Goal: Communication & Community: Answer question/provide support

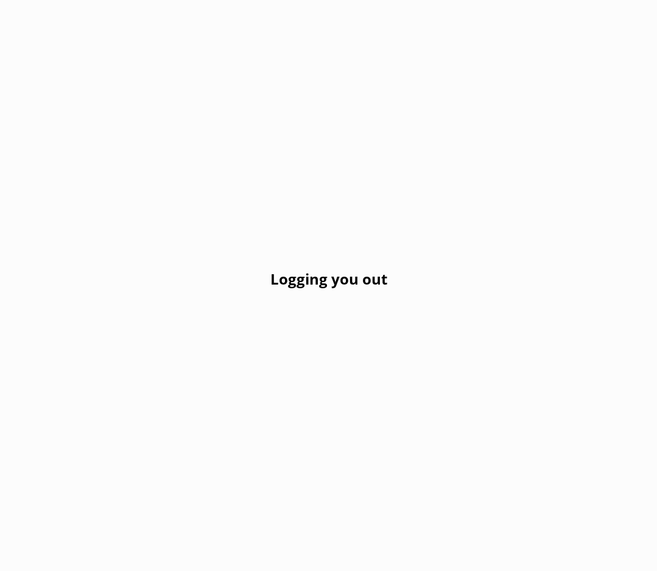
click at [379, 286] on h2 "Logging you out" at bounding box center [328, 278] width 117 height 23
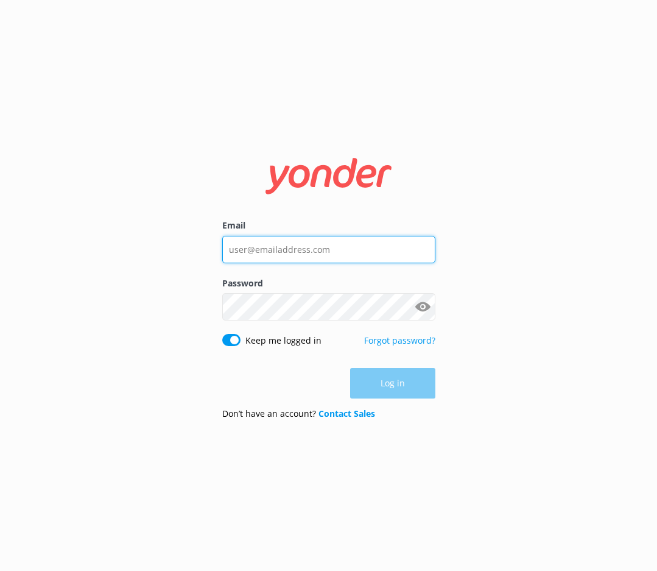
type input "satya@melbcruises.com.au"
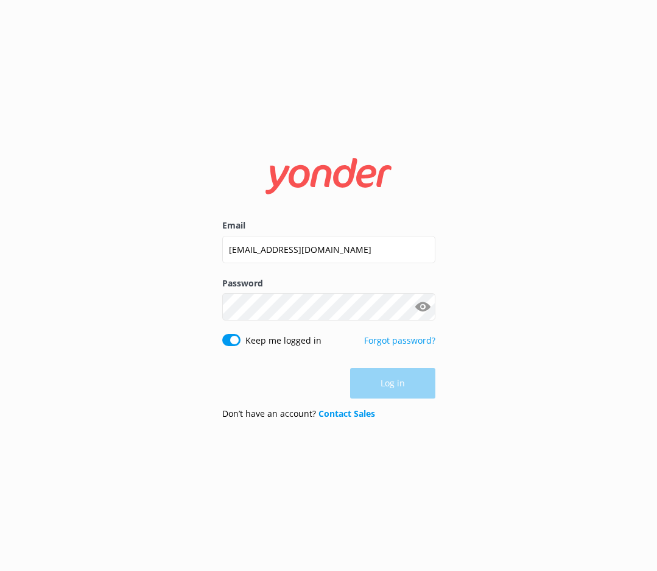
click at [423, 392] on div "Log in" at bounding box center [328, 383] width 213 height 30
click at [420, 393] on button "Log in" at bounding box center [392, 383] width 85 height 30
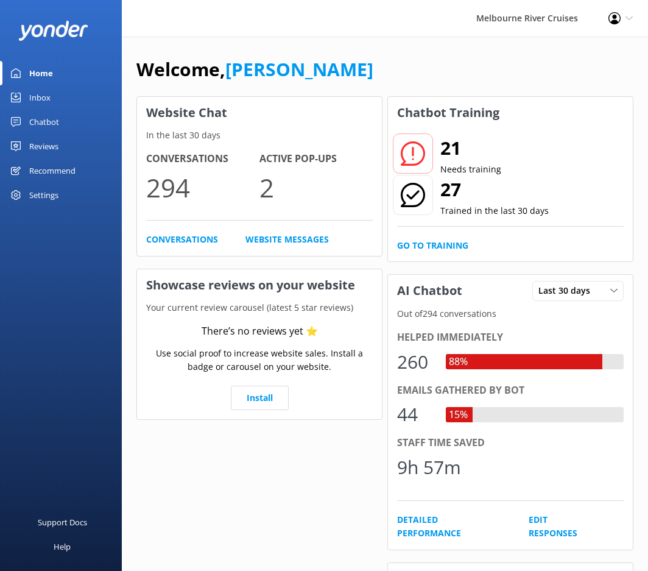
click at [62, 92] on link "Inbox" at bounding box center [61, 97] width 122 height 24
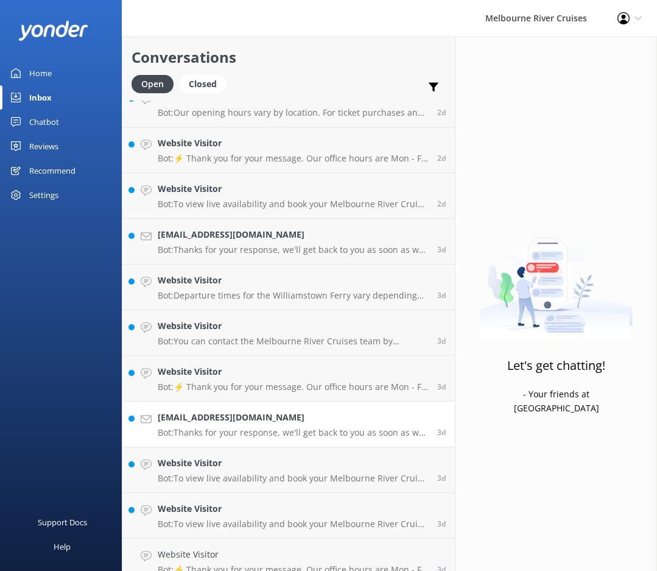
scroll to position [1996, 0]
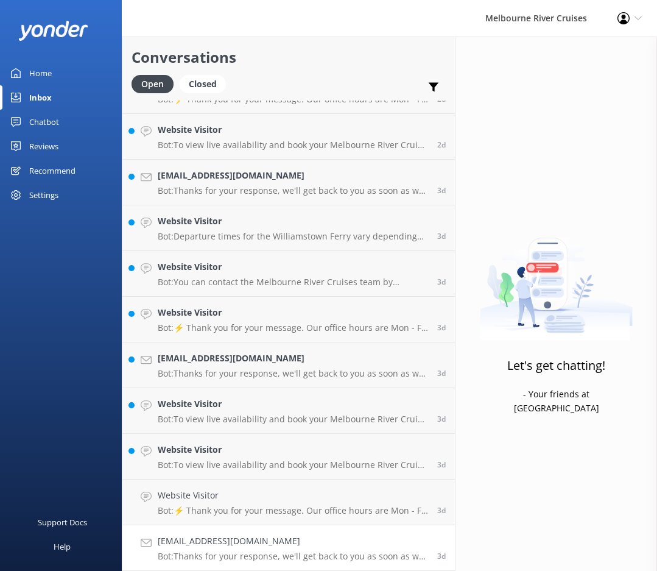
click at [277, 544] on h4 "margaretmnowell@gmail.com" at bounding box center [293, 540] width 270 height 13
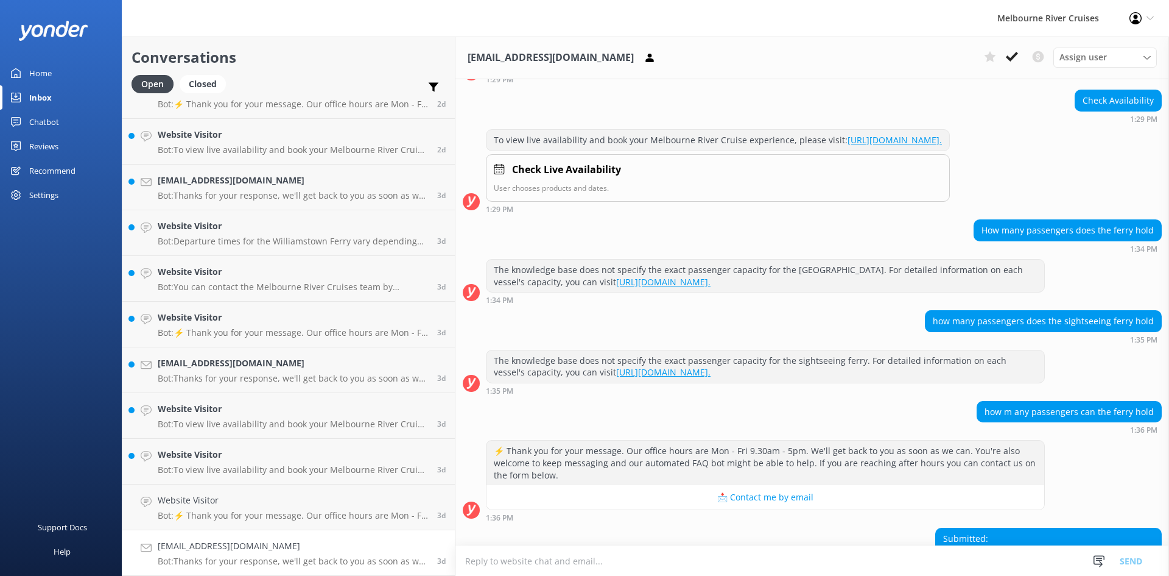
scroll to position [208, 0]
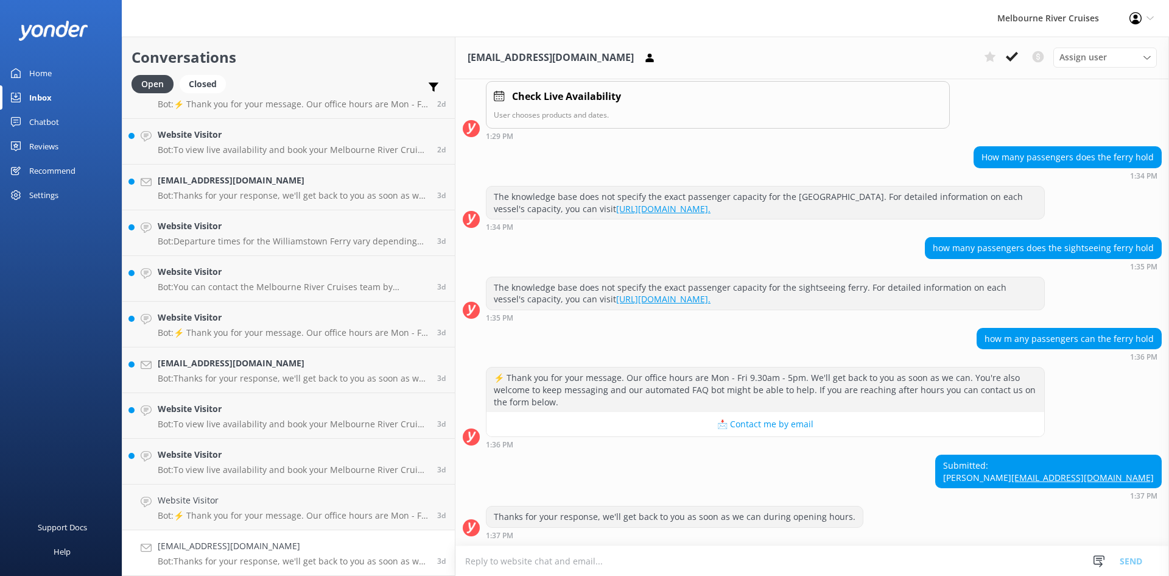
click at [219, 570] on link "margaretmnowell@gmail.com Bot: Thanks for your response, we'll get back to you …" at bounding box center [288, 553] width 333 height 46
click at [657, 54] on use at bounding box center [1012, 57] width 12 height 10
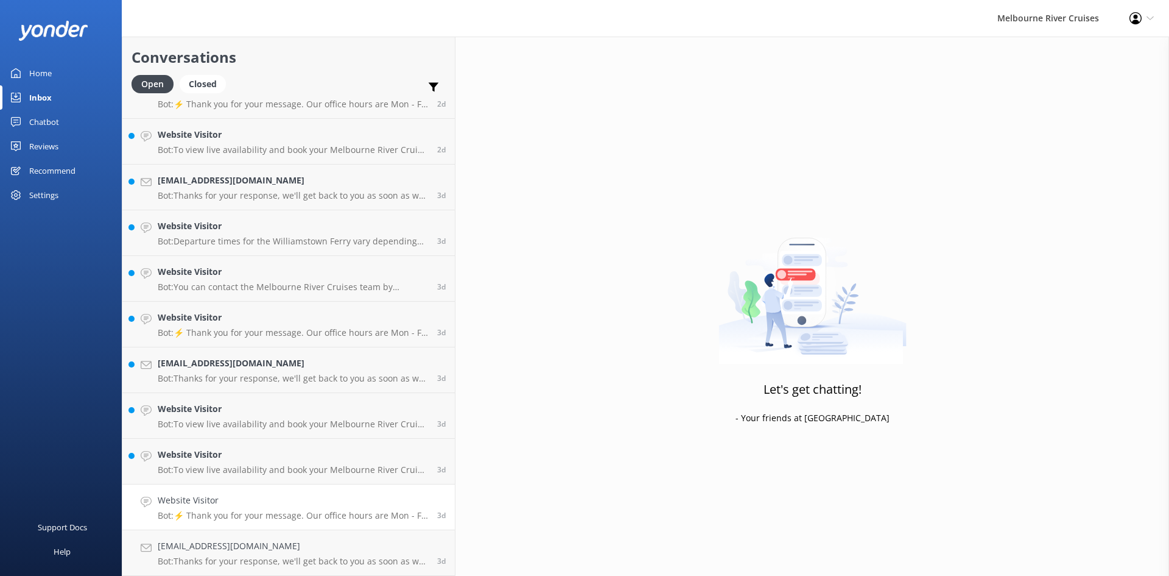
click at [288, 521] on link "Website Visitor Bot: ⚡ Thank you for your message. Our office hours are Mon - F…" at bounding box center [288, 507] width 333 height 46
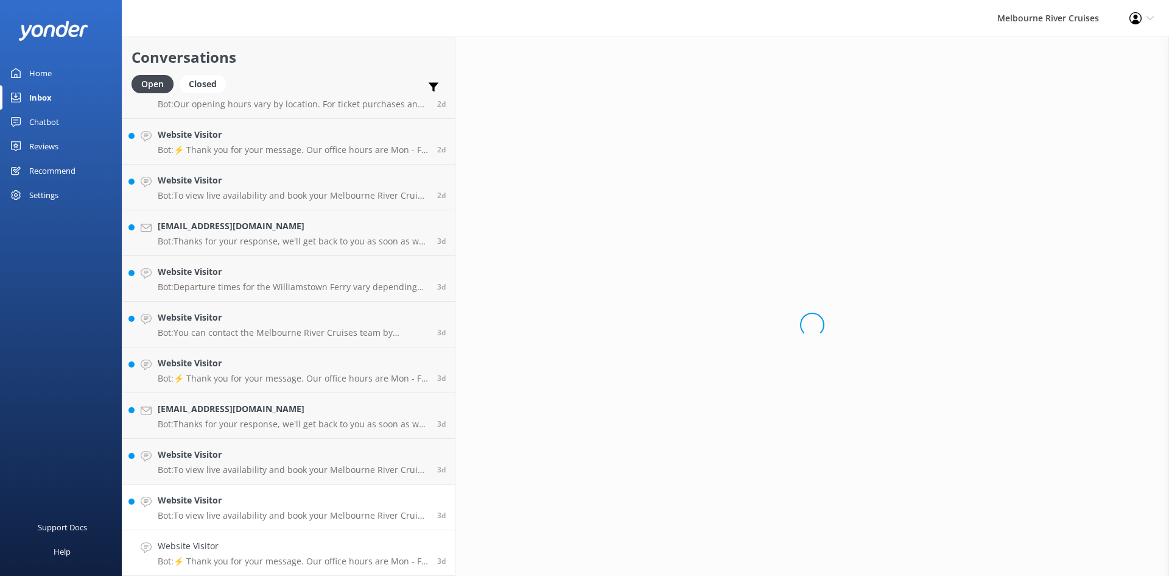
scroll to position [1946, 0]
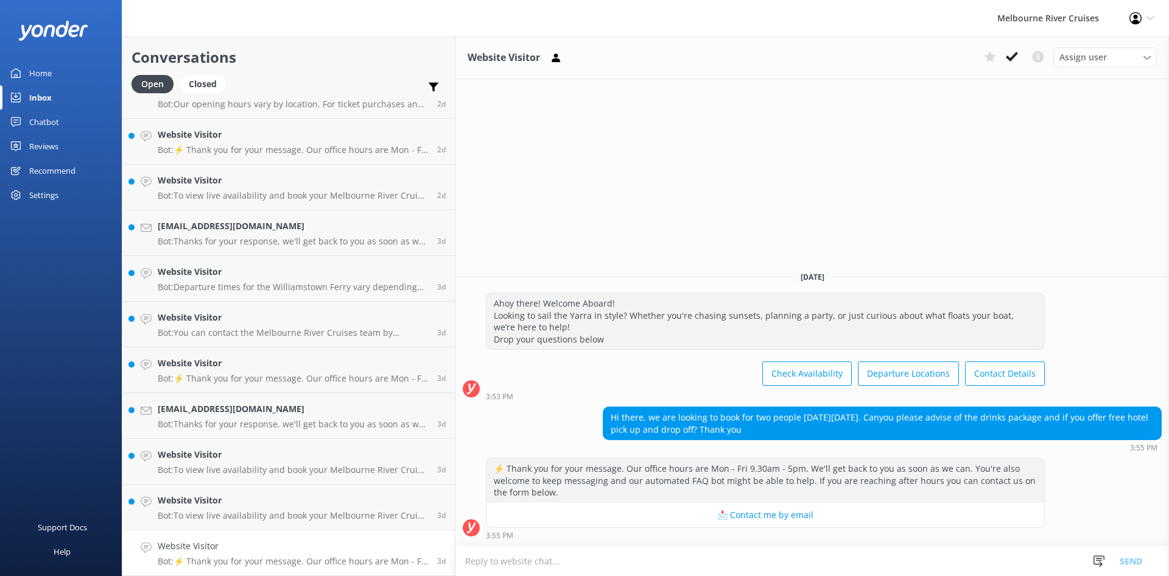
click at [281, 548] on h4 "Website Visitor" at bounding box center [293, 545] width 270 height 13
click at [657, 63] on button at bounding box center [1012, 57] width 22 height 18
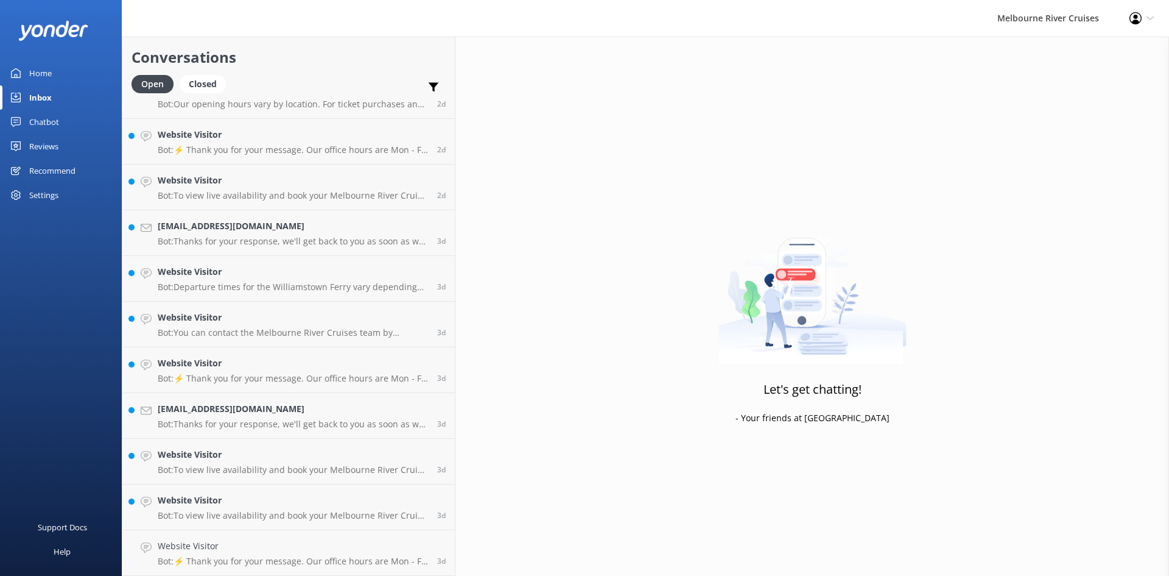
scroll to position [1900, 0]
click at [269, 563] on p "Bot: To view live availability and book your Melbourne River Cruise experience,…" at bounding box center [293, 560] width 270 height 11
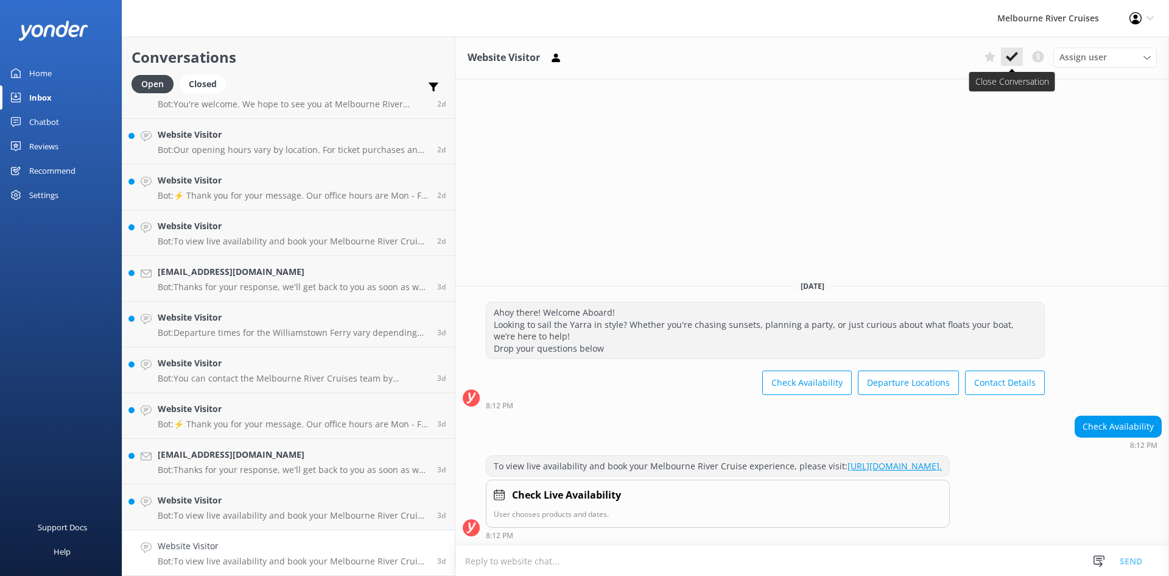
click at [657, 62] on icon at bounding box center [1012, 57] width 12 height 12
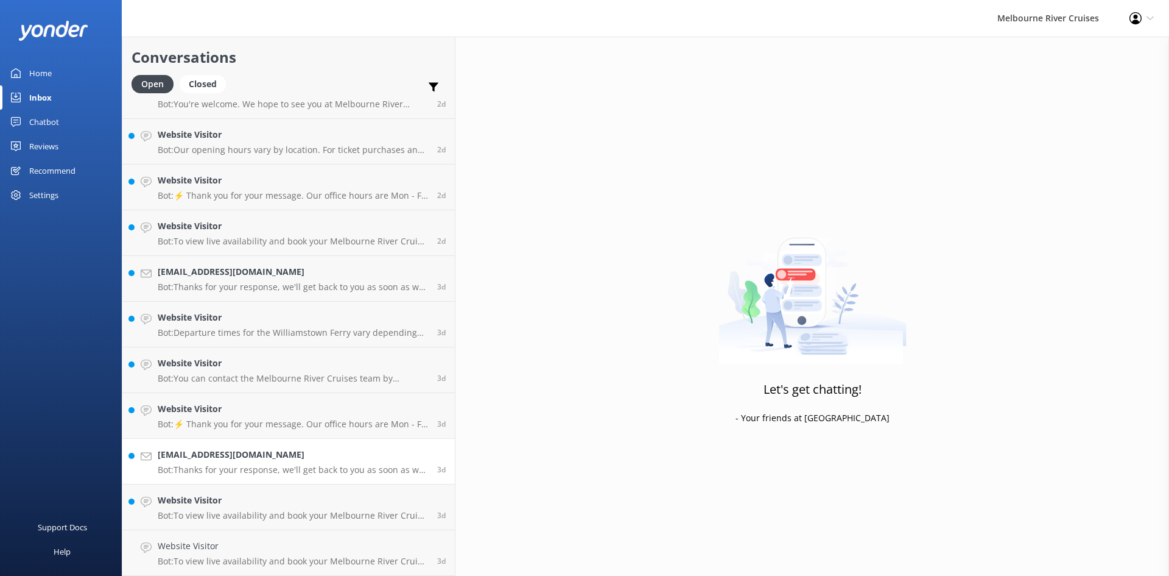
scroll to position [1854, 0]
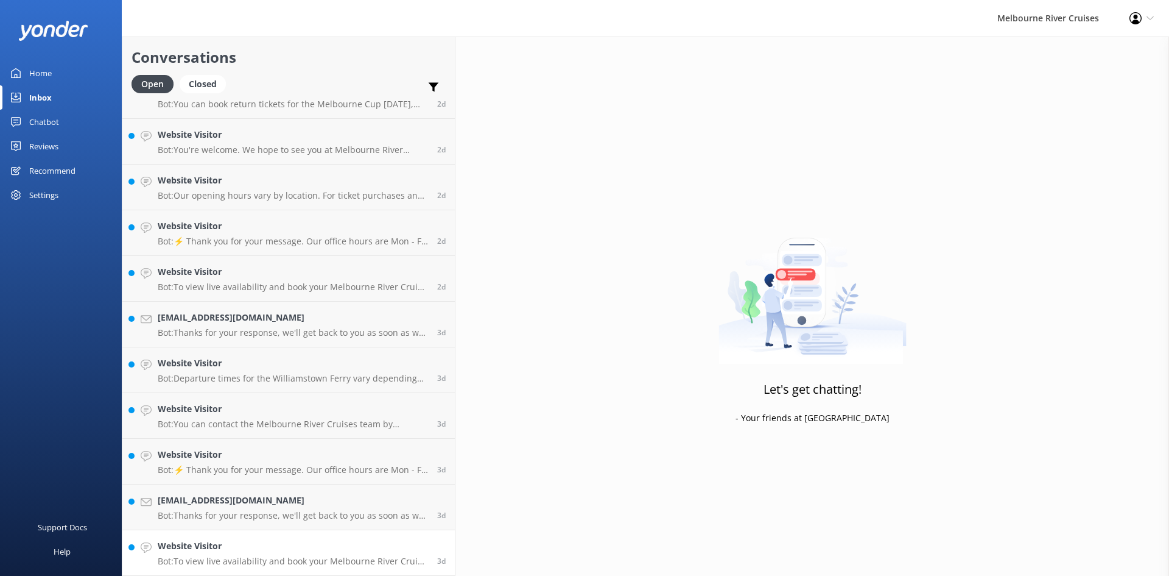
click at [227, 553] on div "Website Visitor Bot: To view live availability and book your Melbourne River Cr…" at bounding box center [293, 552] width 270 height 27
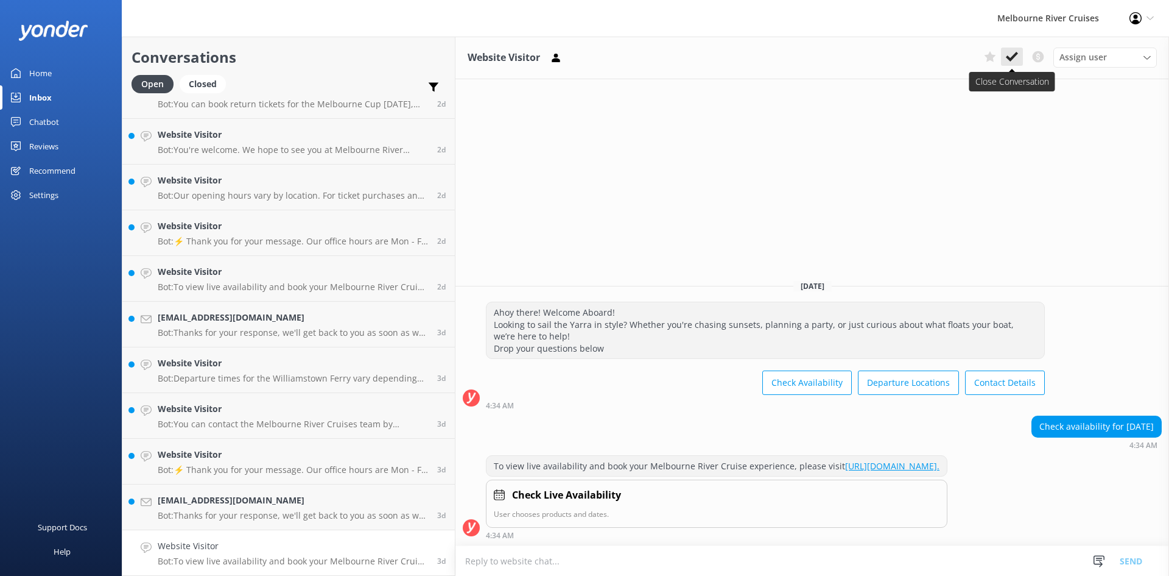
click at [657, 55] on icon at bounding box center [1012, 57] width 12 height 12
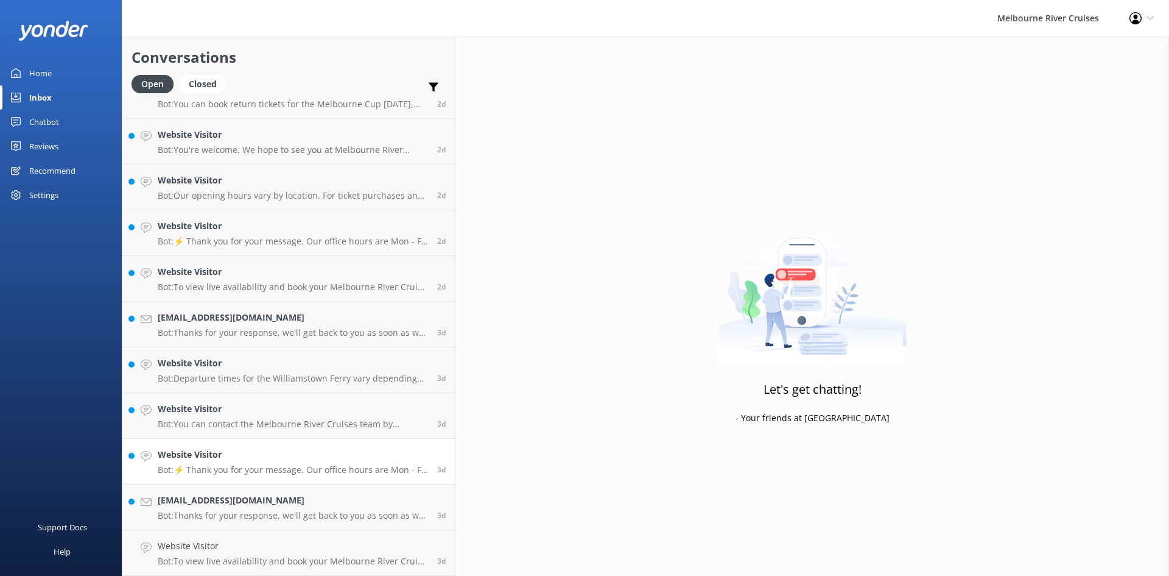
scroll to position [1809, 0]
click at [202, 547] on h4 "lisasulingmaslin@gmail.com" at bounding box center [293, 545] width 270 height 13
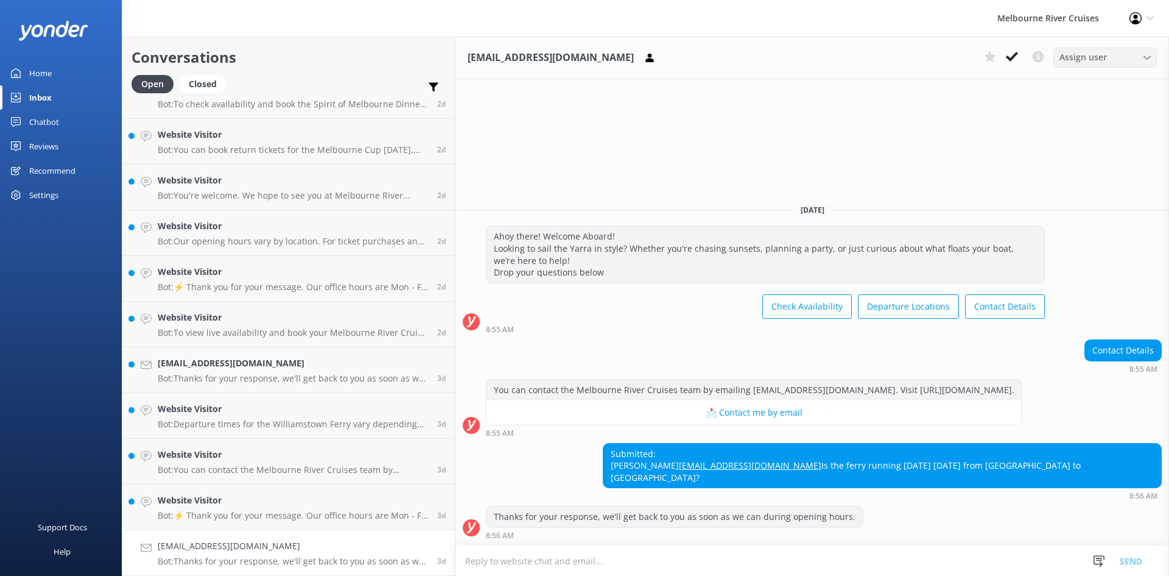
click at [657, 58] on span "Assign user" at bounding box center [1084, 57] width 48 height 13
click at [657, 234] on link "Inna" at bounding box center [1108, 239] width 108 height 24
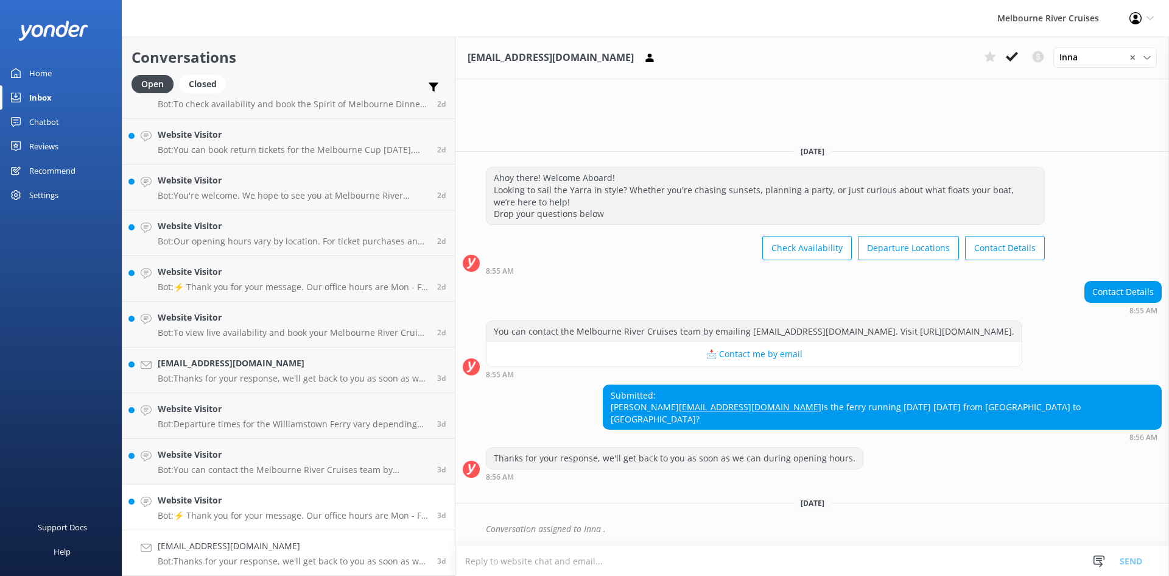
click at [238, 513] on p "Bot: ⚡ Thank you for your message. Our office hours are Mon - Fri 9.30am - 5pm.…" at bounding box center [293, 515] width 270 height 11
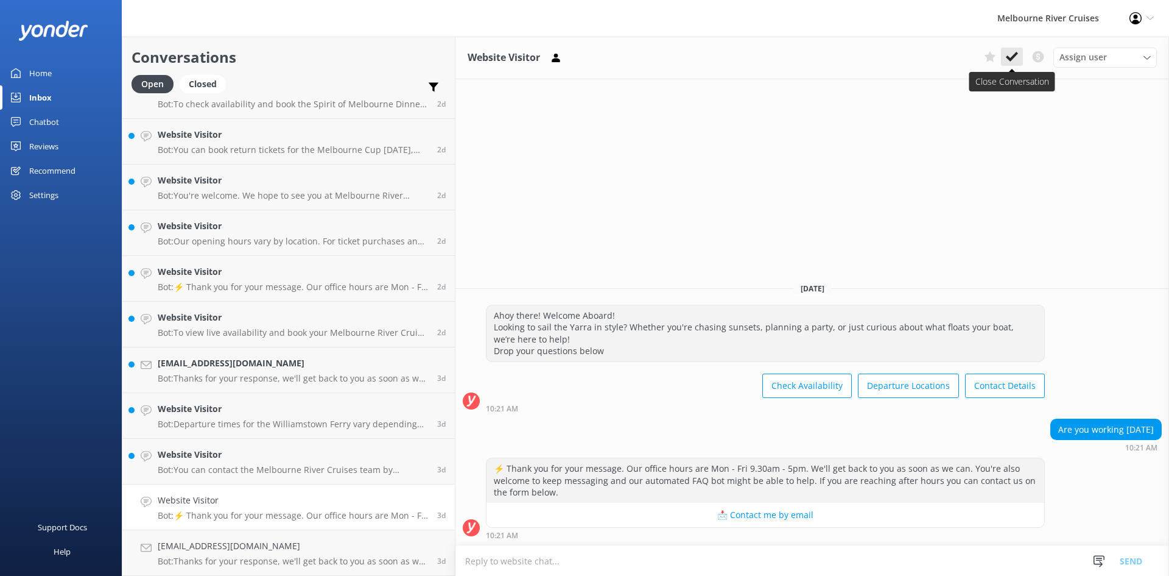
click at [657, 62] on button at bounding box center [1012, 57] width 22 height 18
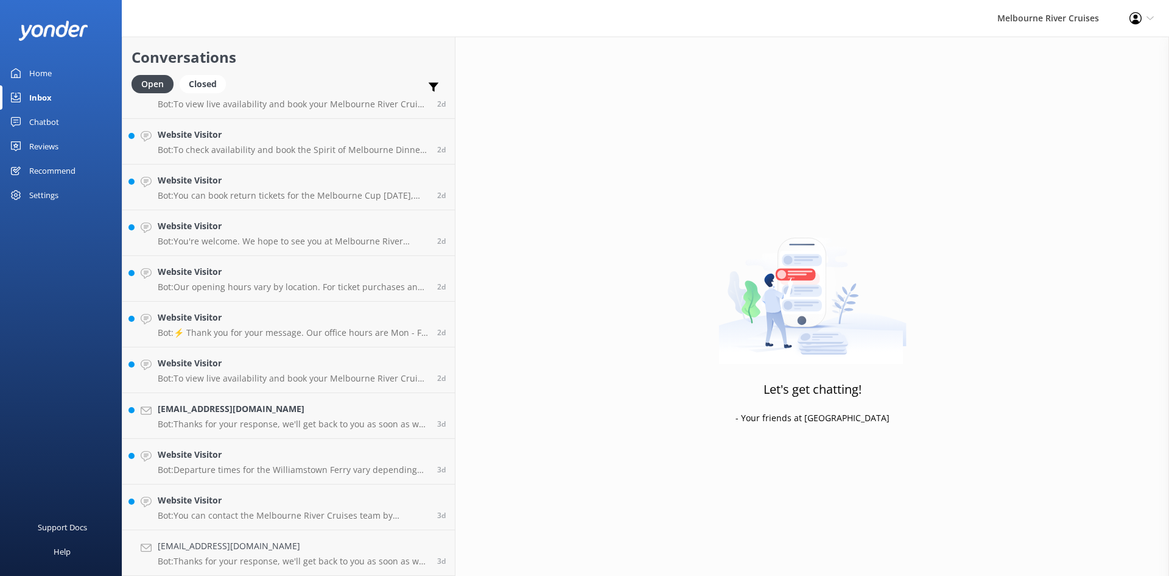
scroll to position [1763, 0]
drag, startPoint x: 247, startPoint y: 498, endPoint x: 254, endPoint y: 491, distance: 9.5
click at [249, 497] on h4 "Website Visitor" at bounding box center [293, 499] width 270 height 13
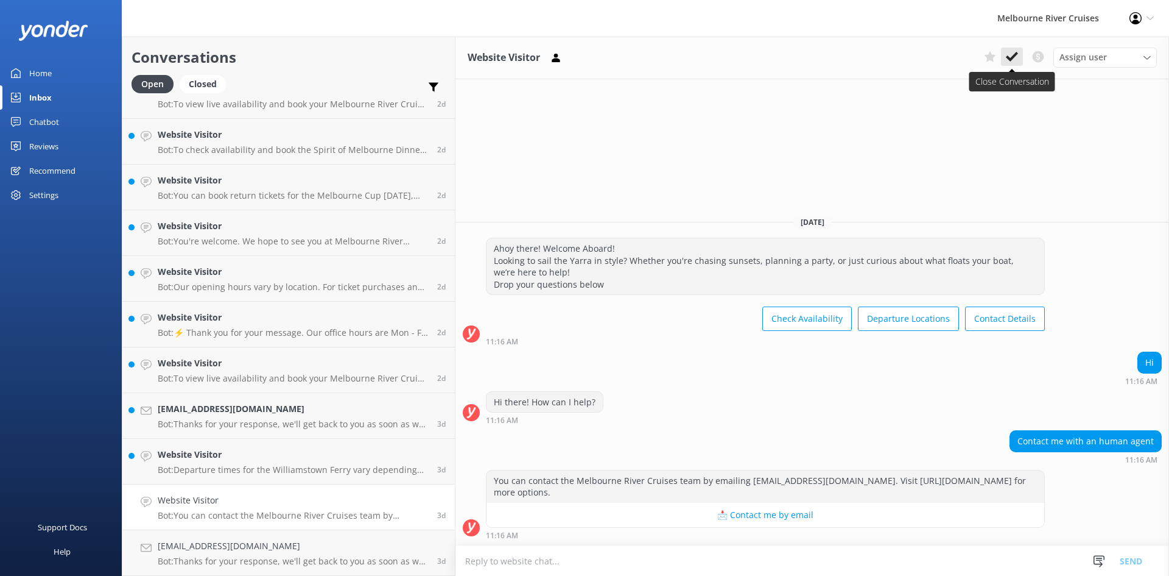
click at [657, 57] on use at bounding box center [1012, 57] width 12 height 10
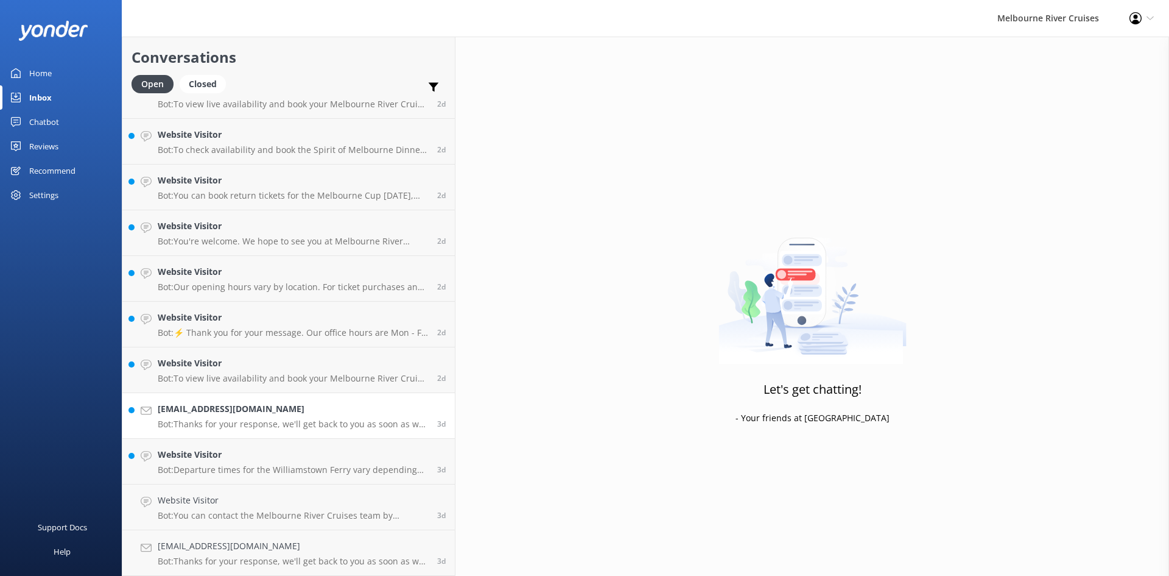
scroll to position [1717, 0]
drag, startPoint x: 244, startPoint y: 505, endPoint x: 270, endPoint y: 496, distance: 27.5
click at [244, 505] on h4 "Website Visitor" at bounding box center [293, 499] width 270 height 13
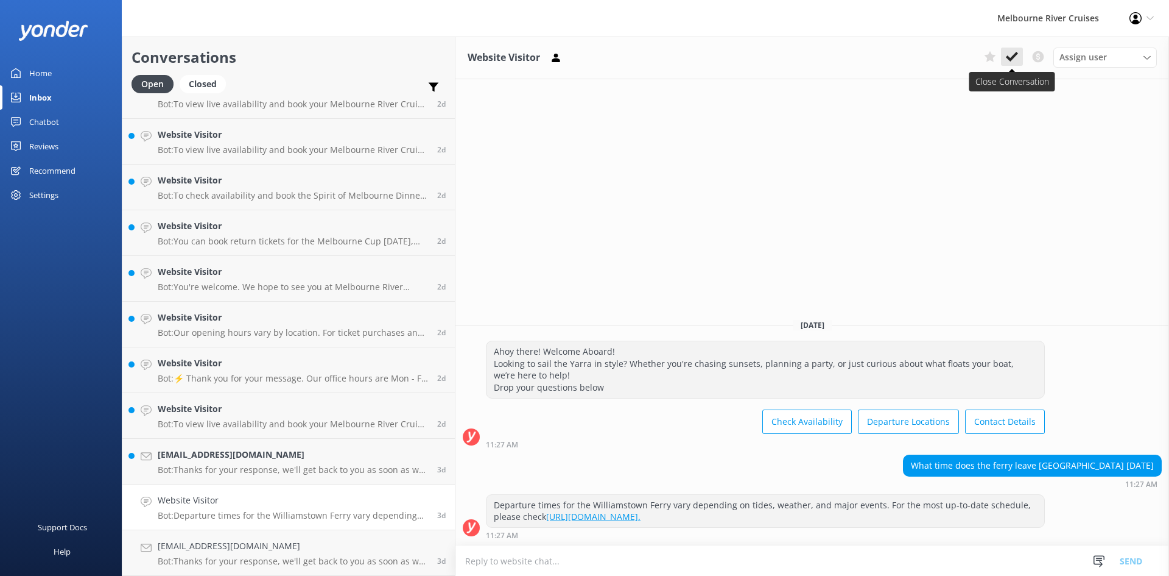
click at [657, 58] on use at bounding box center [1012, 57] width 12 height 10
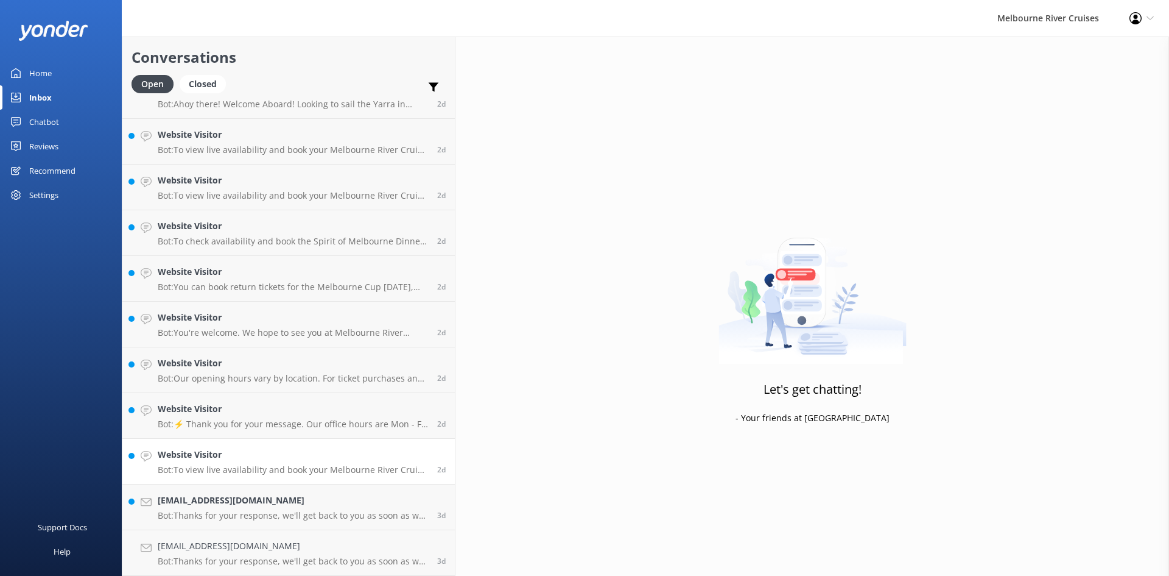
scroll to position [1672, 0]
click at [240, 502] on h4 "Mariajnz@hotmail.com" at bounding box center [293, 499] width 270 height 13
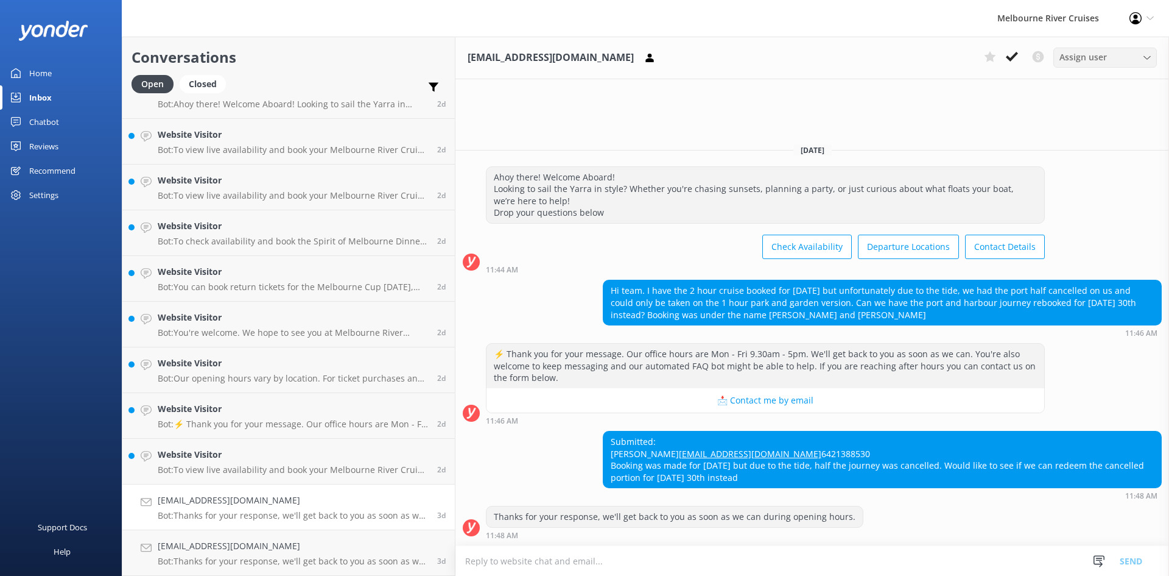
click at [657, 59] on span "Assign user" at bounding box center [1084, 57] width 48 height 13
click at [657, 242] on link "Inna" at bounding box center [1108, 239] width 108 height 24
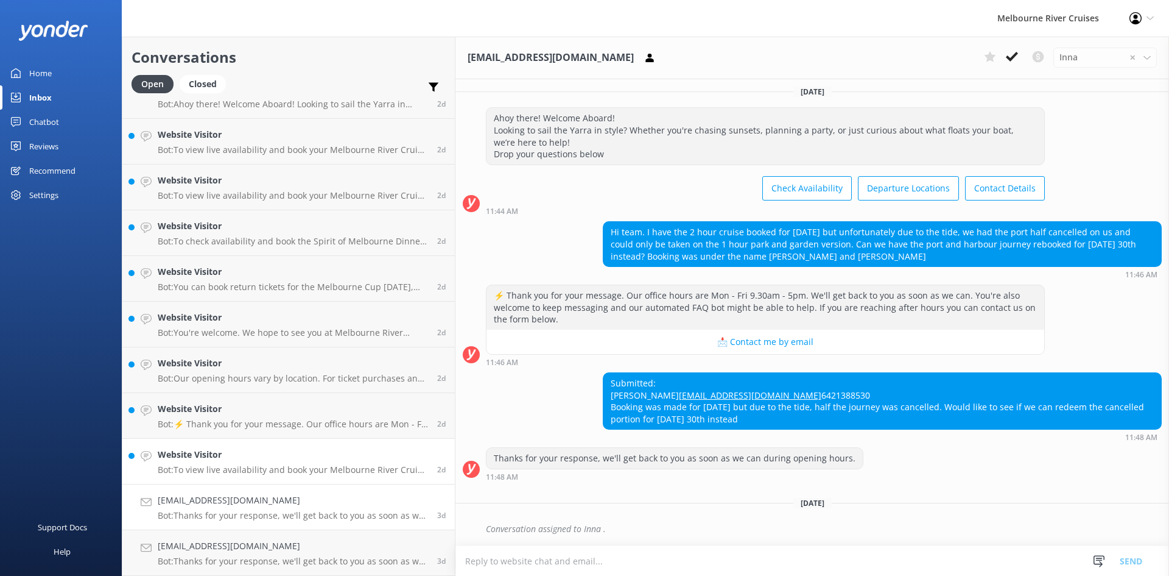
click at [224, 469] on p "Bot: To view live availability and book your Melbourne River Cruise experience,…" at bounding box center [293, 469] width 270 height 11
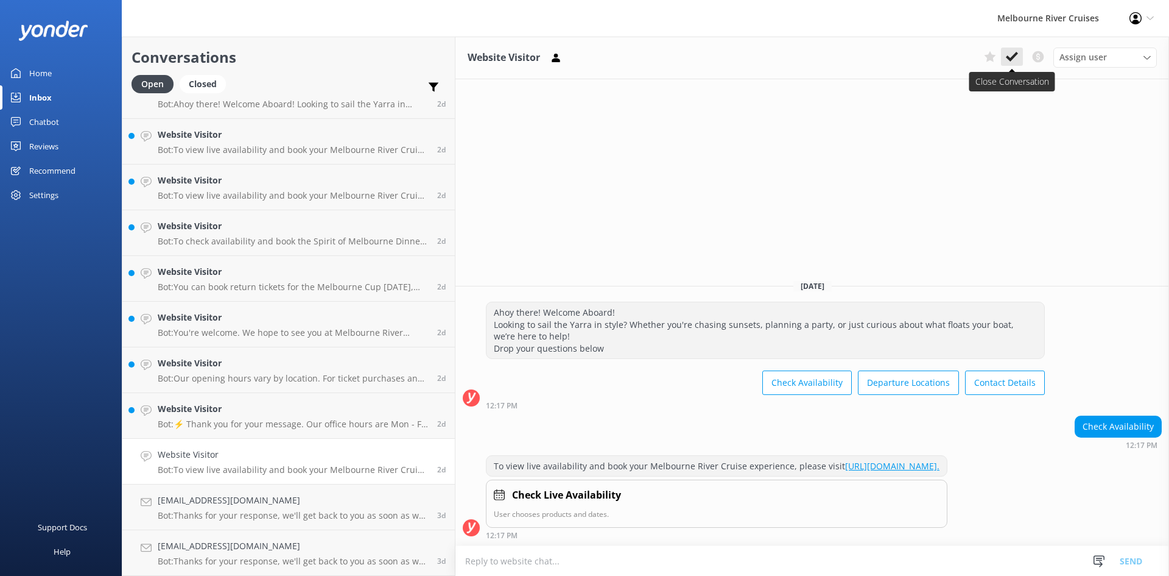
click at [657, 62] on button at bounding box center [1012, 57] width 22 height 18
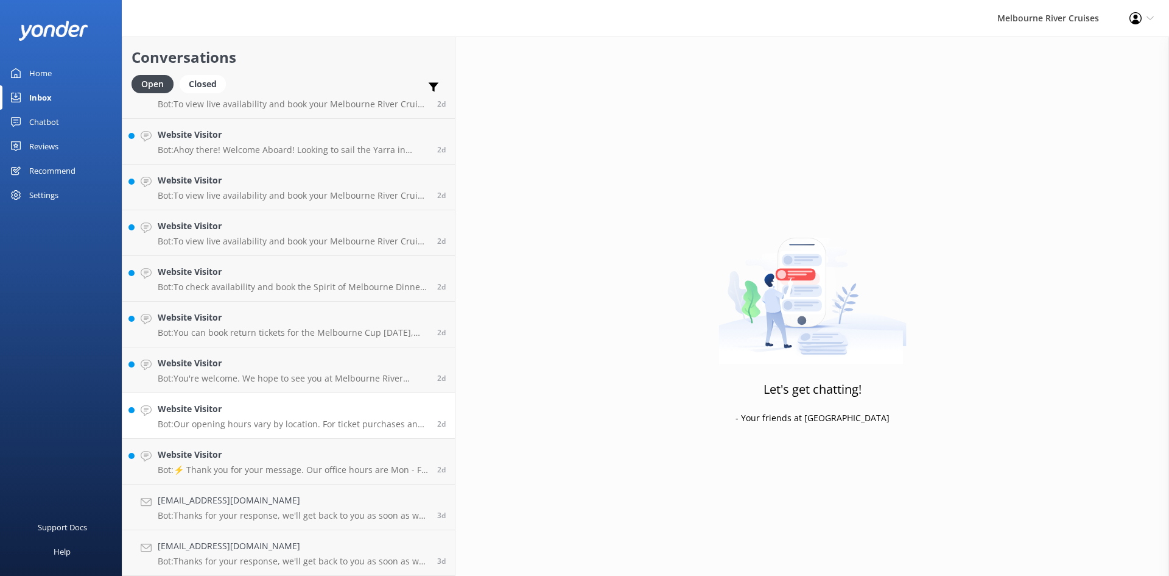
scroll to position [1626, 0]
click at [247, 421] on p "Bot: Our opening hours vary by location. For ticket purchases and departures: -…" at bounding box center [293, 423] width 270 height 11
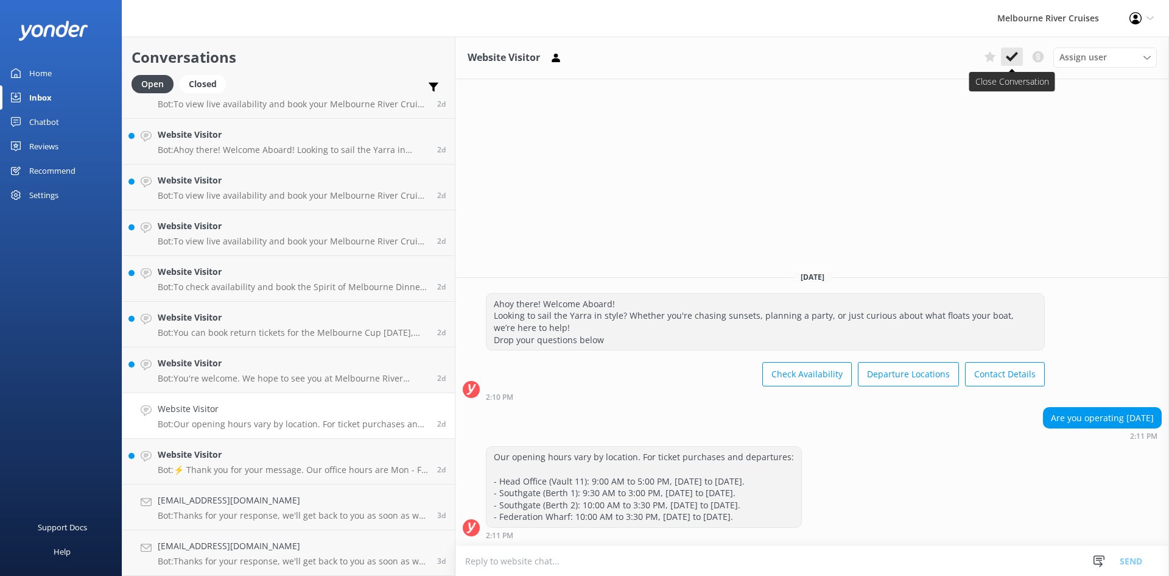
click at [657, 62] on icon at bounding box center [1012, 57] width 12 height 12
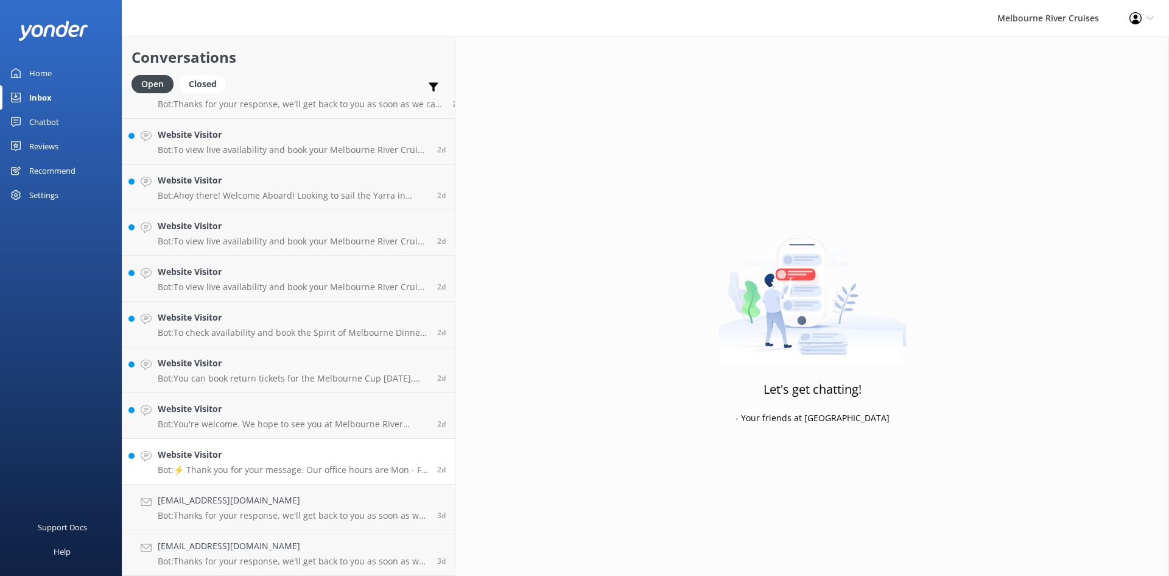
scroll to position [1580, 0]
click at [234, 462] on div "Website Visitor Bot: ⚡ Thank you for your message. Our office hours are Mon - F…" at bounding box center [293, 461] width 270 height 27
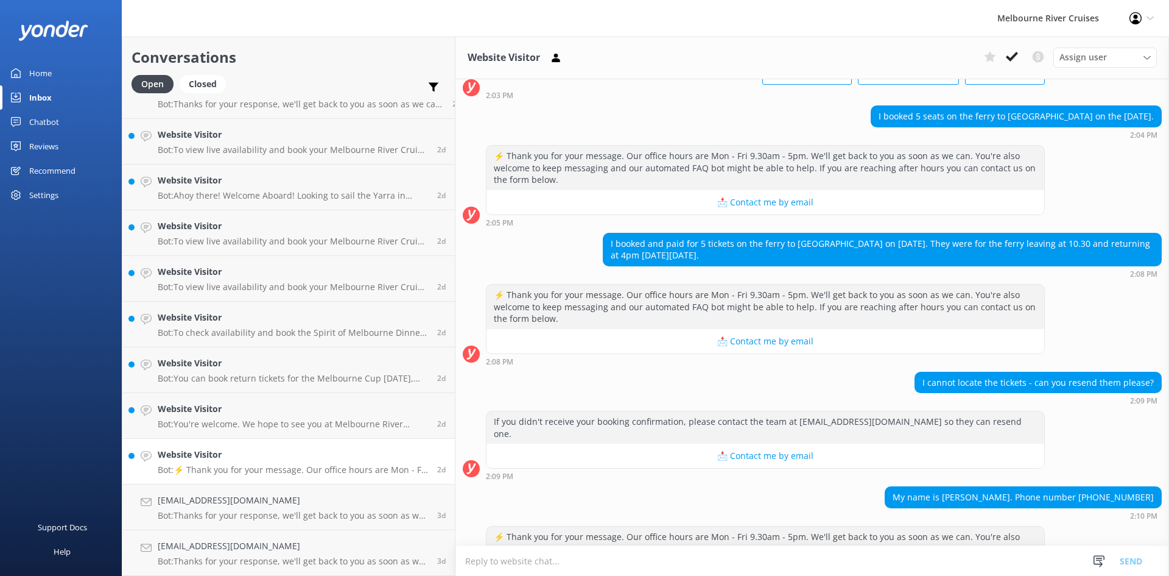
scroll to position [128, 0]
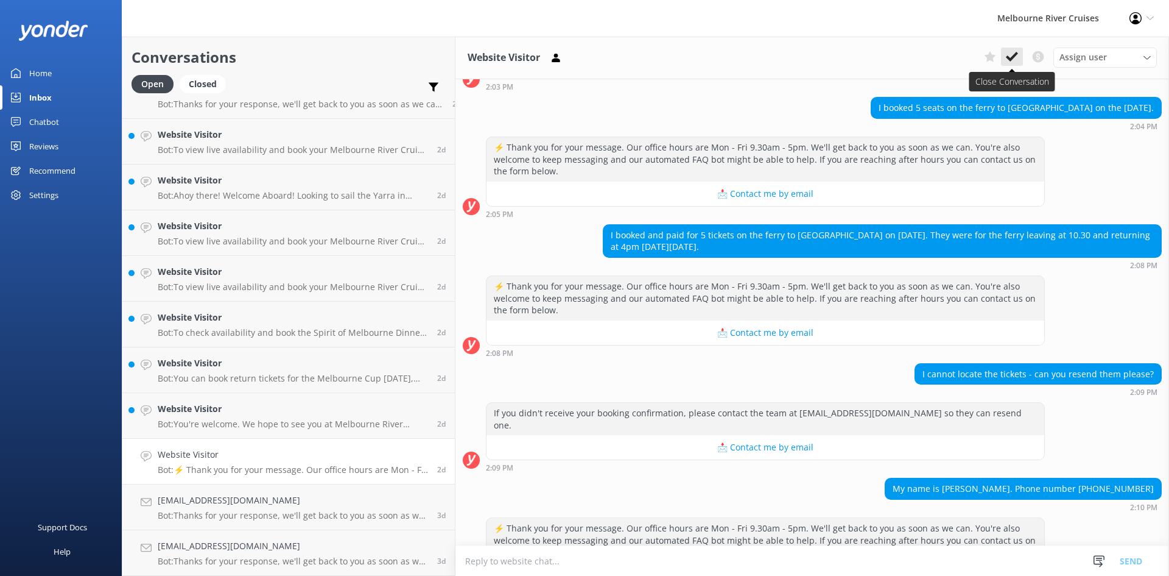
click at [657, 63] on icon at bounding box center [1012, 57] width 12 height 12
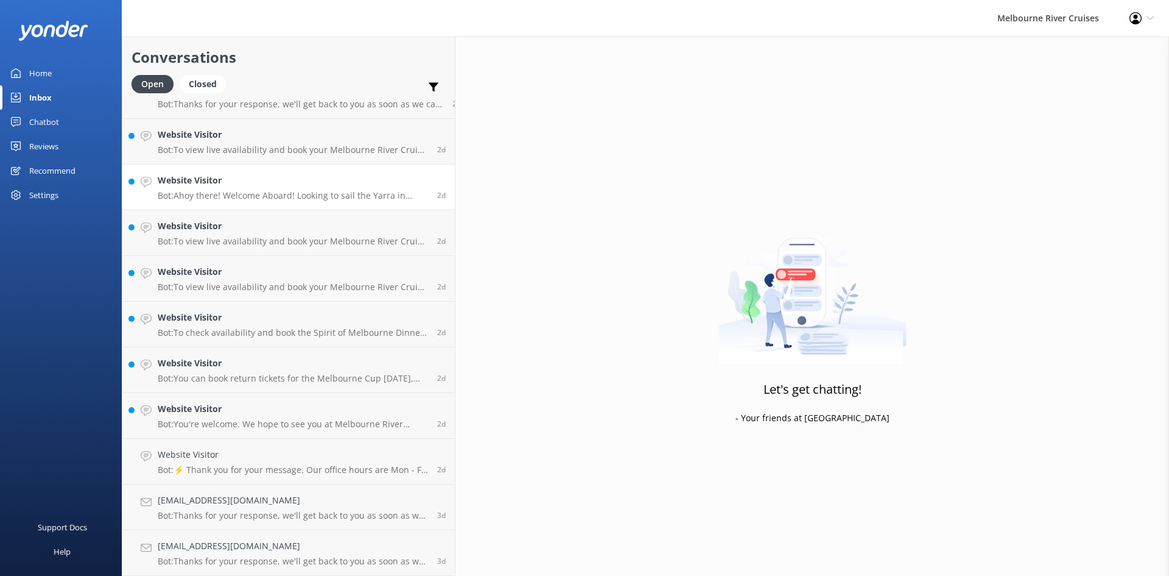
scroll to position [1535, 0]
click at [229, 228] on h4 "Website Visitor" at bounding box center [293, 225] width 270 height 13
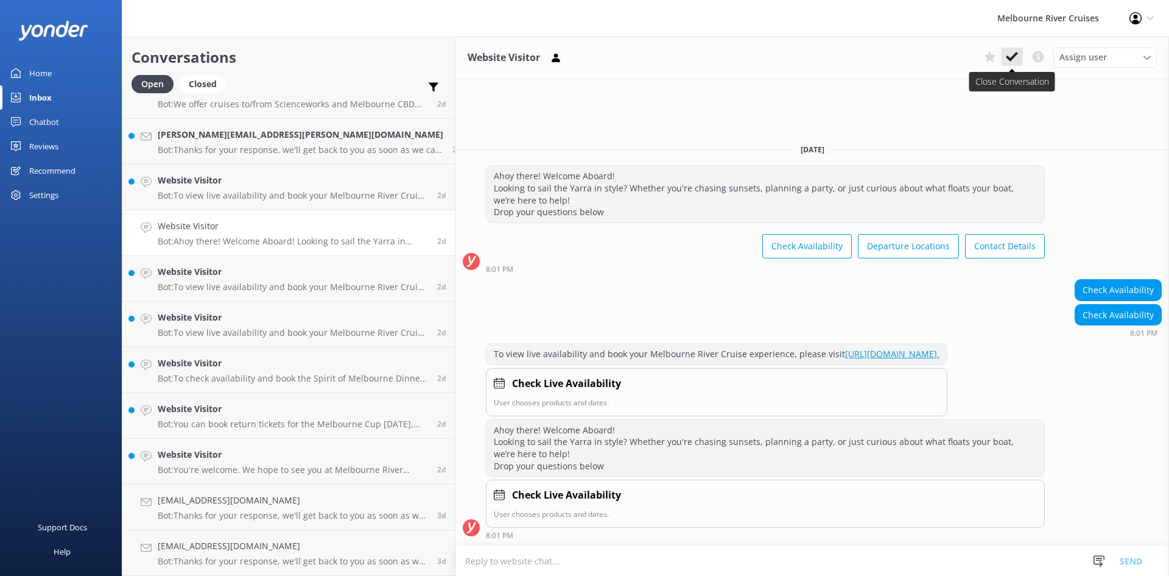
click at [657, 52] on icon at bounding box center [1012, 57] width 12 height 12
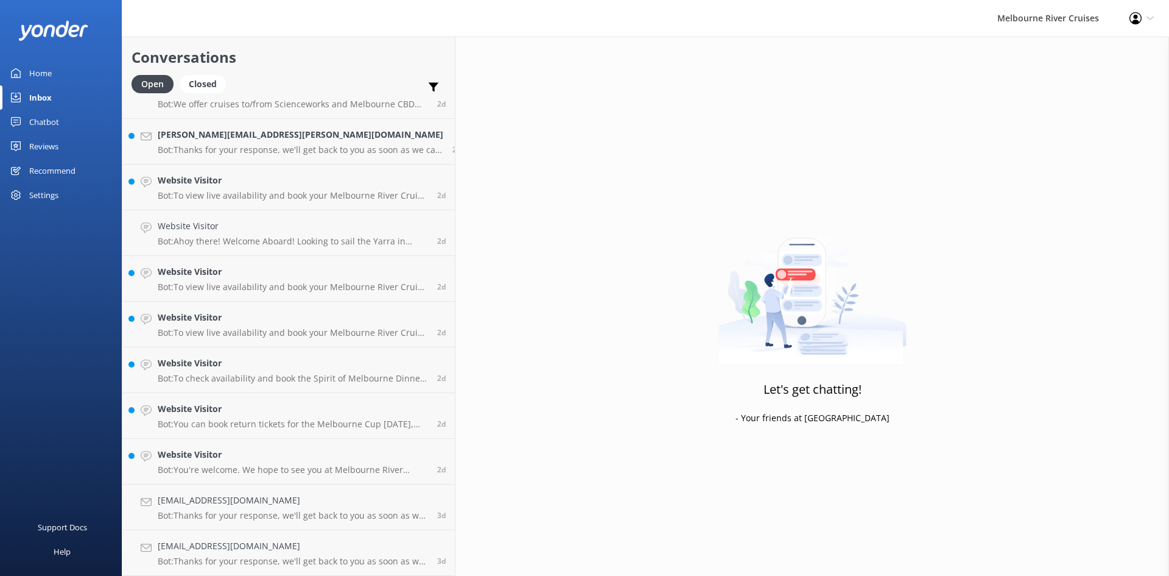
scroll to position [1489, 0]
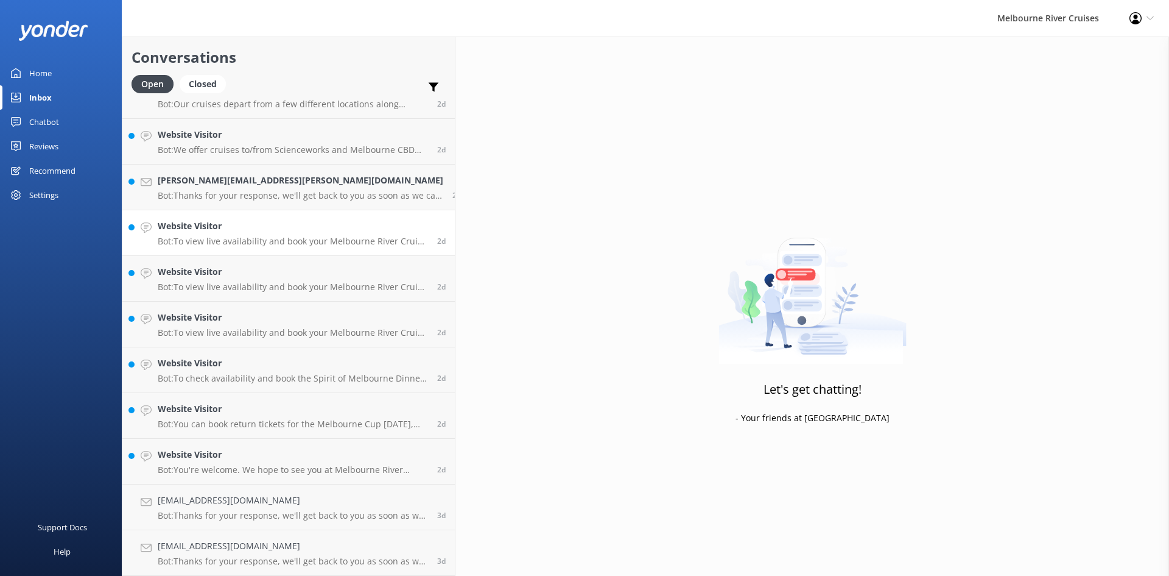
click at [247, 236] on p "Bot: To view live availability and book your Melbourne River Cruise experience,…" at bounding box center [293, 241] width 270 height 11
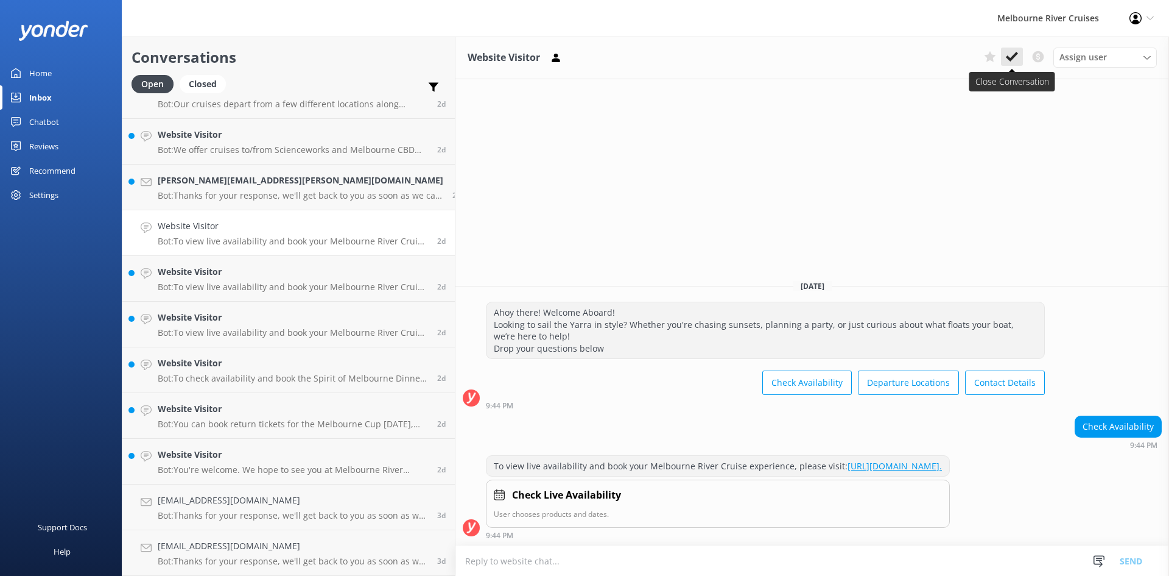
click at [657, 57] on icon at bounding box center [1012, 57] width 12 height 12
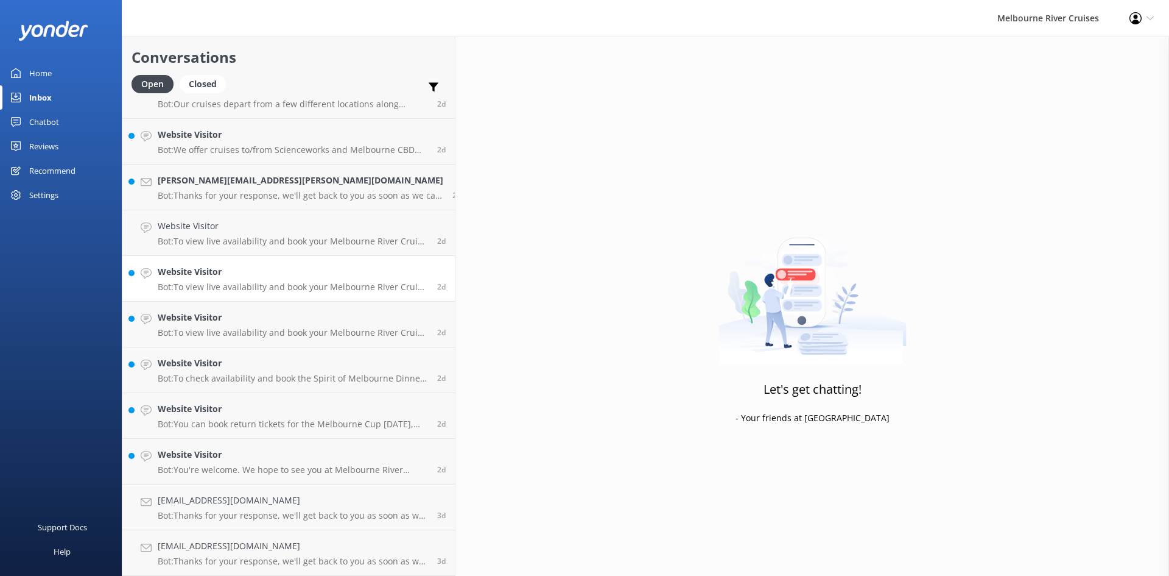
scroll to position [1443, 0]
click at [222, 327] on p "Bot: To view live availability and book your Melbourne River Cruise experience,…" at bounding box center [293, 332] width 270 height 11
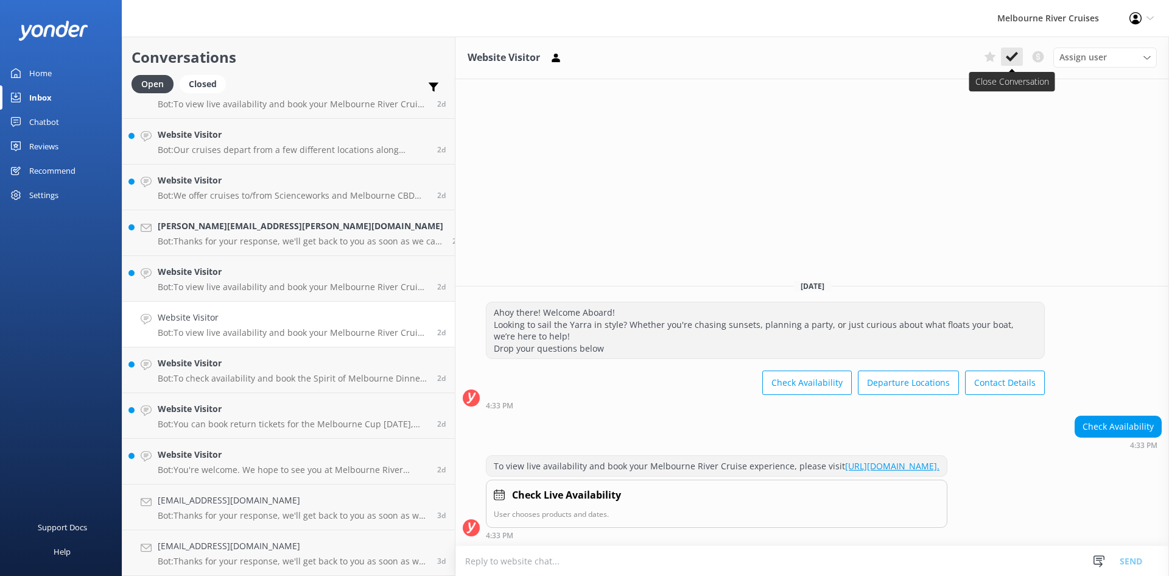
click at [657, 57] on use at bounding box center [1012, 57] width 12 height 10
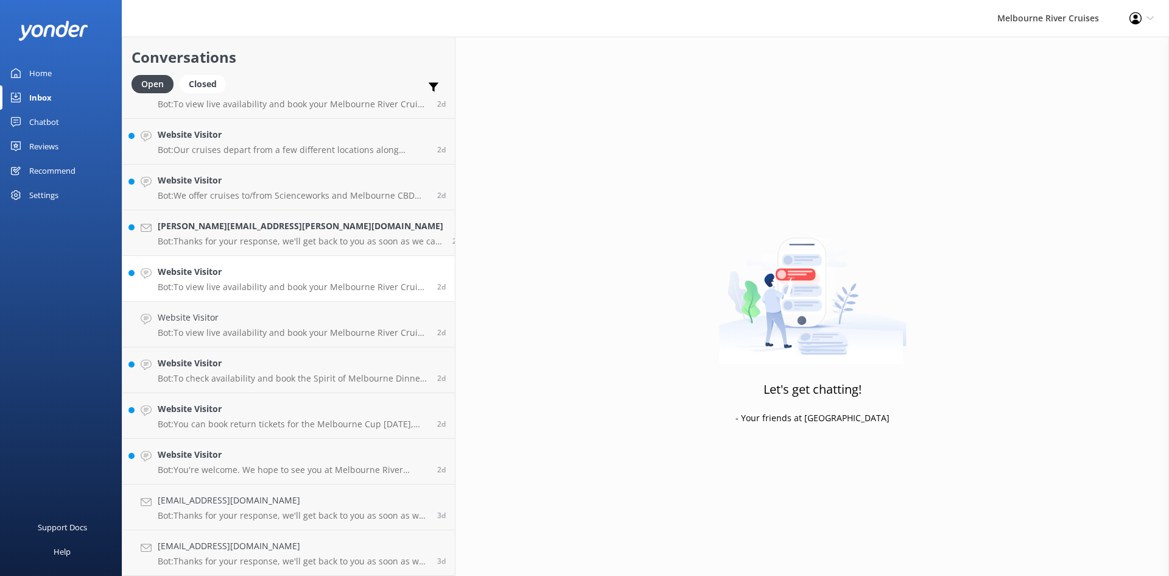
scroll to position [1398, 0]
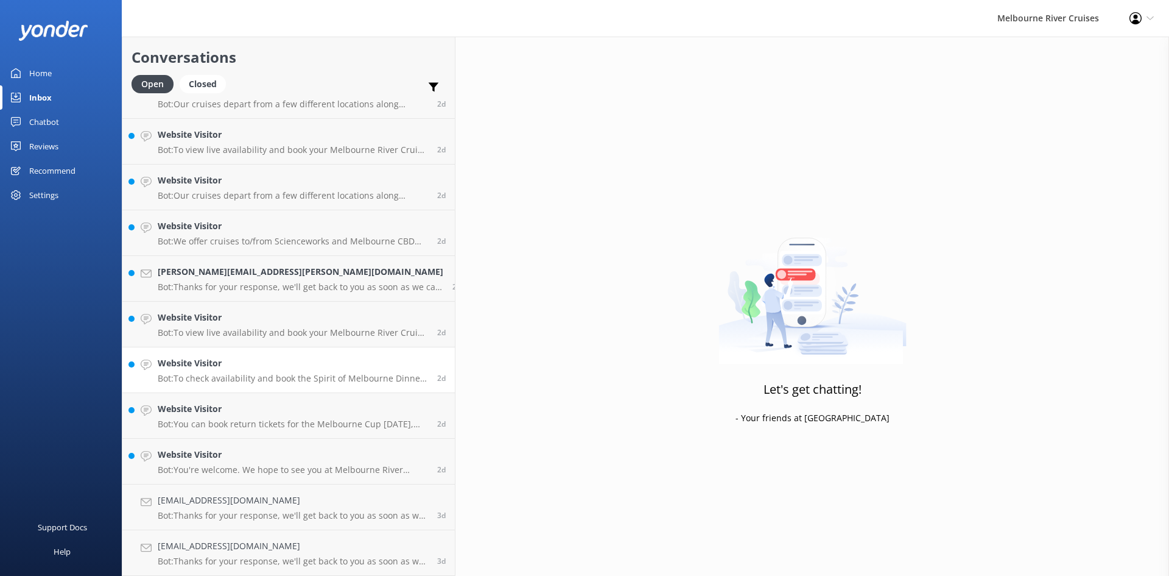
click at [250, 387] on link "Website Visitor Bot: To check availability and book the Spirit of Melbourne Din…" at bounding box center [288, 370] width 333 height 46
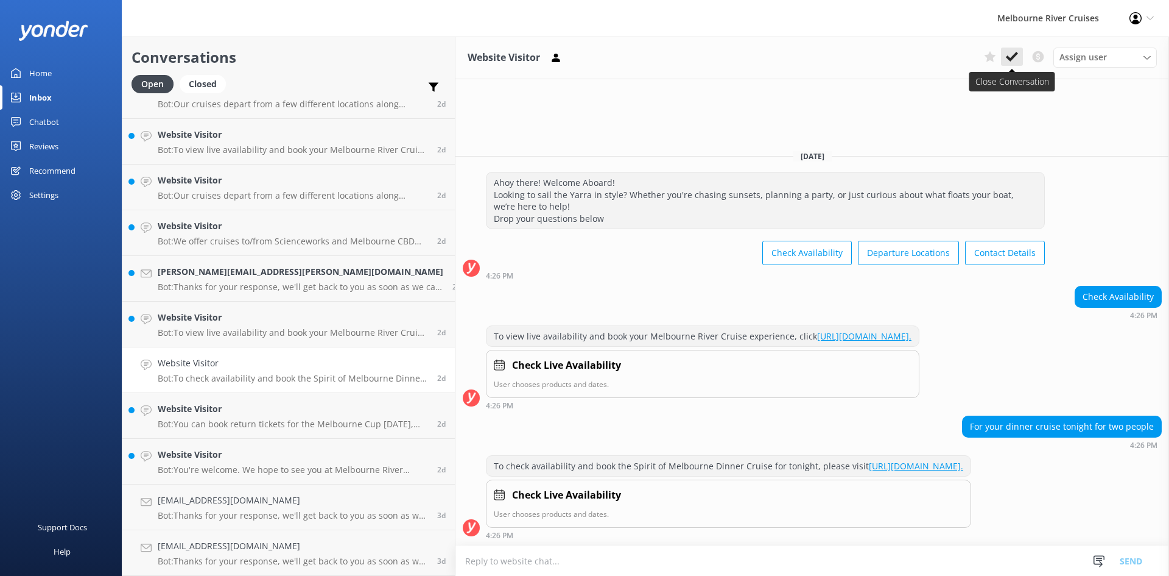
click at [657, 53] on icon at bounding box center [1012, 57] width 12 height 12
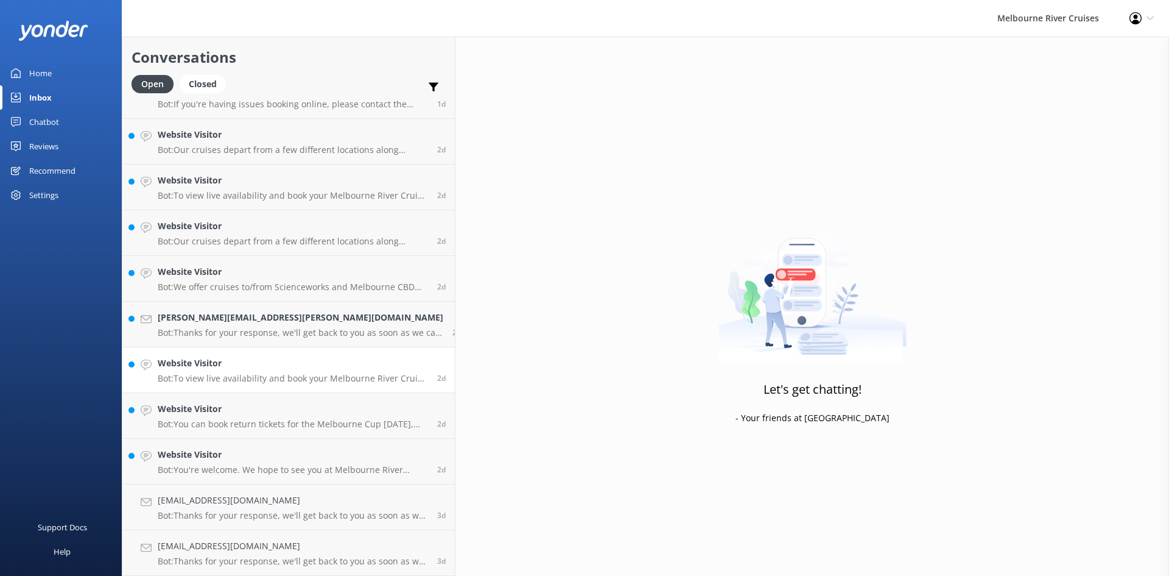
scroll to position [1352, 0]
click at [189, 396] on link "Website Visitor Bot: You can book return tickets for the Melbourne Cup Carnival…" at bounding box center [288, 416] width 333 height 46
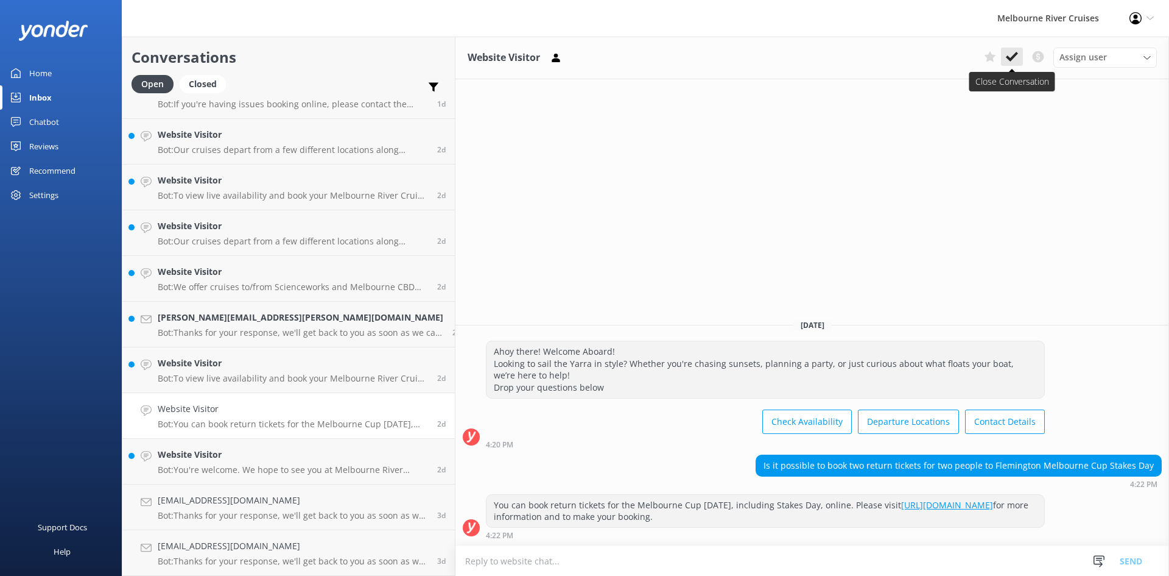
click at [657, 55] on icon at bounding box center [1012, 57] width 12 height 12
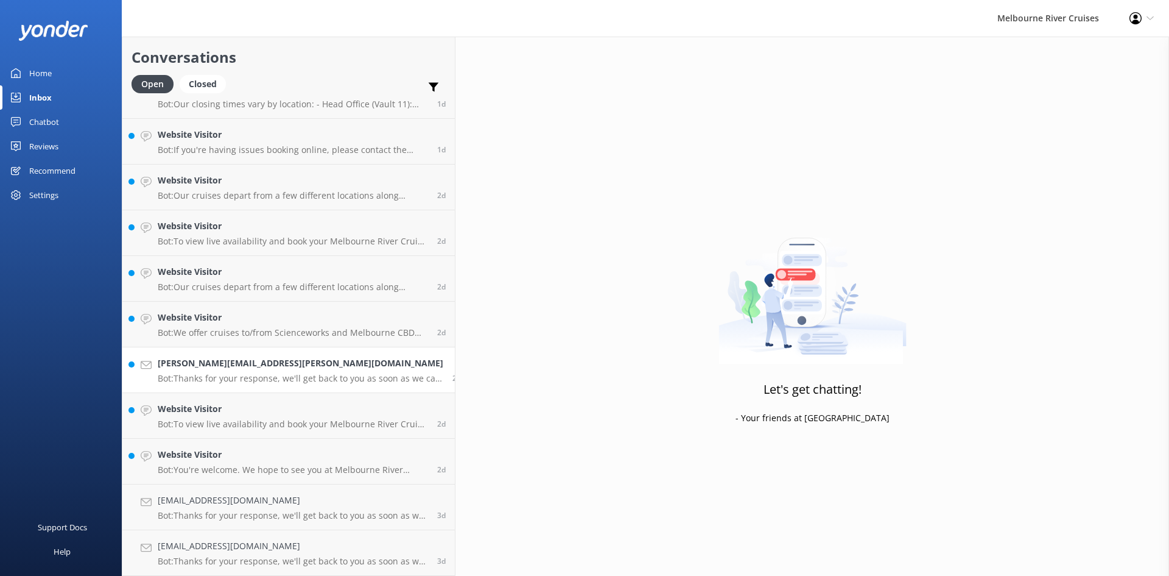
scroll to position [1306, 0]
click at [188, 417] on div "Website Visitor Bot: To view live availability and book your Melbourne River Cr…" at bounding box center [293, 415] width 270 height 27
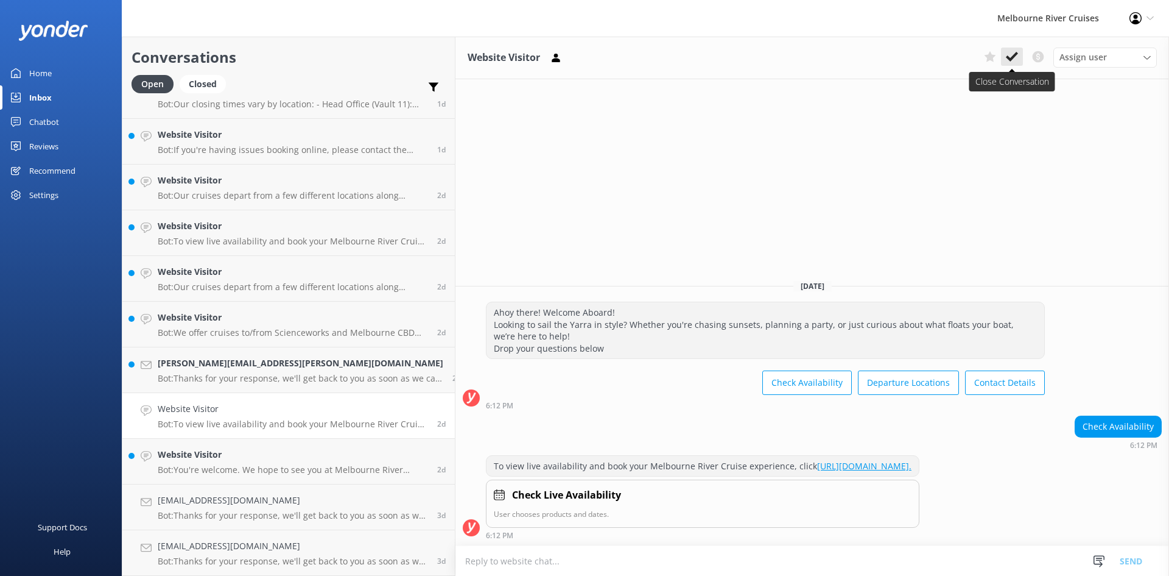
click at [657, 60] on use at bounding box center [1012, 57] width 12 height 10
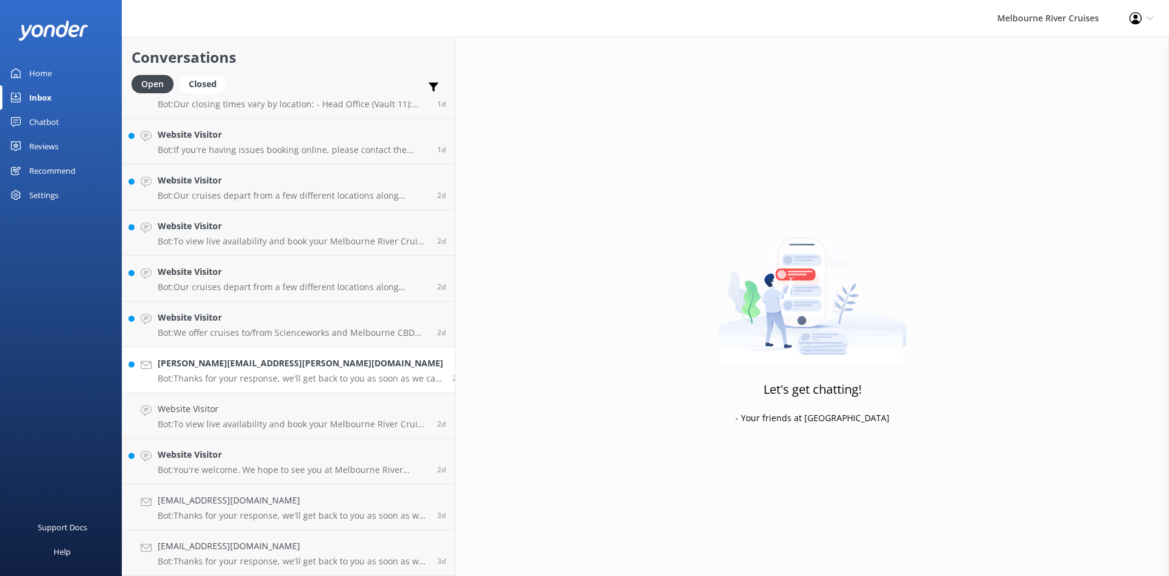
scroll to position [1261, 0]
click at [193, 459] on h4 "Website Visitor" at bounding box center [293, 454] width 270 height 13
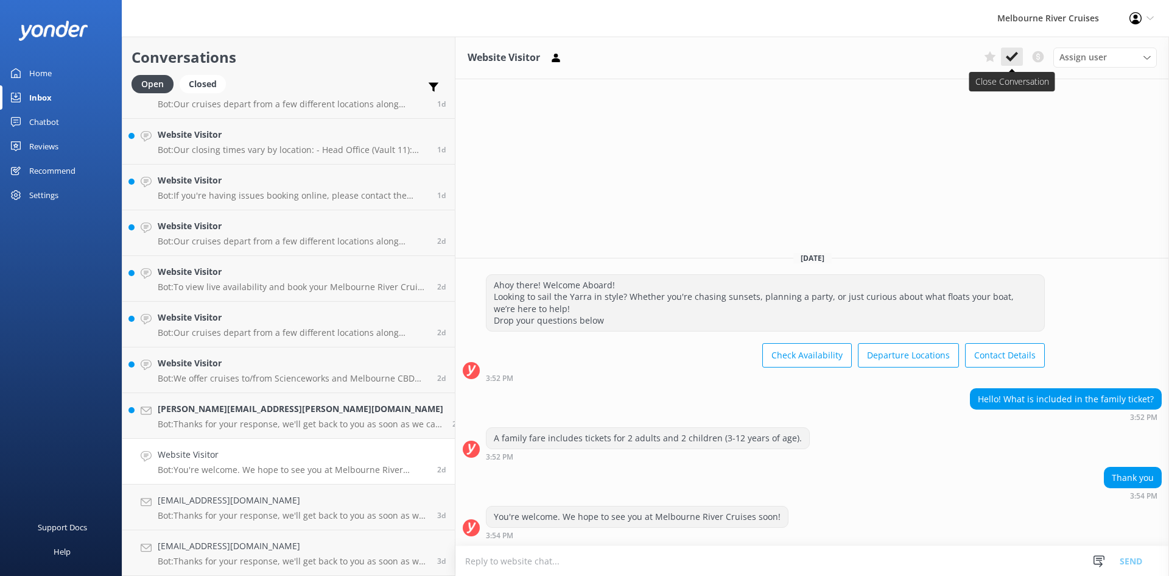
click at [657, 56] on button at bounding box center [1012, 57] width 22 height 18
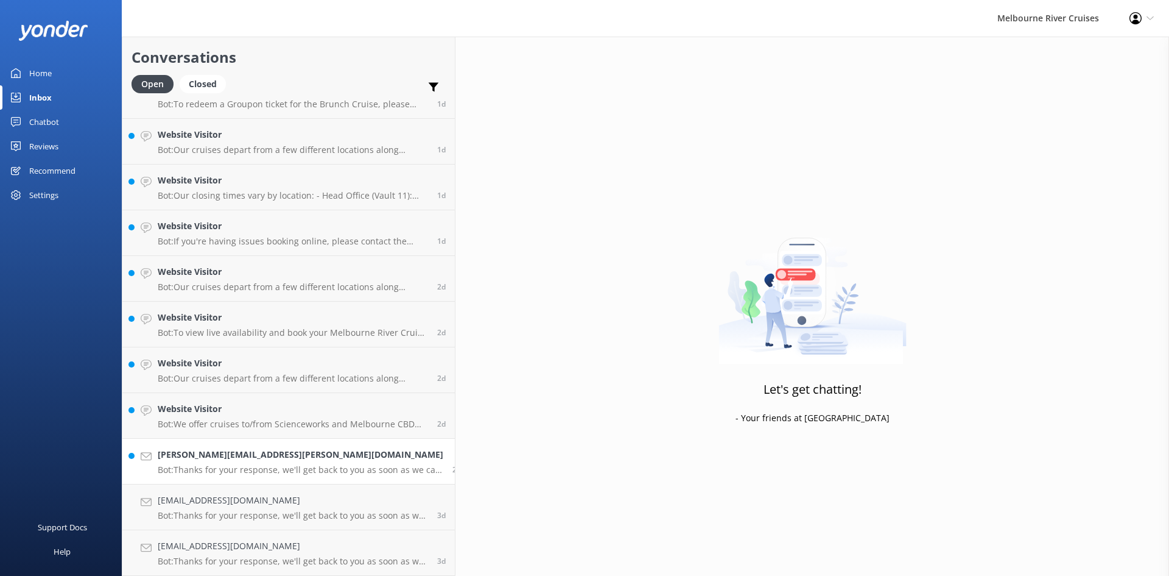
scroll to position [1215, 0]
click at [176, 455] on h4 "Rafael.clavijo@gmail.com" at bounding box center [301, 454] width 286 height 13
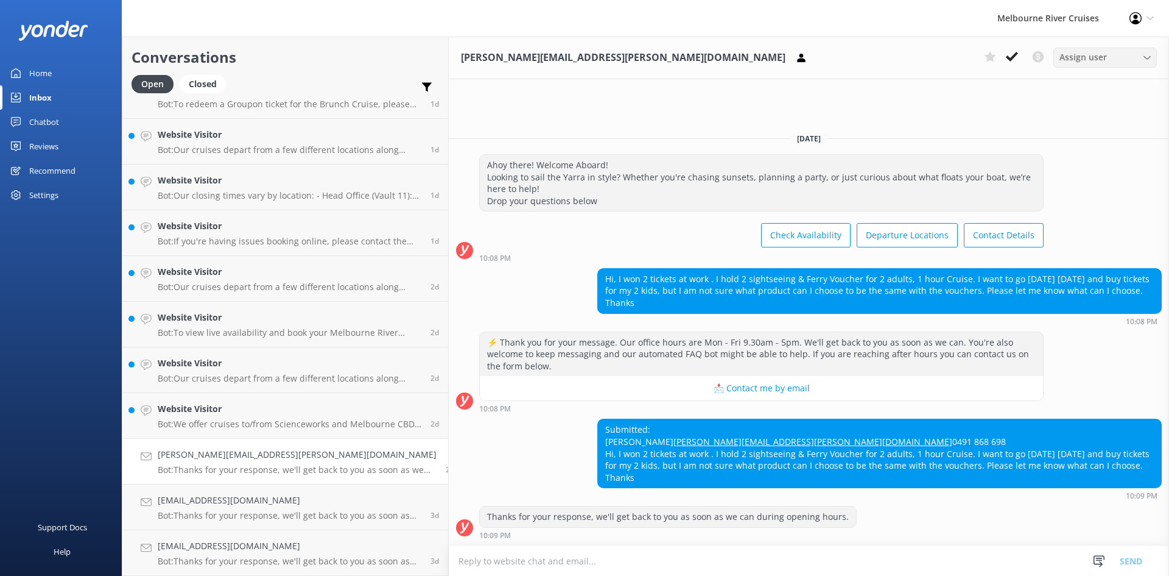
click at [657, 65] on div "Assign user Marketing Stephanie Gigi Tatum Okmasich Satya Ramandha Kaushala Ren…" at bounding box center [1106, 57] width 104 height 19
click at [657, 246] on link "Inna" at bounding box center [1108, 239] width 108 height 24
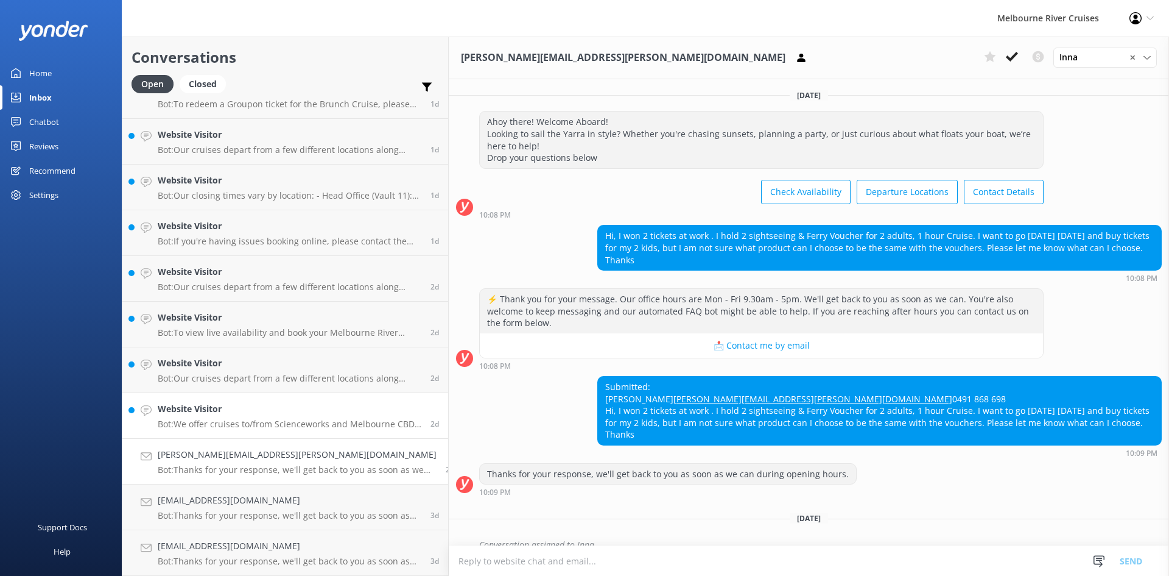
click at [211, 423] on p "Bot: We offer cruises to/from Scienceworks and Melbourne CBD only for group boo…" at bounding box center [290, 423] width 264 height 11
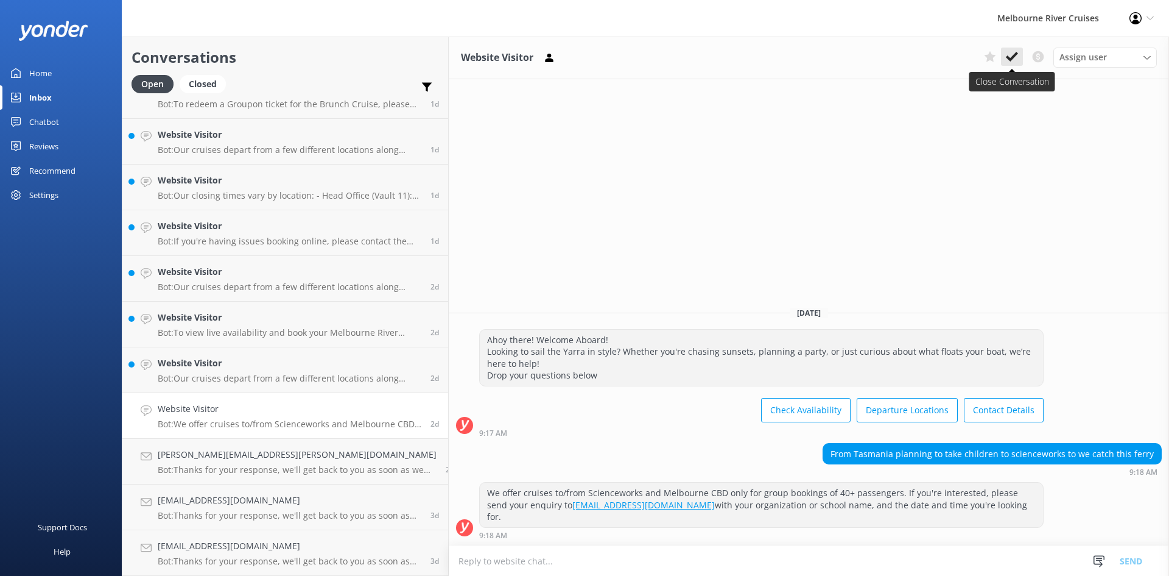
click at [657, 62] on icon at bounding box center [1012, 57] width 12 height 12
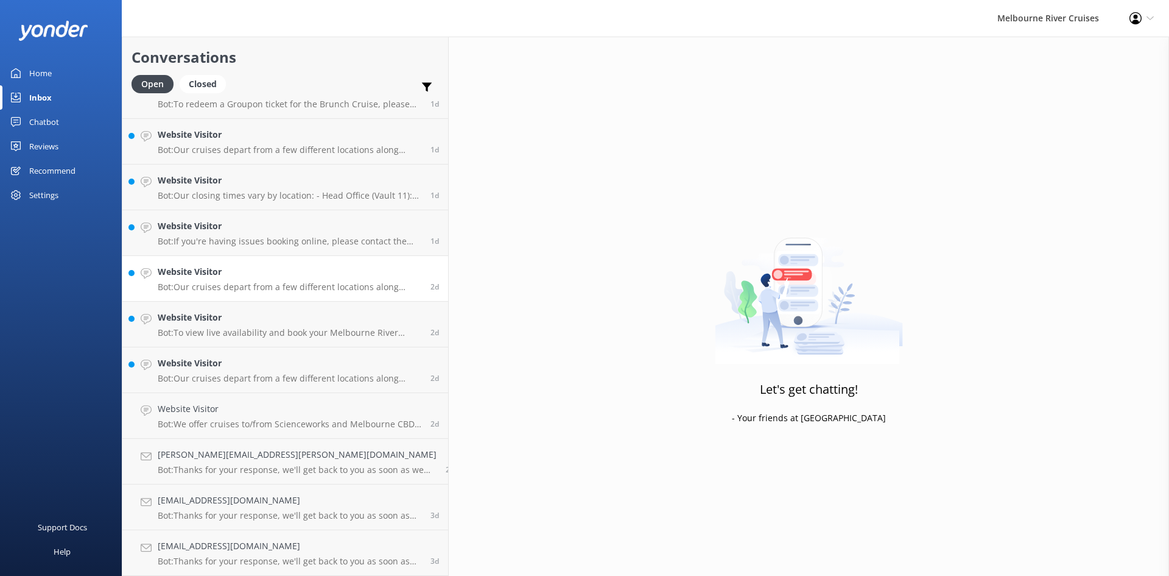
scroll to position [1169, 0]
click at [228, 314] on h4 "Website Visitor" at bounding box center [290, 317] width 264 height 13
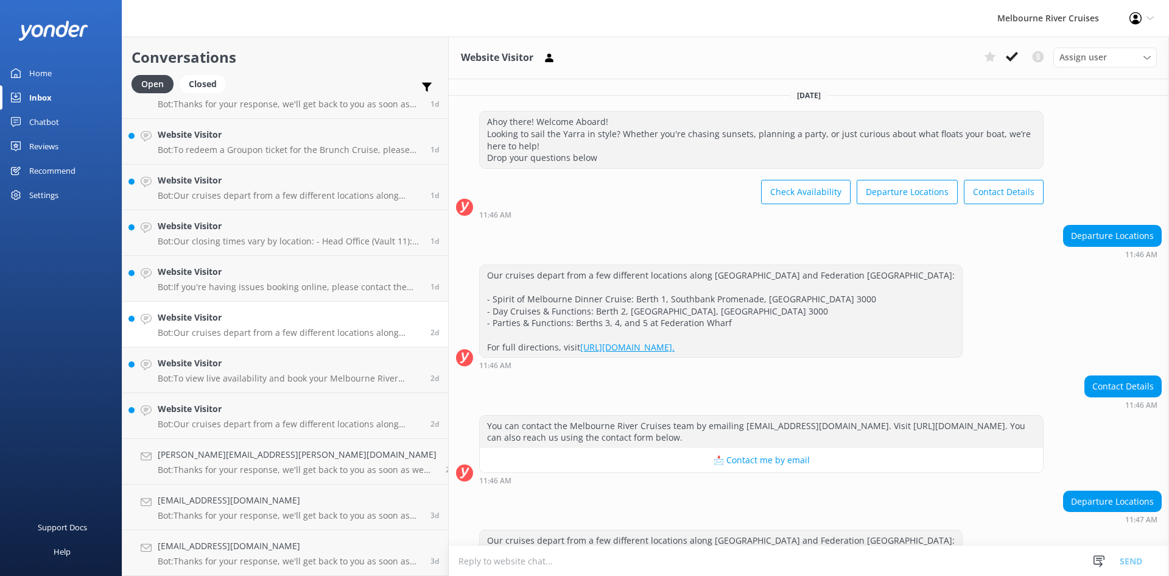
scroll to position [83, 0]
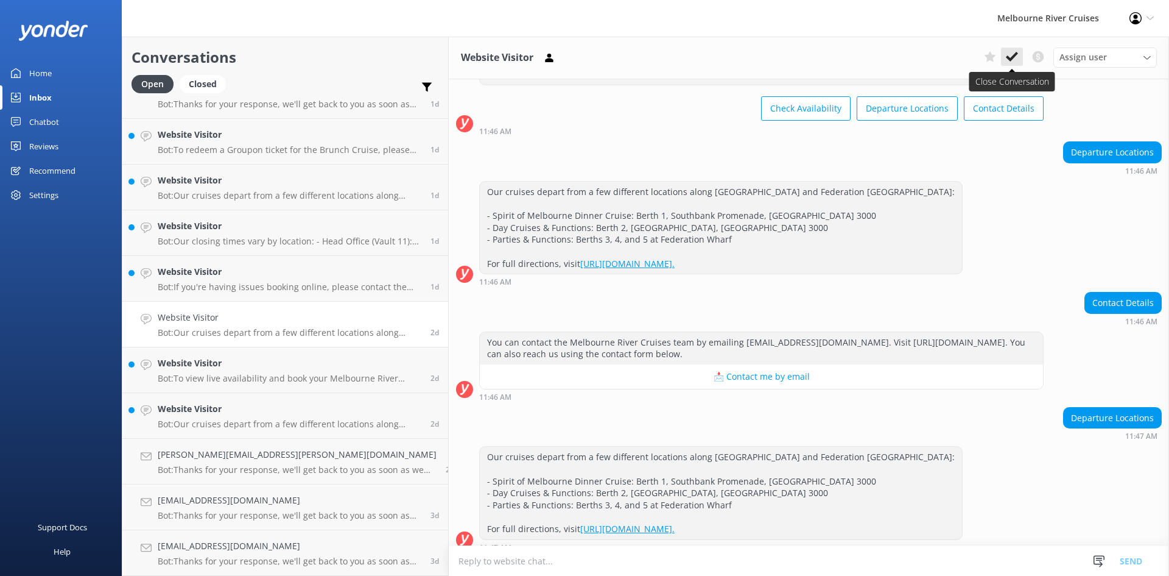
click at [657, 57] on use at bounding box center [1012, 57] width 12 height 10
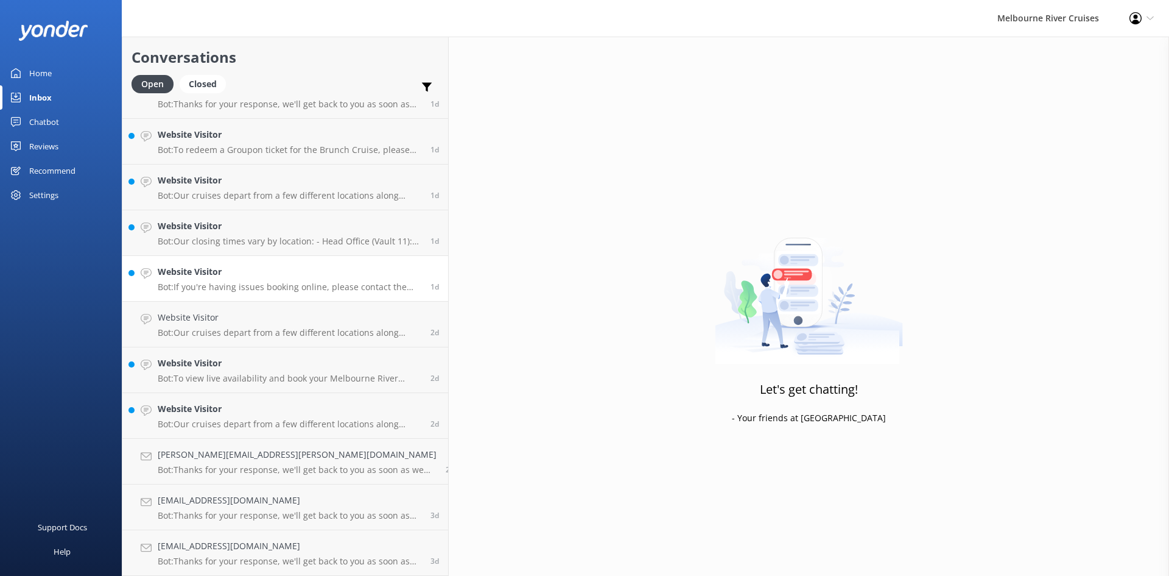
scroll to position [1124, 0]
click at [229, 373] on p "Bot: To view live availability and book your Melbourne River Cruise experience,…" at bounding box center [290, 378] width 264 height 11
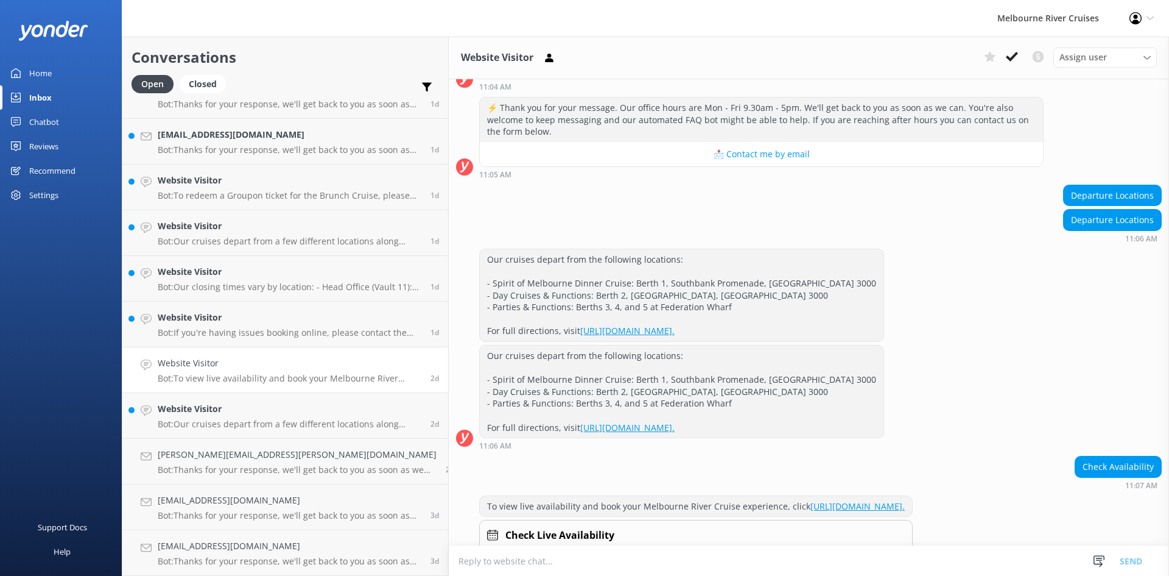
scroll to position [271, 0]
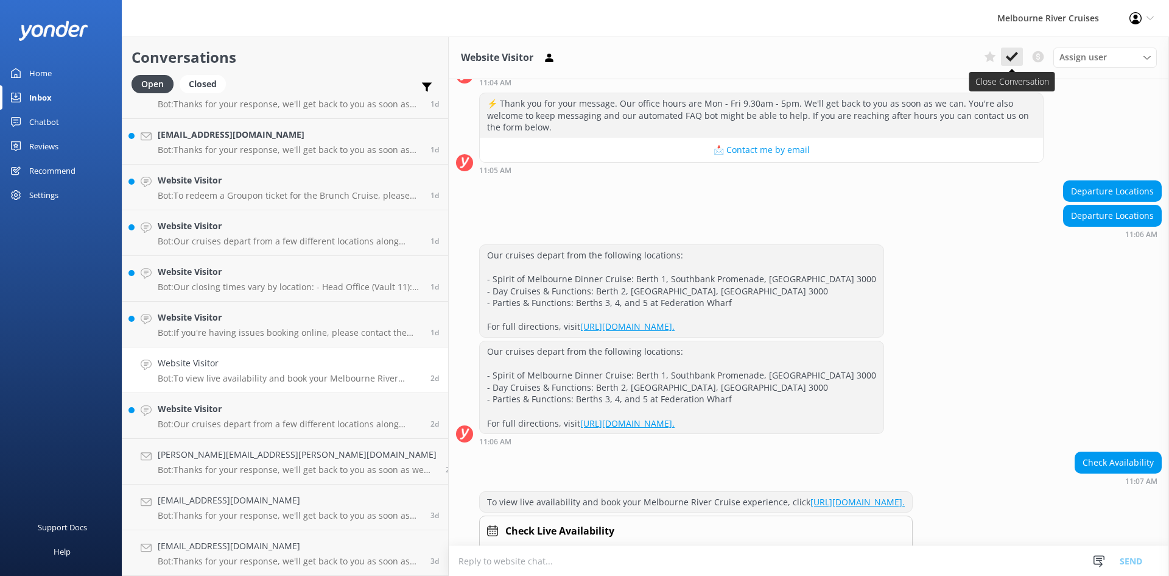
click at [657, 61] on icon at bounding box center [1012, 57] width 12 height 12
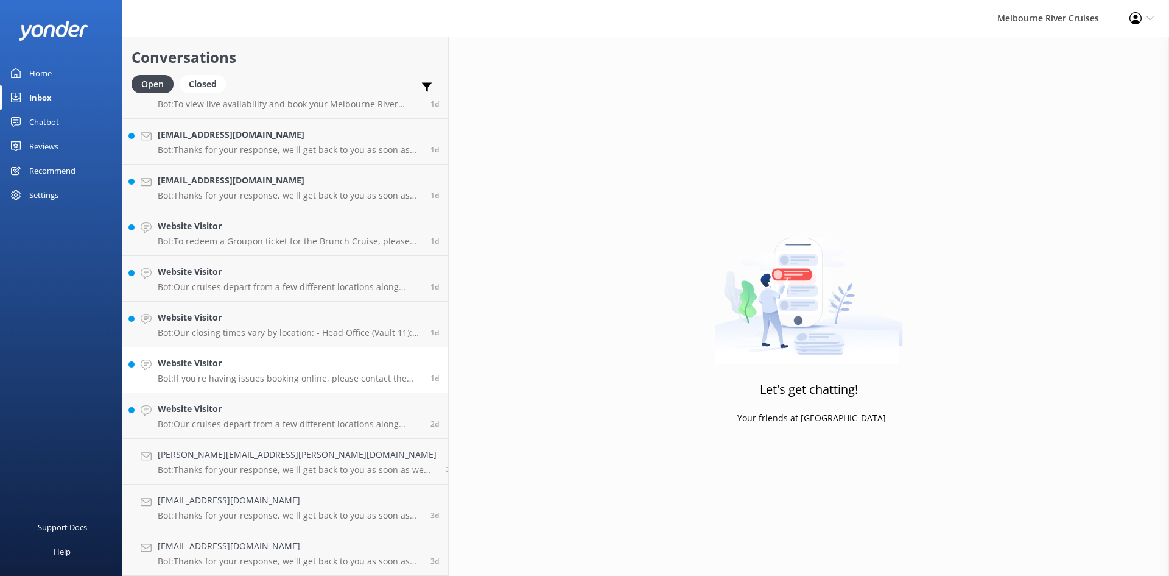
scroll to position [1078, 0]
click at [190, 411] on h4 "Website Visitor" at bounding box center [290, 408] width 264 height 13
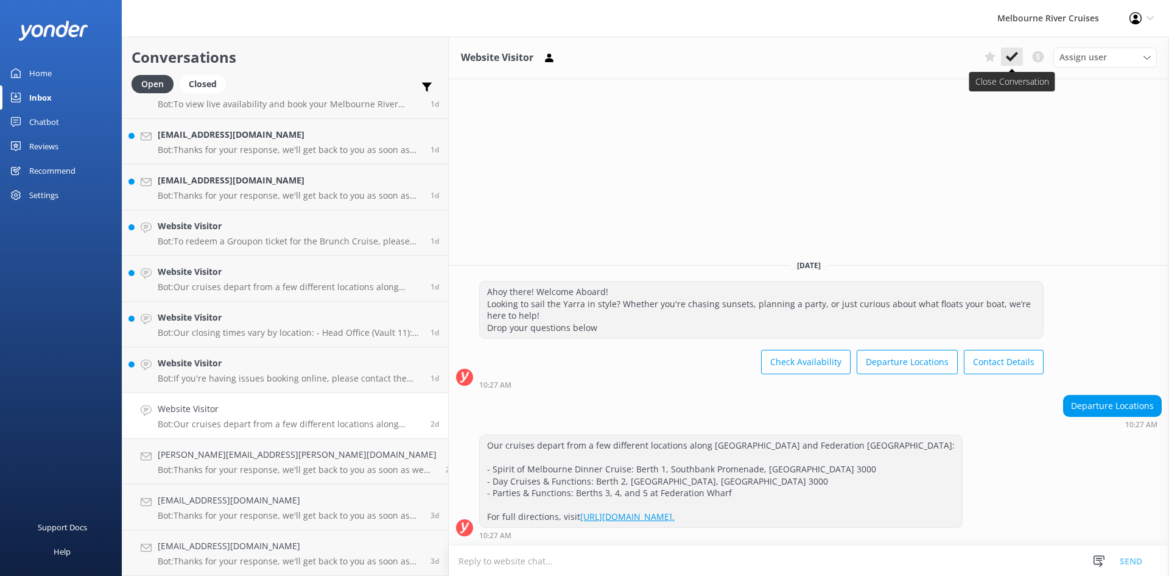
click at [657, 62] on icon at bounding box center [1012, 57] width 12 height 12
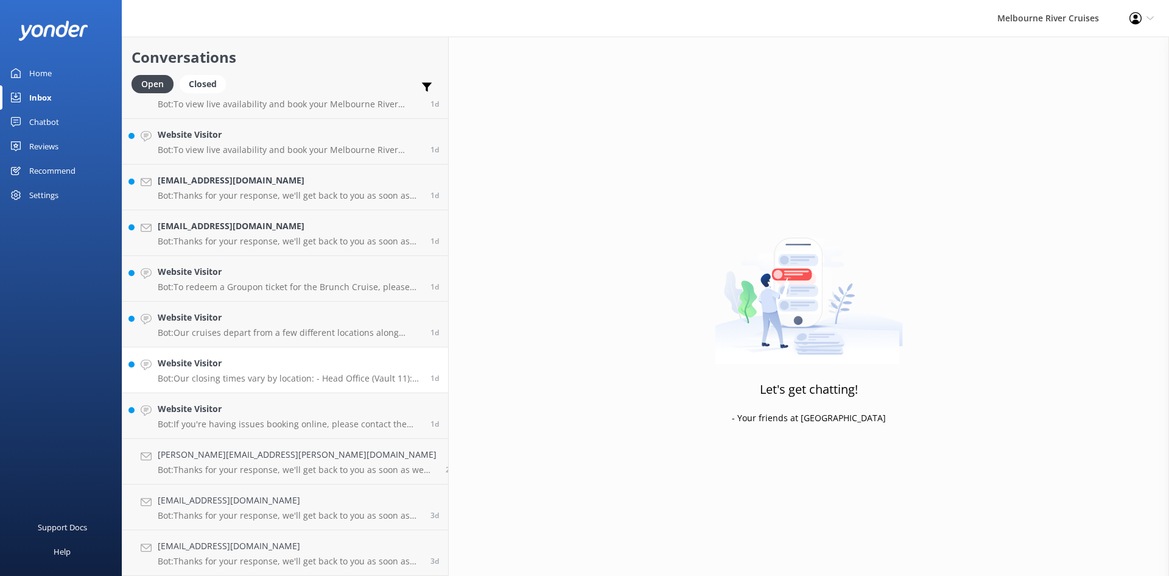
scroll to position [1032, 0]
click at [191, 371] on div "Website Visitor Bot: Our closing times vary by location: - Head Office (Vault 1…" at bounding box center [290, 369] width 264 height 27
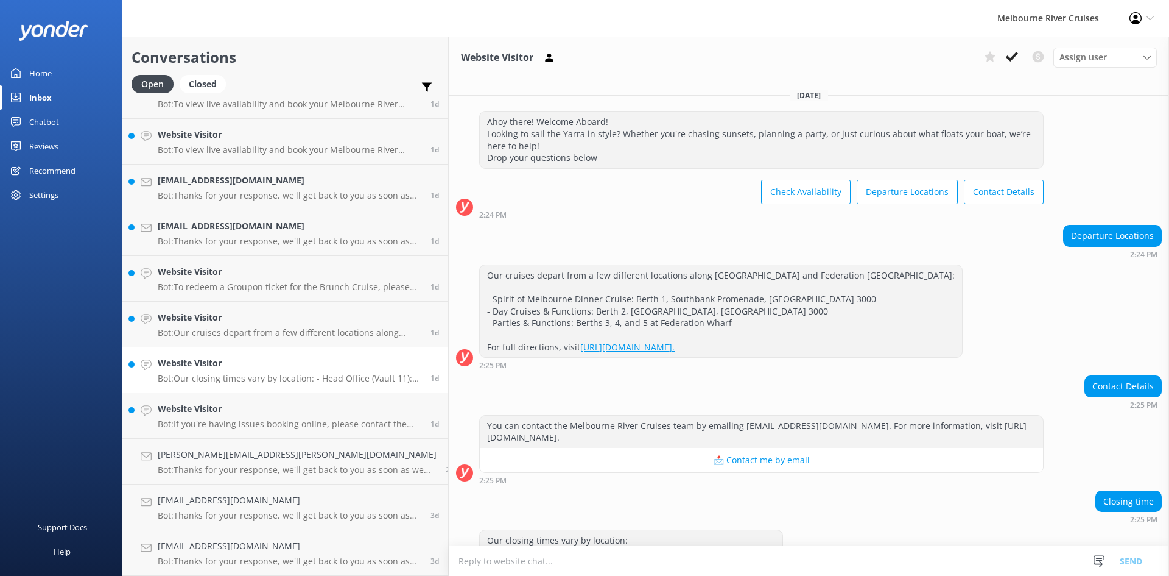
scroll to position [60, 0]
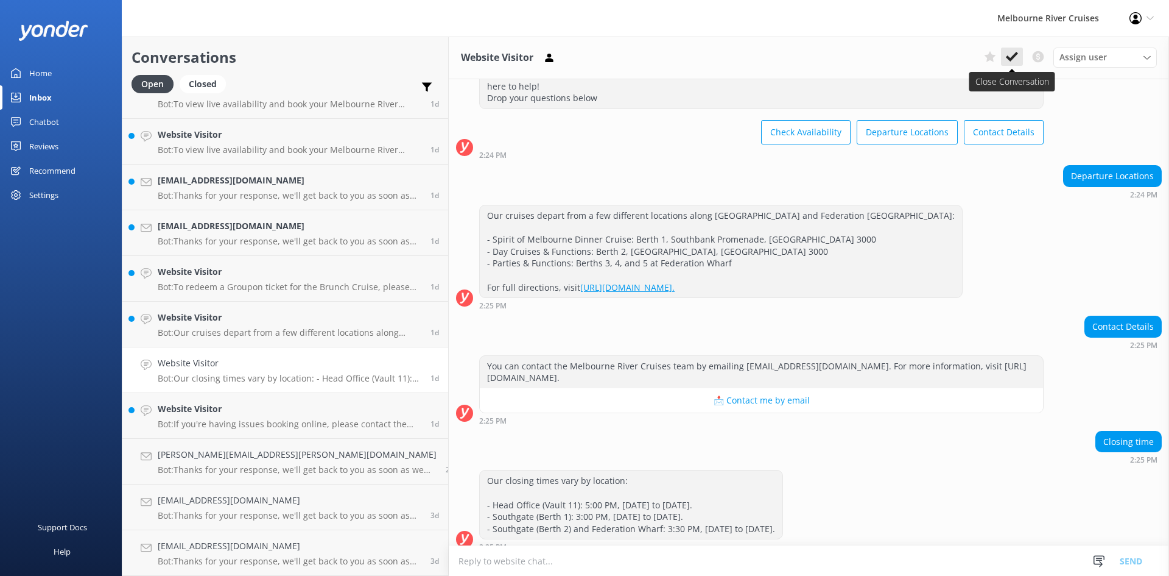
click at [657, 65] on button at bounding box center [1012, 57] width 22 height 18
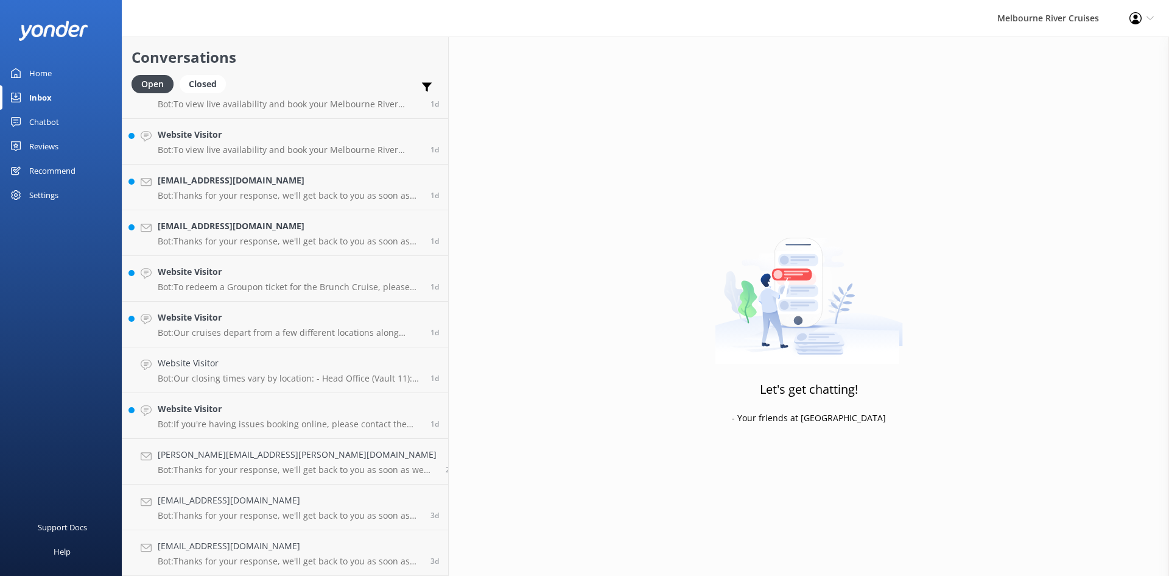
scroll to position [987, 0]
click at [231, 412] on h4 "Website Visitor" at bounding box center [290, 408] width 264 height 13
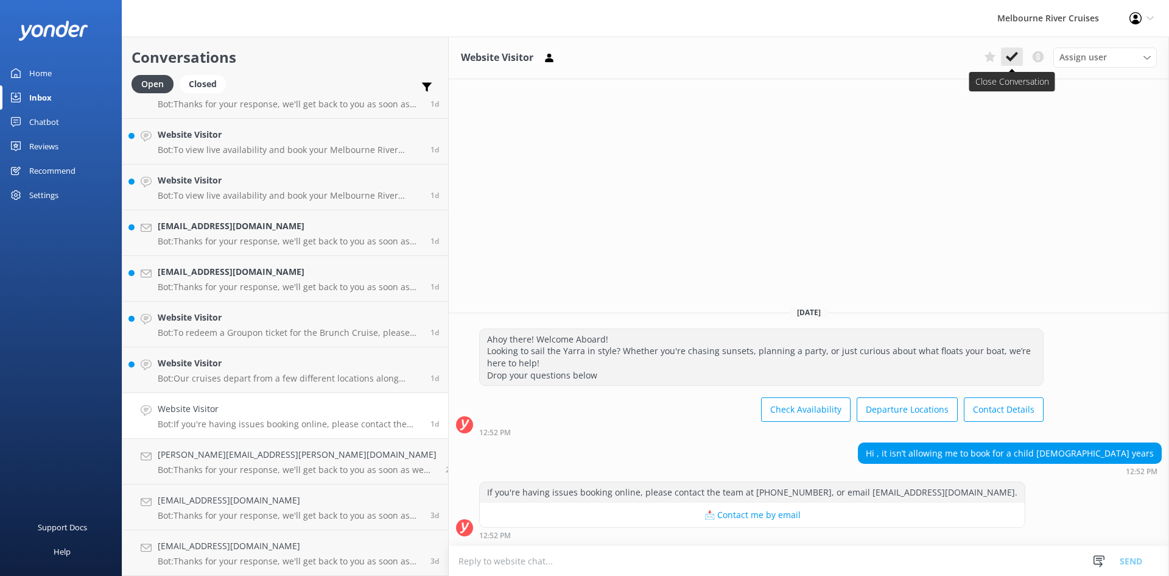
click at [657, 58] on use at bounding box center [1012, 57] width 12 height 10
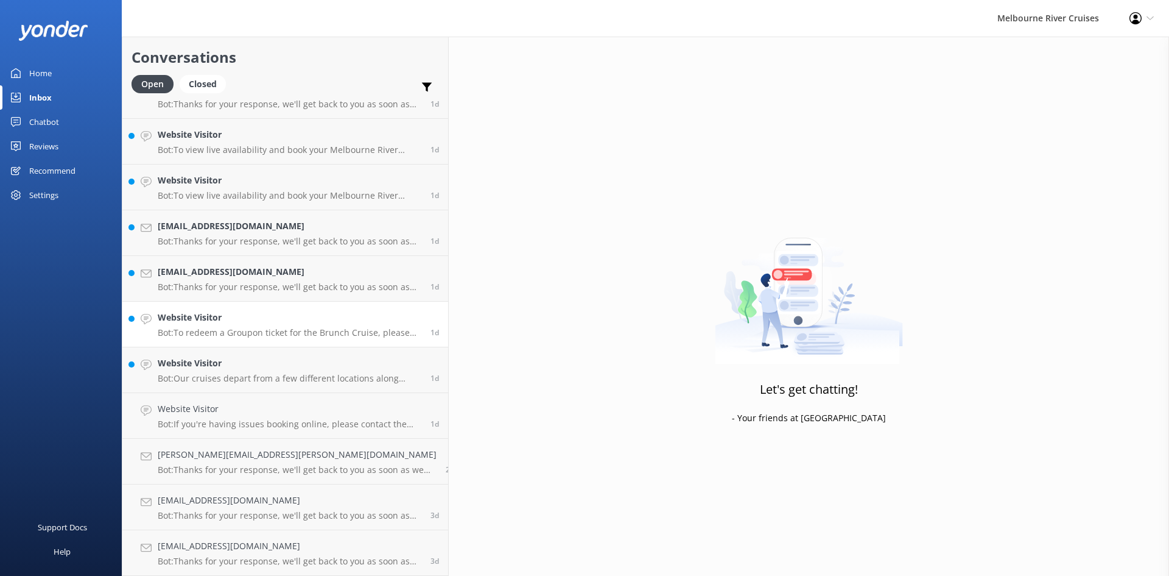
scroll to position [941, 0]
click at [228, 381] on p "Bot: To redeem a Groupon ticket for the Brunch Cruise, please provide your full…" at bounding box center [290, 378] width 264 height 11
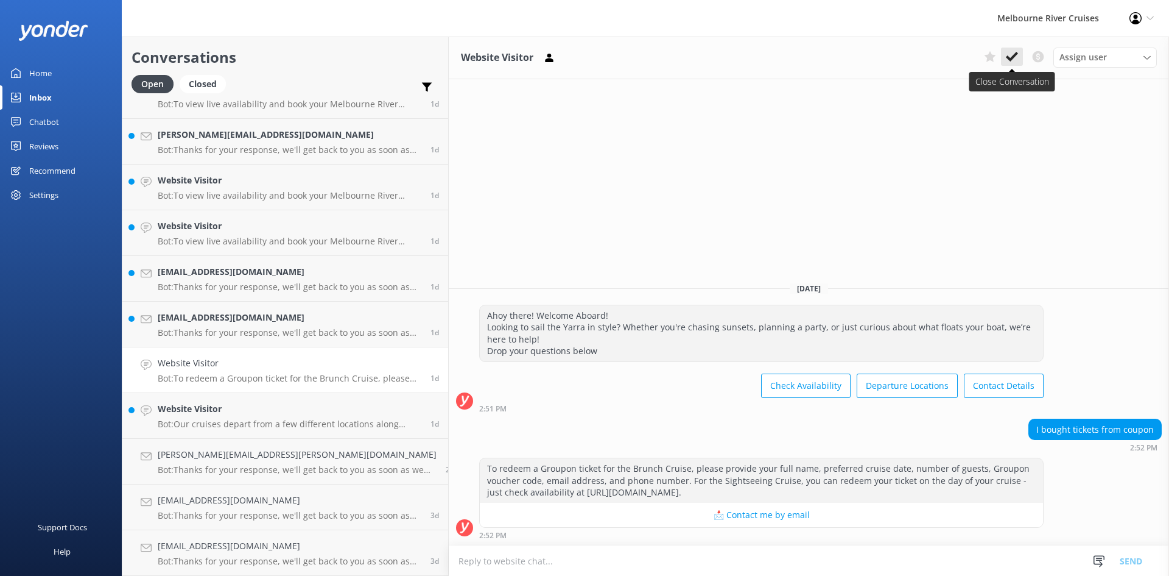
click at [657, 55] on button at bounding box center [1012, 57] width 22 height 18
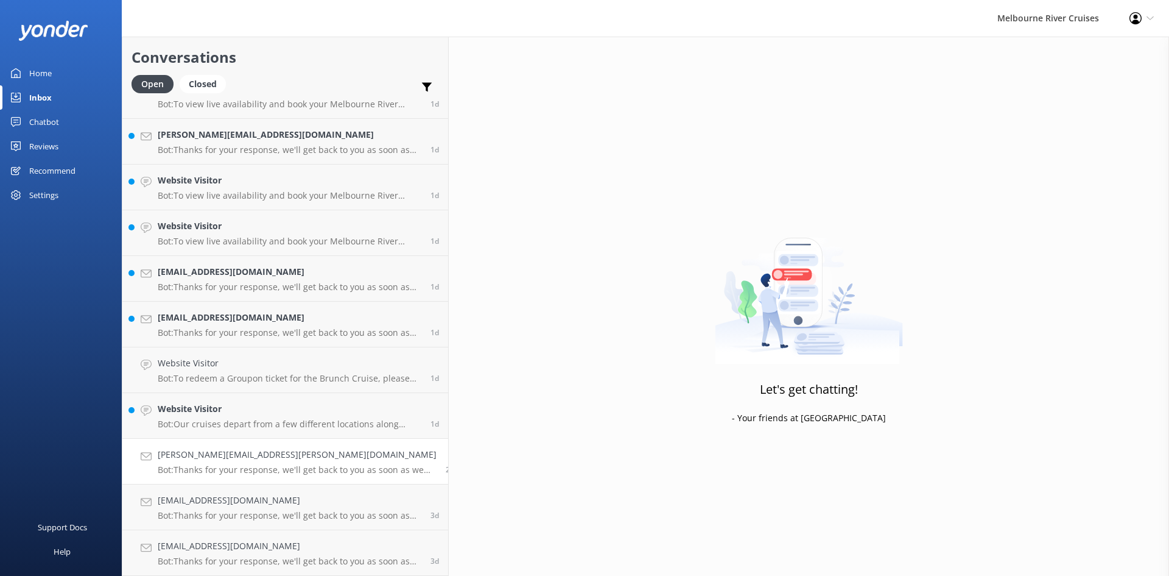
scroll to position [895, 0]
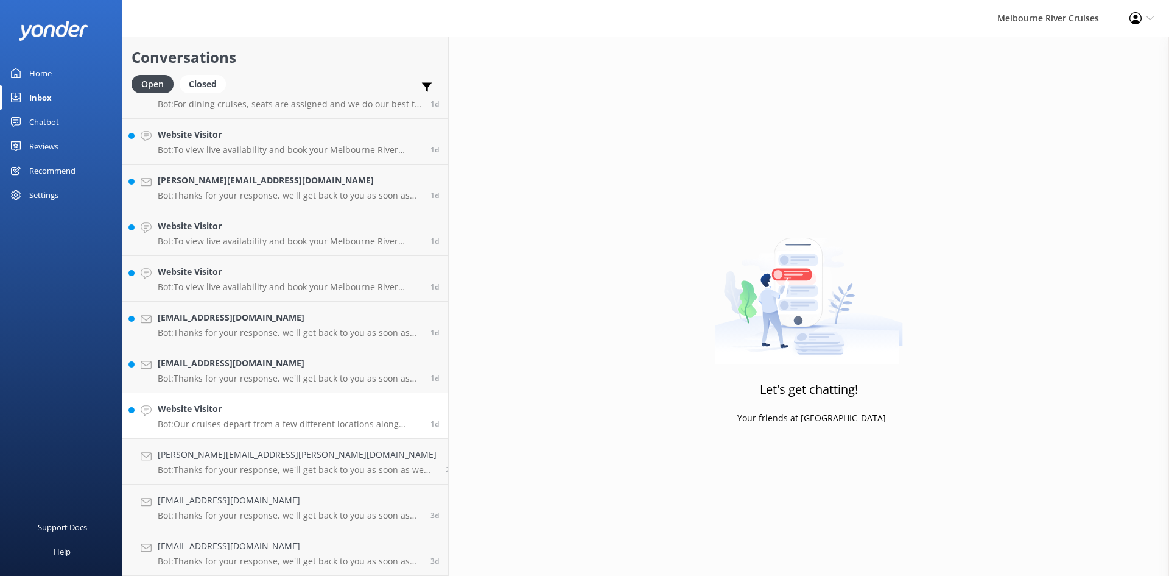
click at [202, 417] on div "Website Visitor Bot: Our cruises depart from a few different locations along So…" at bounding box center [290, 415] width 264 height 27
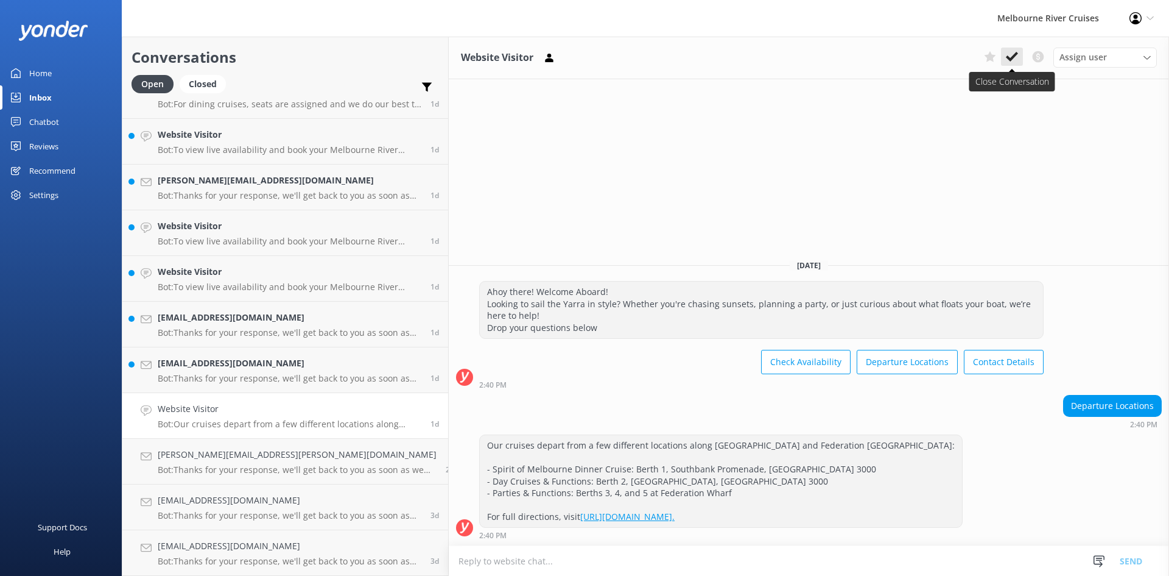
click at [657, 56] on use at bounding box center [1012, 57] width 12 height 10
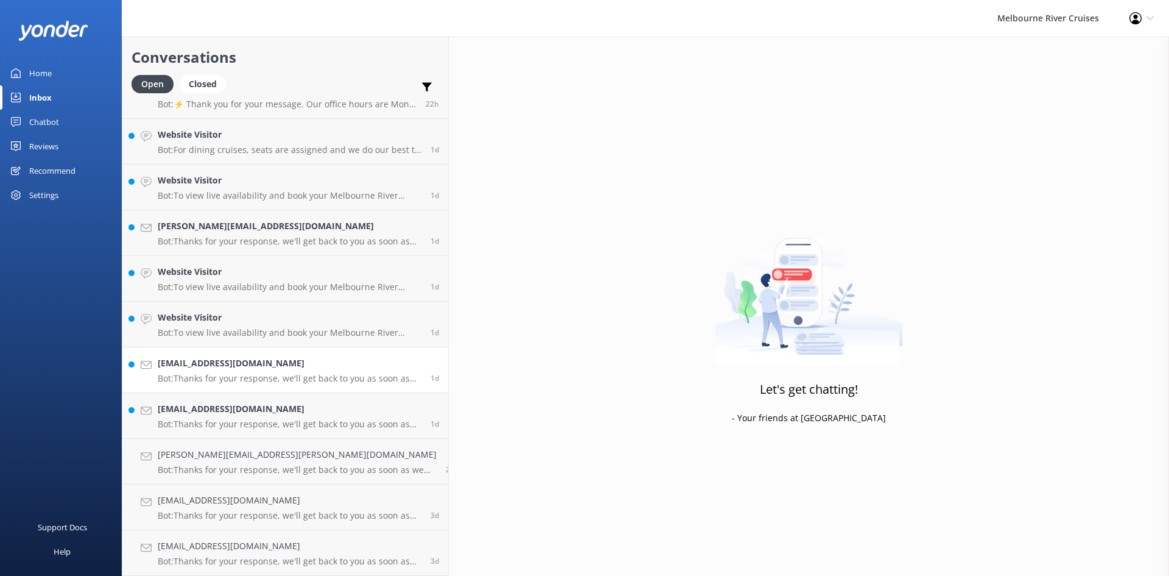
scroll to position [850, 0]
click at [239, 370] on div "Fb@teltra.us Bot: Thanks for your response, we'll get back to you as soon as we…" at bounding box center [290, 369] width 264 height 27
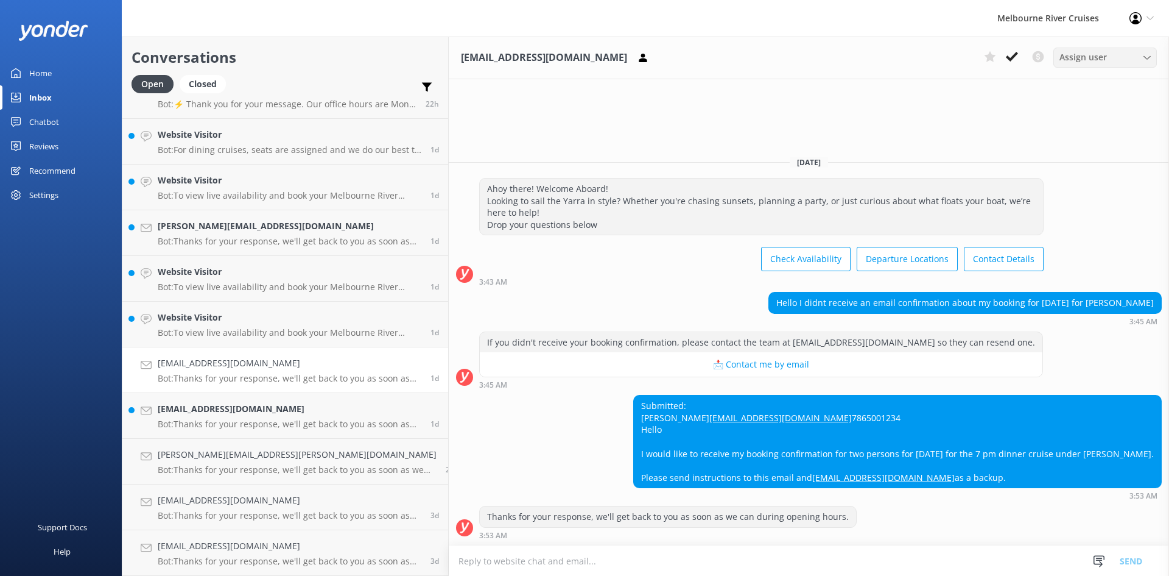
click at [657, 61] on div "Assign user" at bounding box center [1105, 57] width 97 height 13
click at [657, 137] on div "Tatum Okmasich" at bounding box center [1107, 141] width 94 height 12
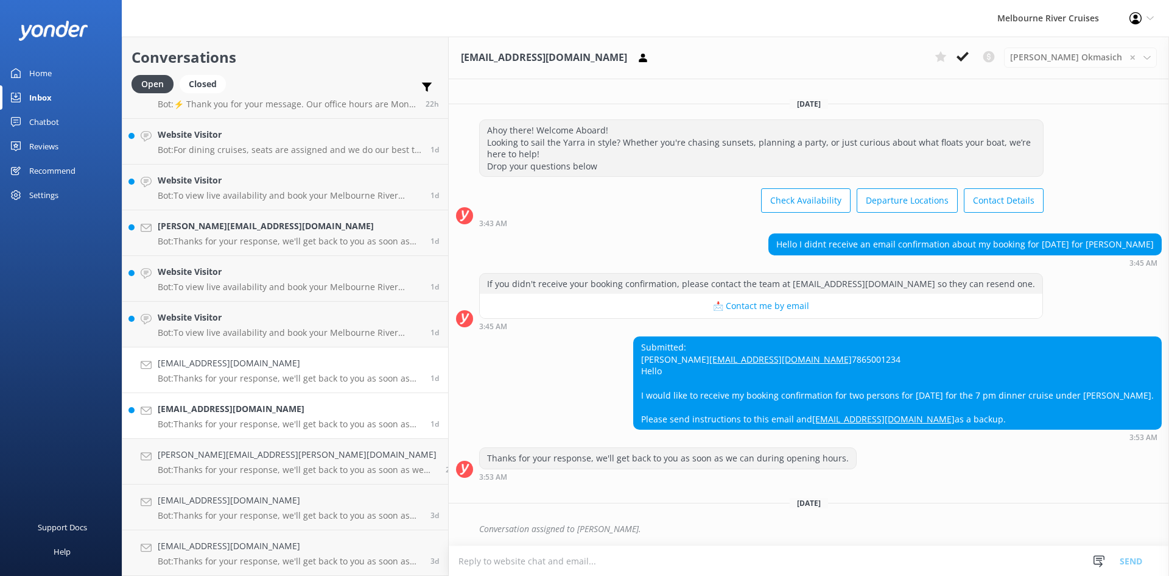
click at [256, 425] on p "Bot: Thanks for your response, we'll get back to you as soon as we can during o…" at bounding box center [290, 423] width 264 height 11
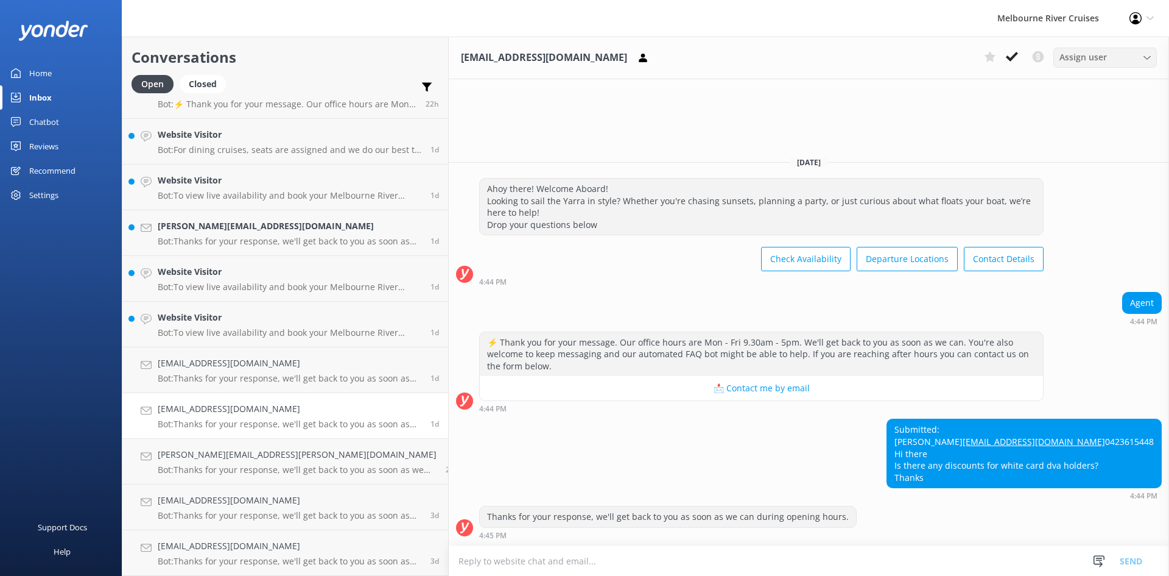
click at [657, 58] on div "Assign user" at bounding box center [1105, 57] width 97 height 13
click at [657, 233] on div "Renata" at bounding box center [1089, 230] width 58 height 12
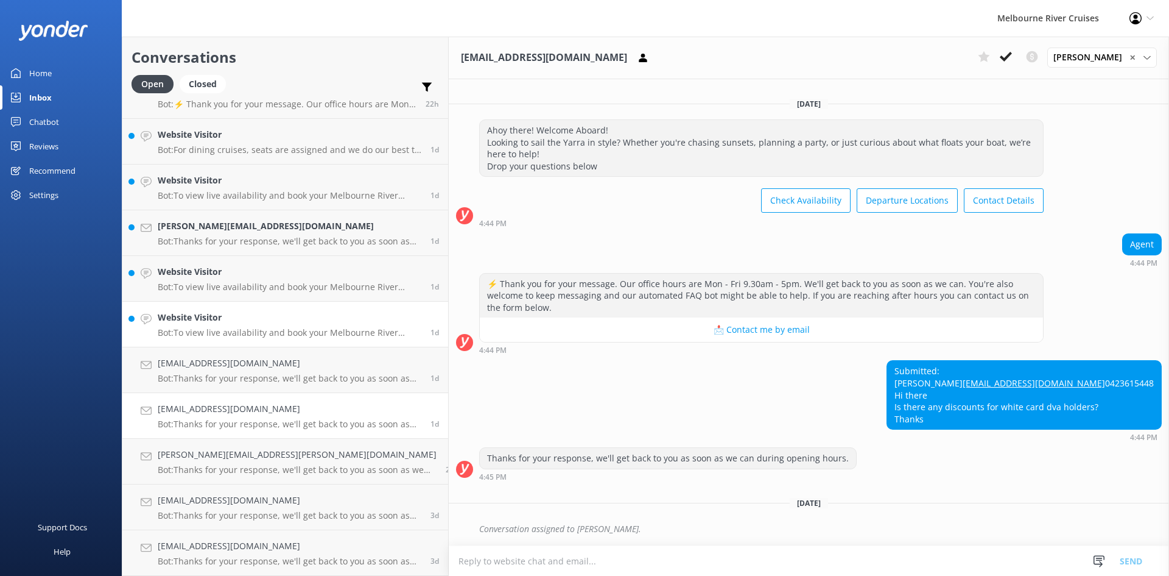
click at [186, 333] on p "Bot: To view live availability and book your Melbourne River Cruise experience,…" at bounding box center [290, 332] width 264 height 11
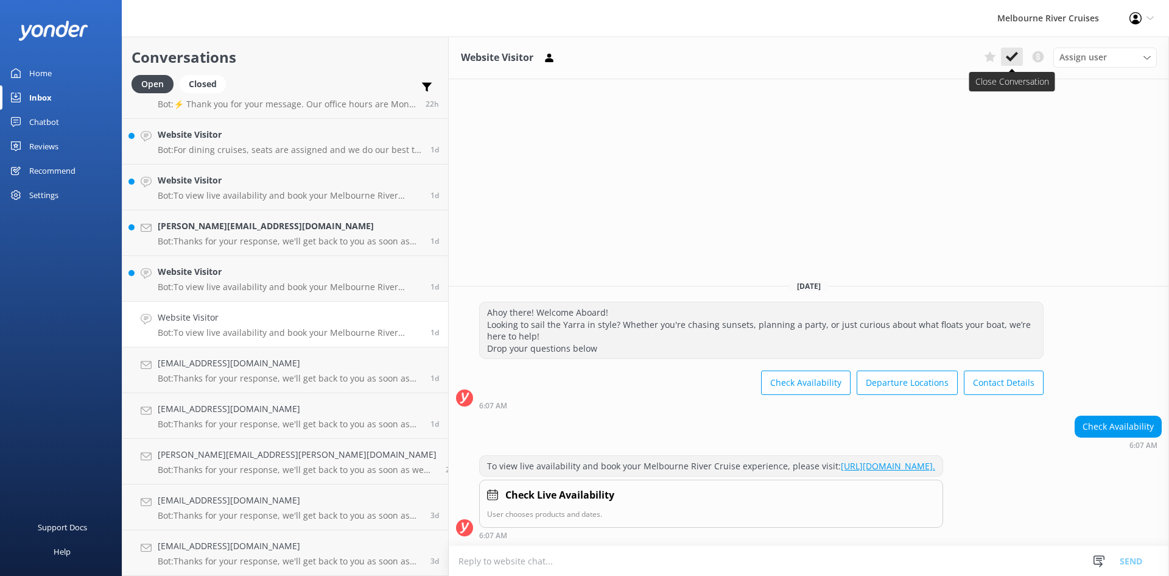
click at [657, 57] on use at bounding box center [1012, 57] width 12 height 10
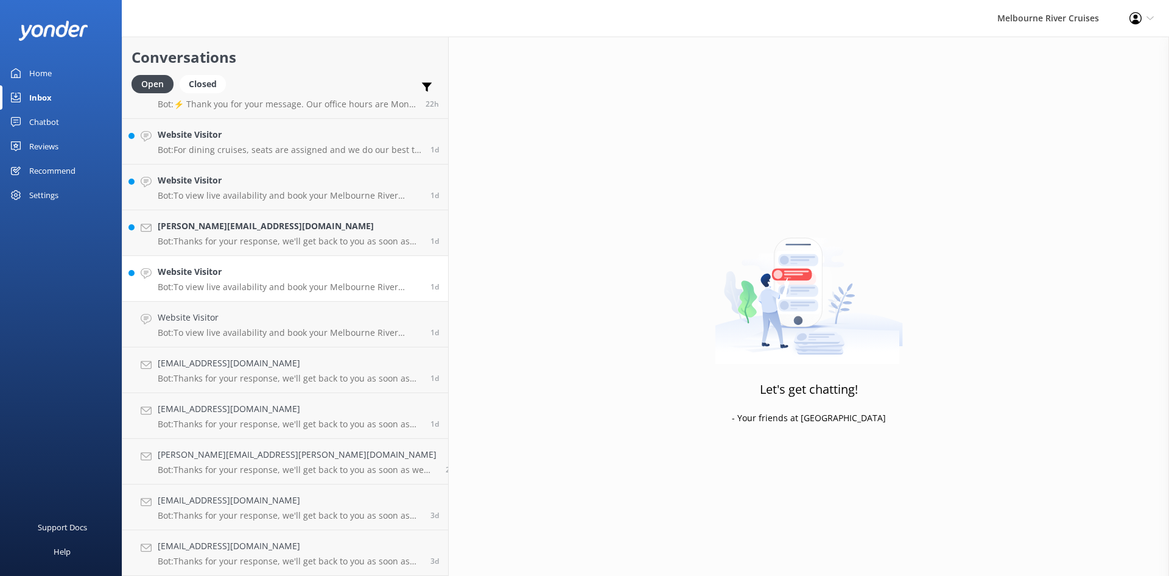
scroll to position [804, 0]
click at [203, 322] on h4 "Website Visitor" at bounding box center [290, 317] width 264 height 13
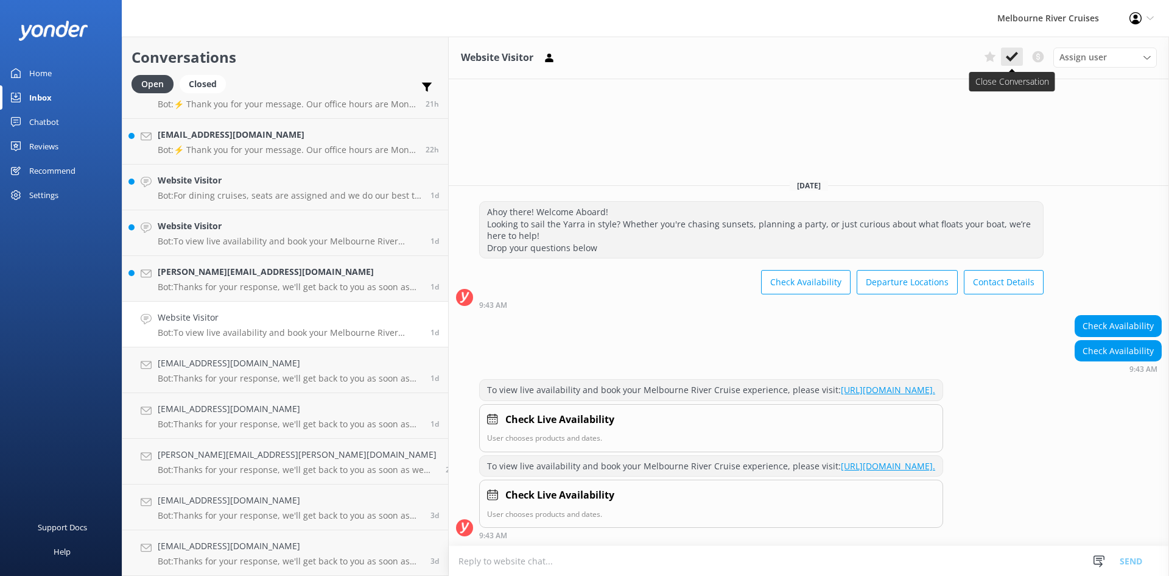
click at [657, 60] on button at bounding box center [1012, 57] width 22 height 18
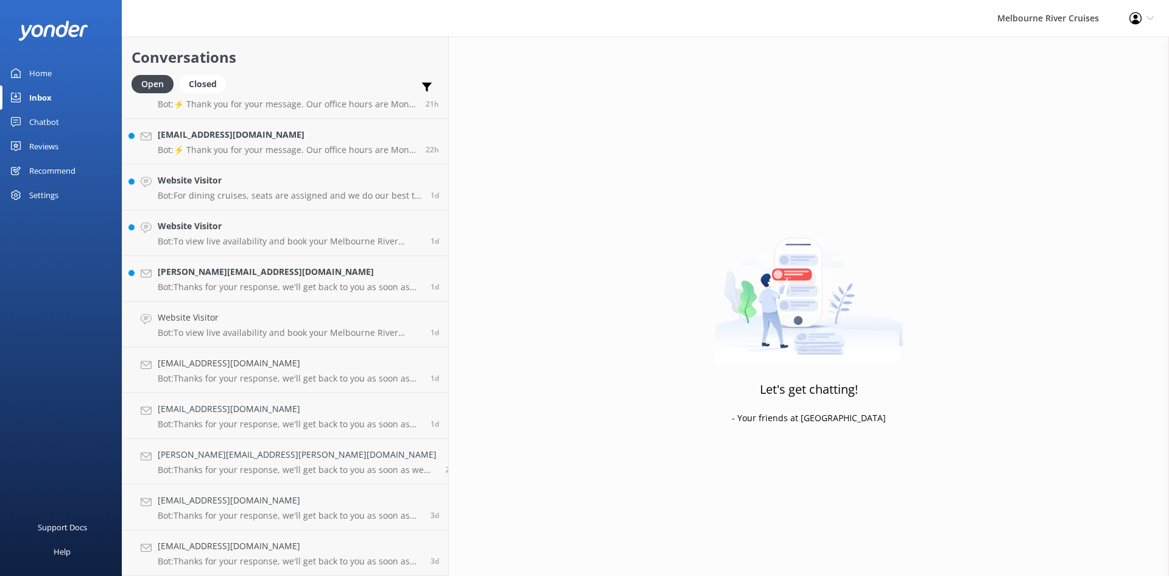
scroll to position [758, 0]
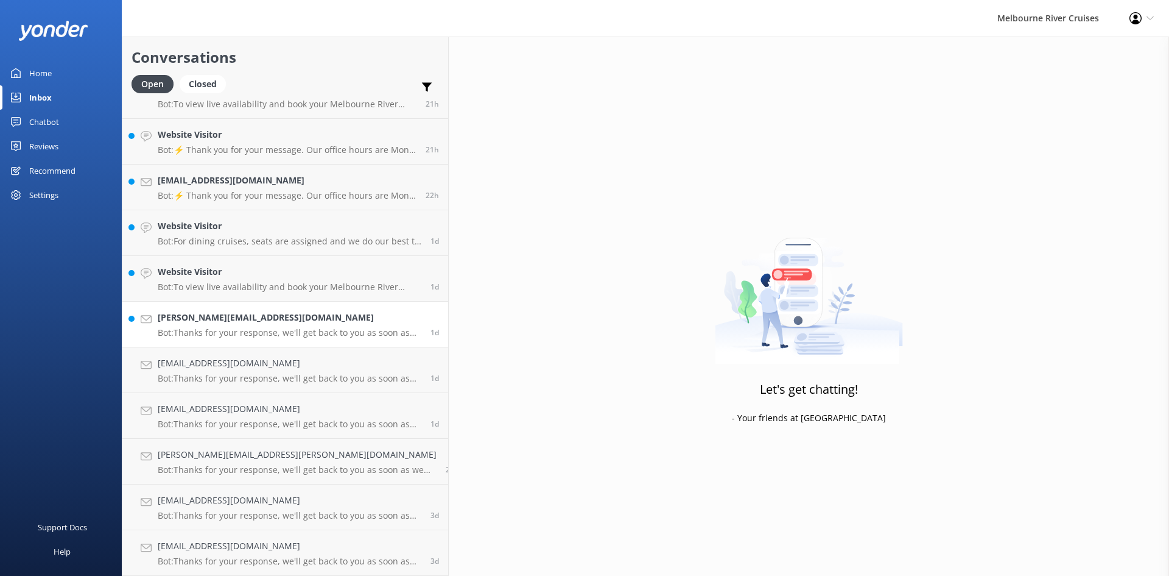
click at [177, 328] on p "Bot: Thanks for your response, we'll get back to you as soon as we can during o…" at bounding box center [290, 332] width 264 height 11
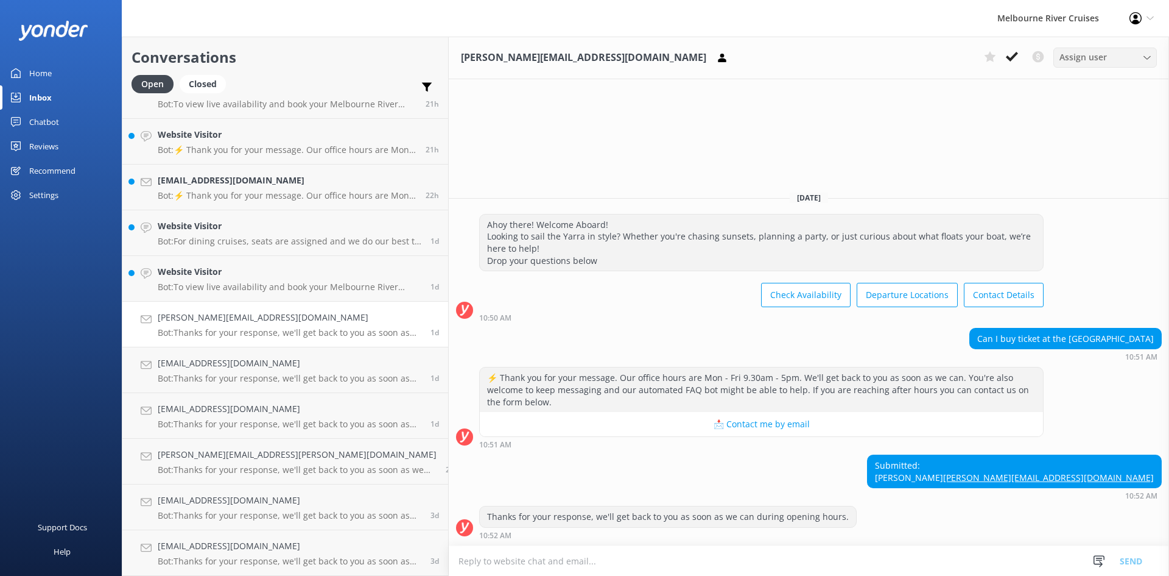
click at [657, 62] on span "Assign user" at bounding box center [1084, 57] width 48 height 13
click at [657, 248] on link "Inna" at bounding box center [1108, 239] width 108 height 24
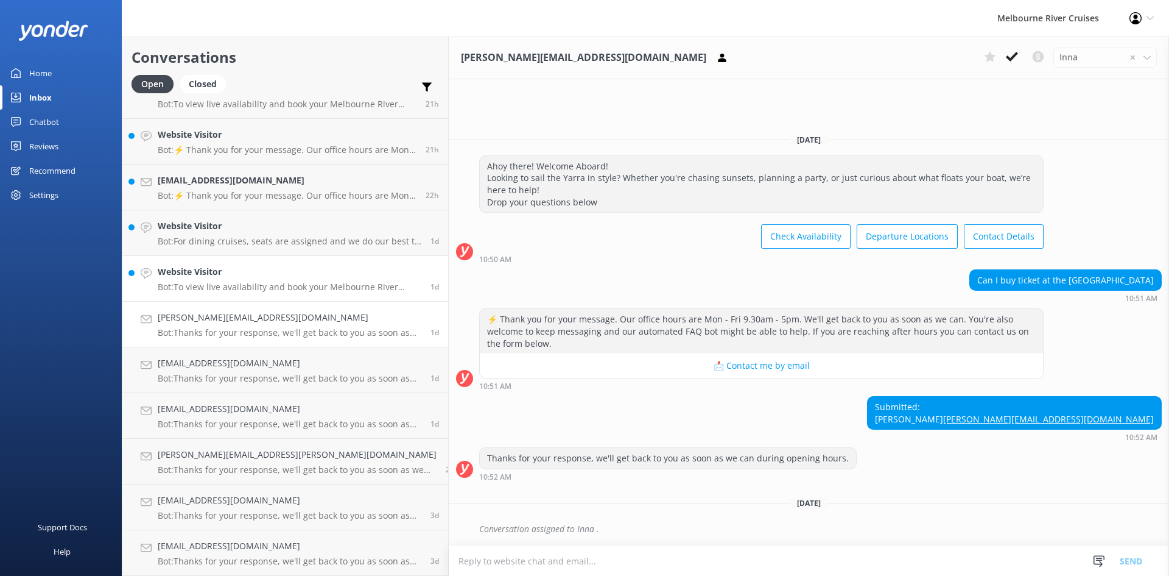
click at [240, 287] on p "Bot: To view live availability and book your Melbourne River Cruise experience,…" at bounding box center [290, 286] width 264 height 11
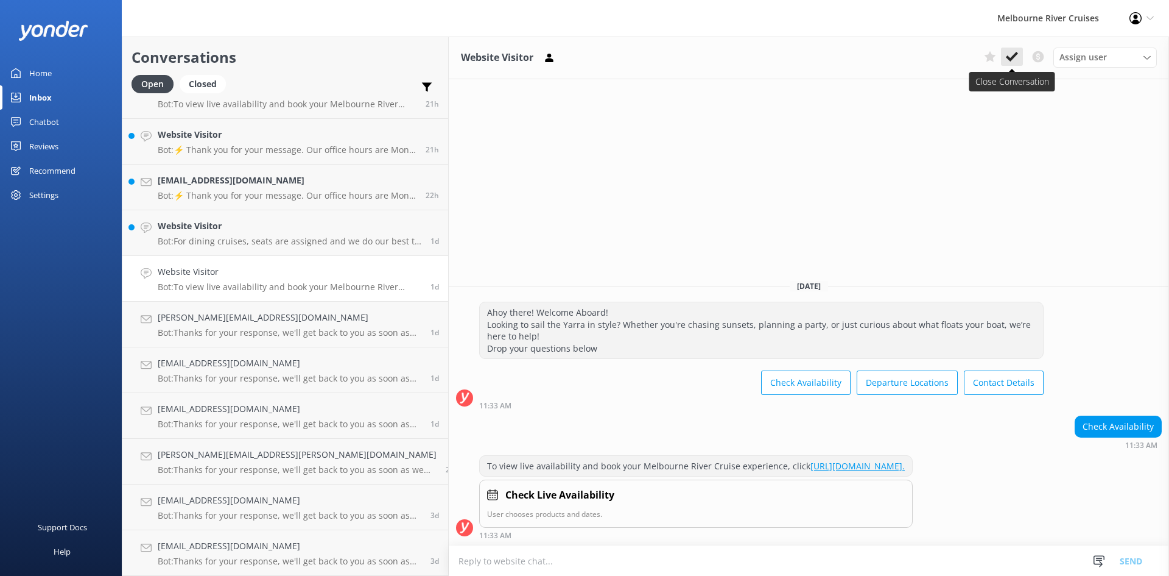
click at [657, 62] on icon at bounding box center [1012, 57] width 12 height 12
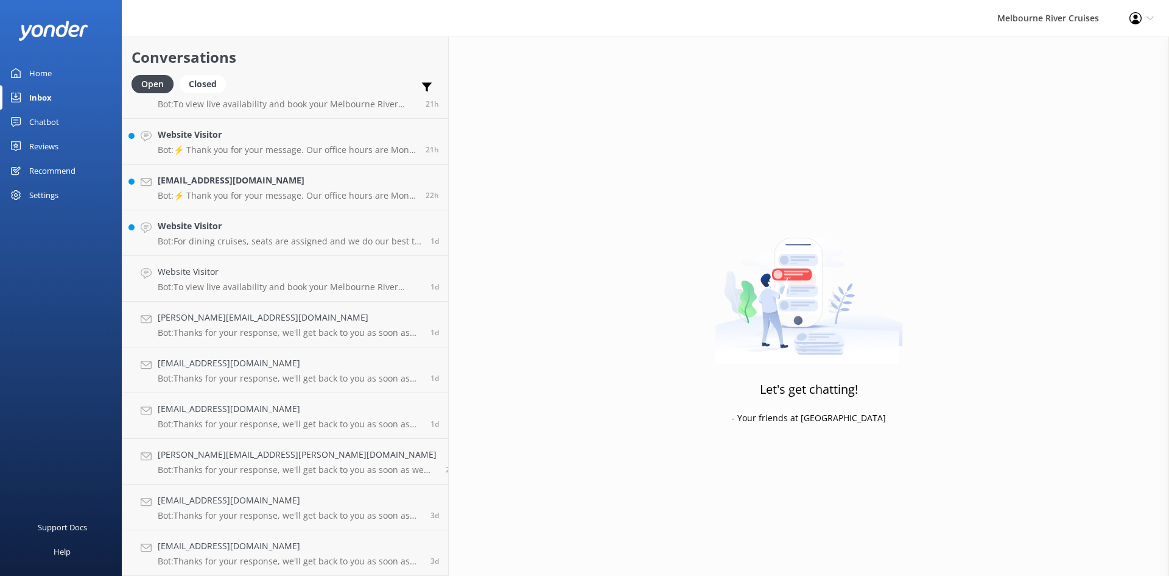
scroll to position [713, 0]
click at [245, 283] on p "Bot: For dining cruises, seats are assigned and we do our best to accommodate s…" at bounding box center [290, 286] width 264 height 11
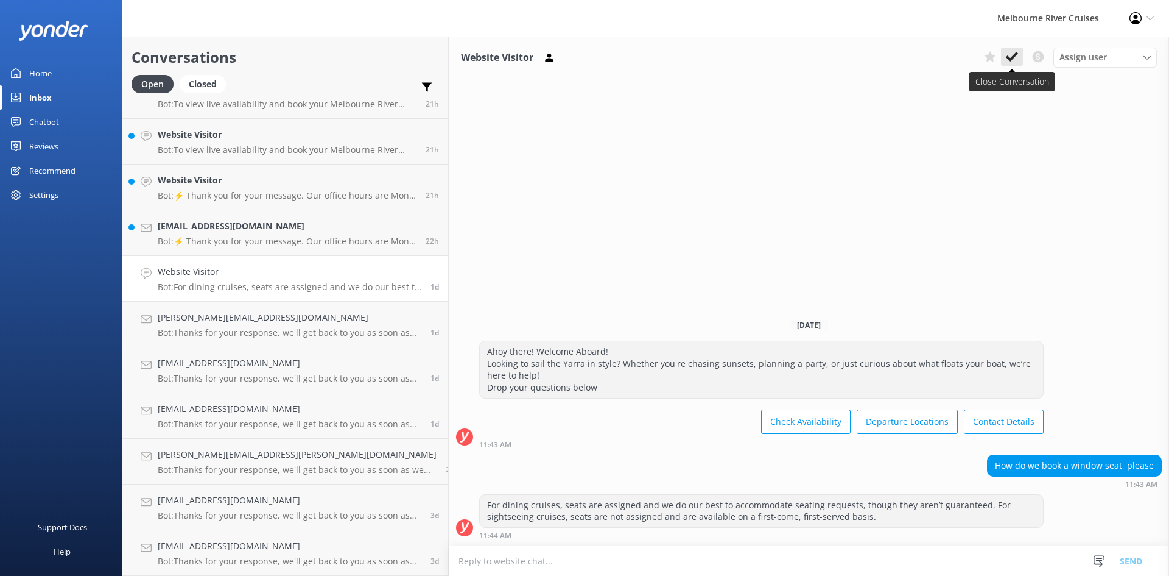
click at [657, 50] on button at bounding box center [1012, 57] width 22 height 18
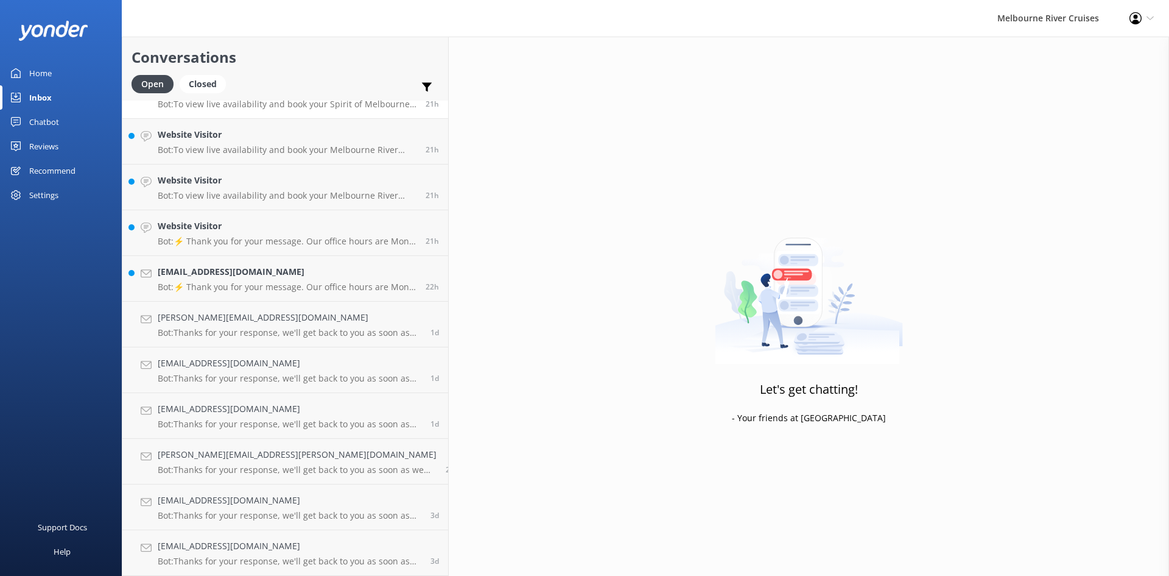
scroll to position [667, 0]
click at [195, 279] on div "sarudhakal09@gmail.com Bot: ⚡ Thank you for your message. Our office hours are …" at bounding box center [287, 278] width 259 height 27
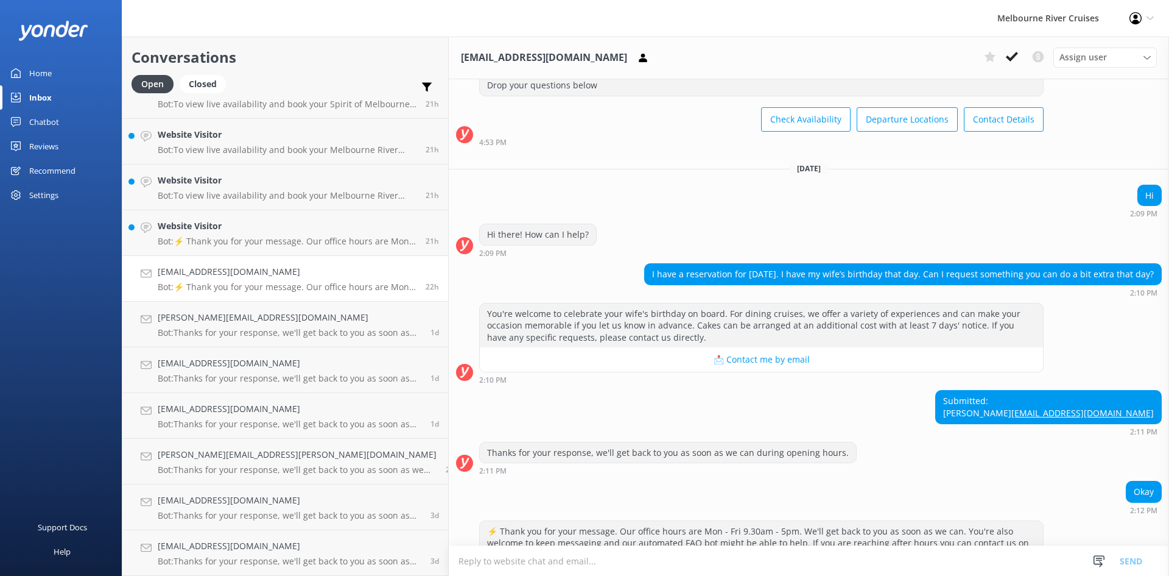
scroll to position [123, 0]
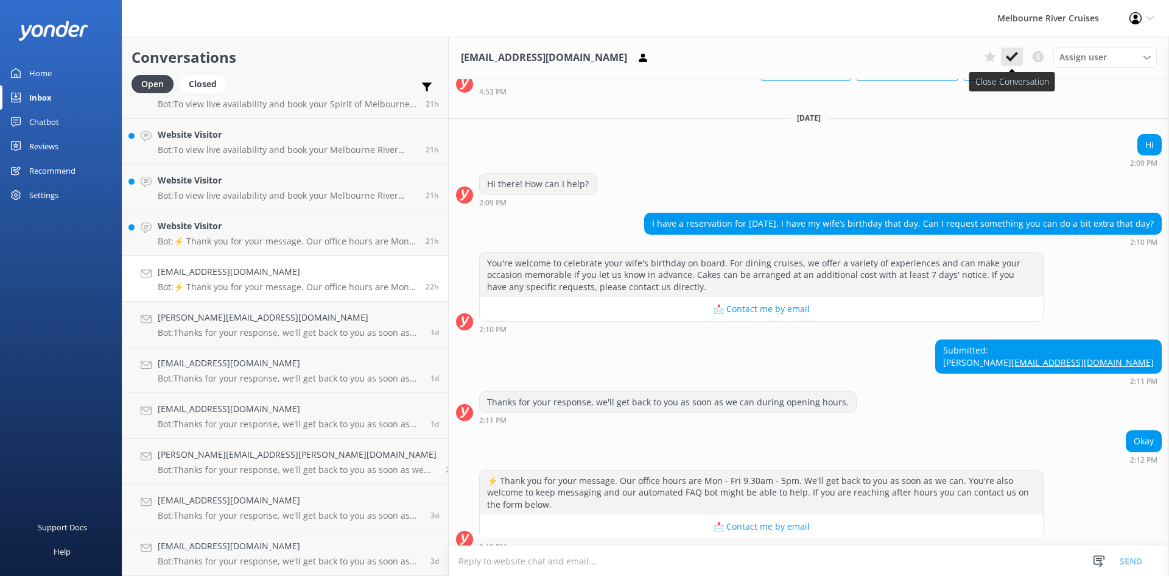
click at [657, 52] on icon at bounding box center [1012, 57] width 12 height 12
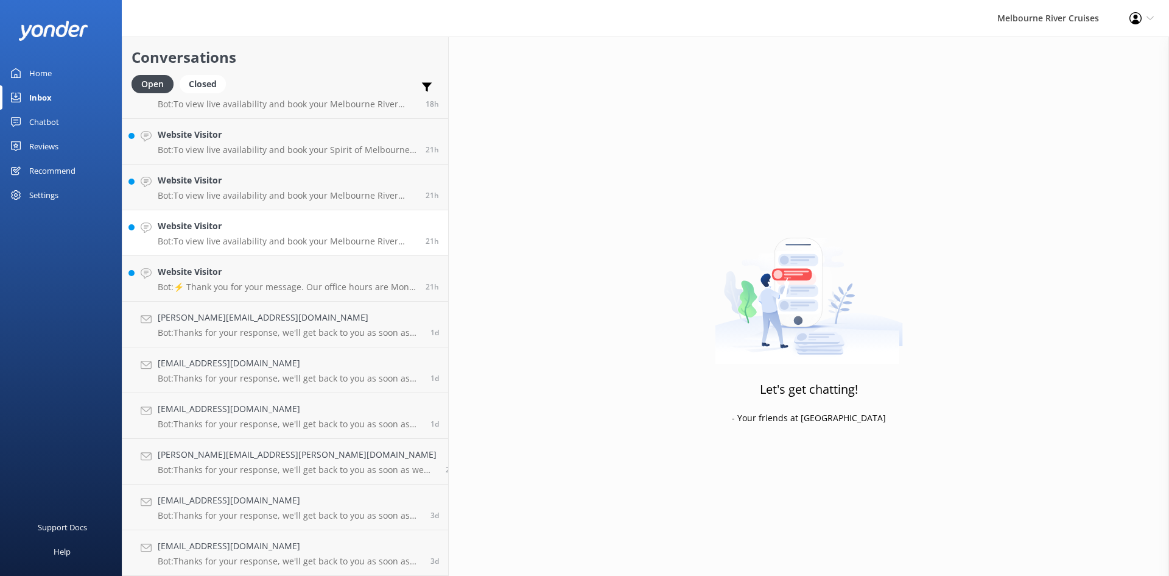
scroll to position [621, 0]
click at [156, 238] on link "Website Visitor Bot: To view live availability and book your Melbourne River Cr…" at bounding box center [285, 233] width 326 height 46
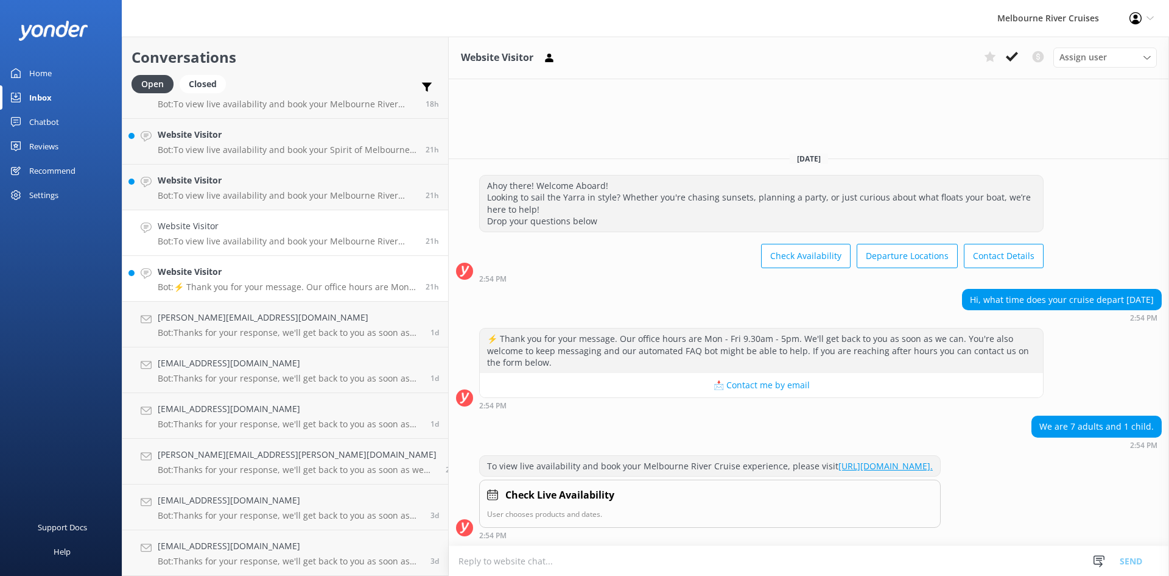
click at [187, 267] on h4 "Website Visitor" at bounding box center [287, 271] width 259 height 13
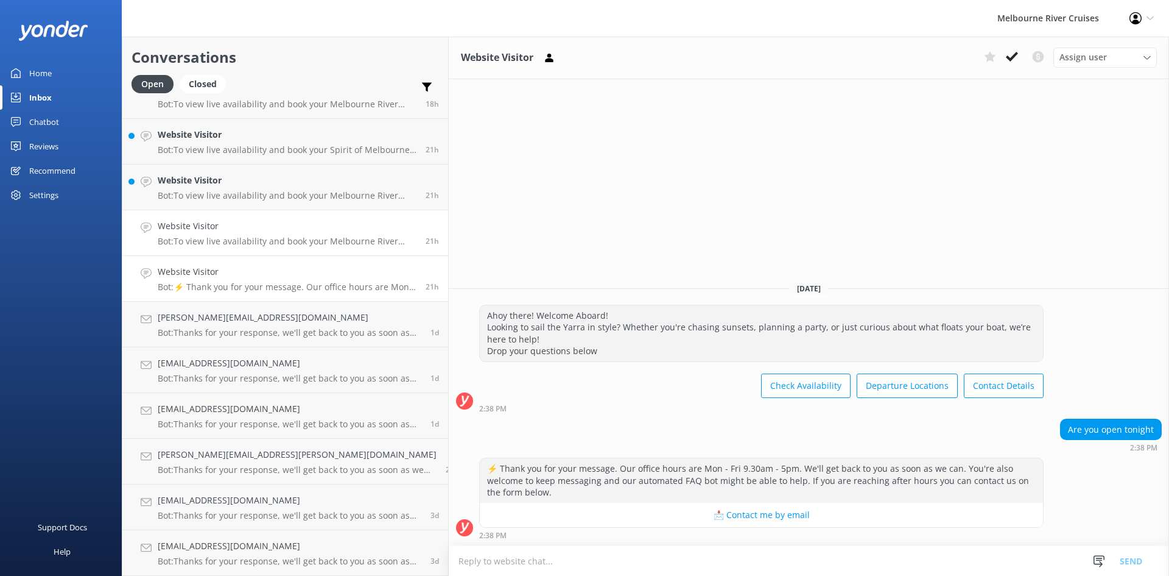
click at [246, 221] on h4 "Website Visitor" at bounding box center [287, 225] width 259 height 13
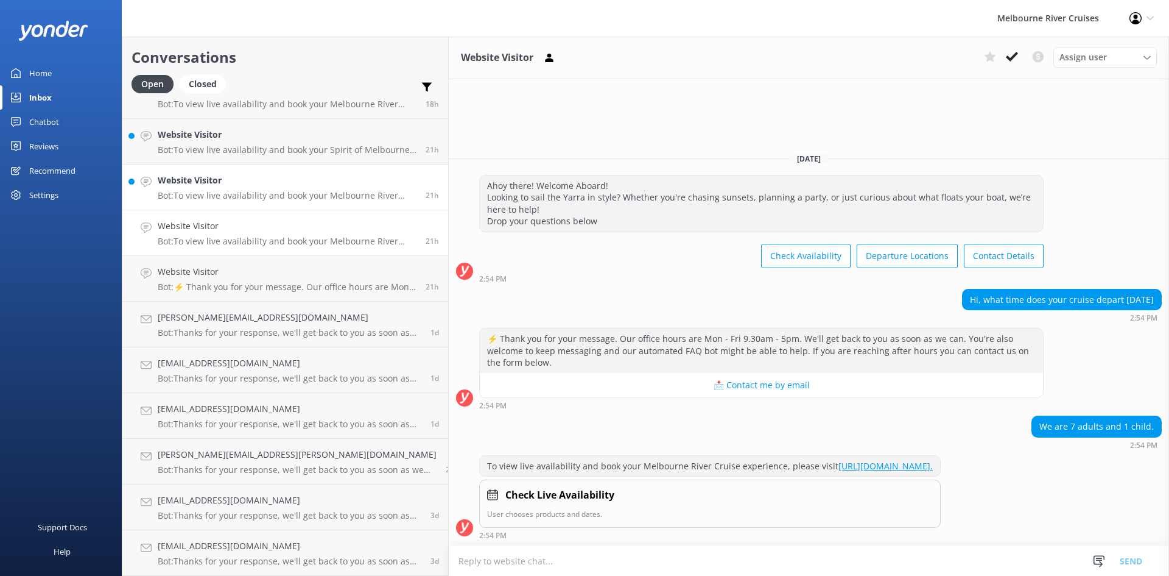
click at [248, 192] on p "Bot: To view live availability and book your Melbourne River Cruise experience,…" at bounding box center [287, 195] width 259 height 11
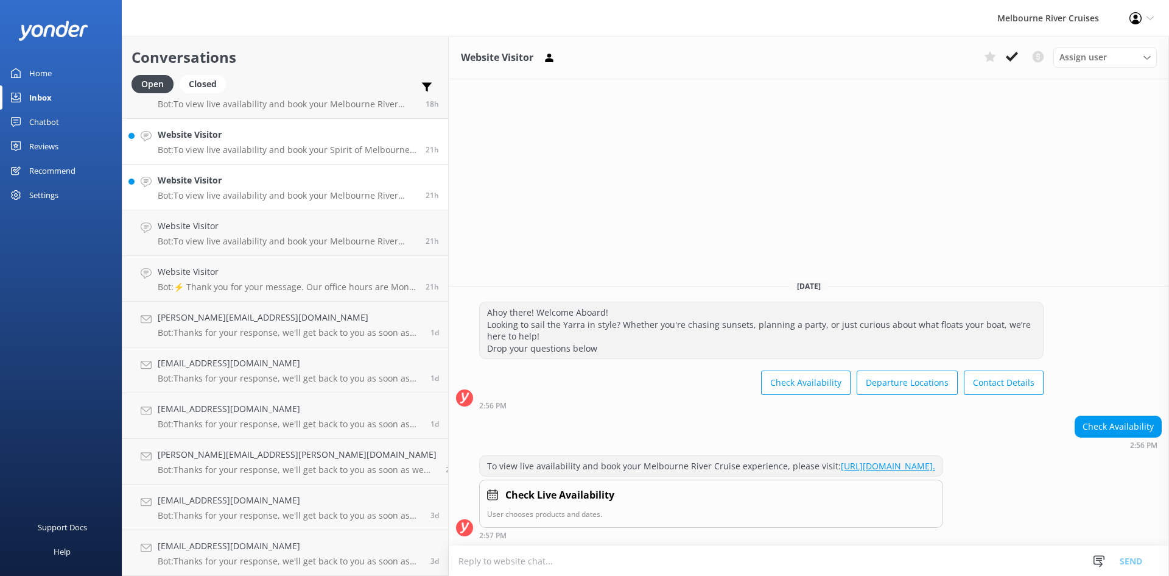
click at [255, 142] on div "Website Visitor Bot: To view live availability and book your Spirit of Melbourn…" at bounding box center [287, 141] width 259 height 27
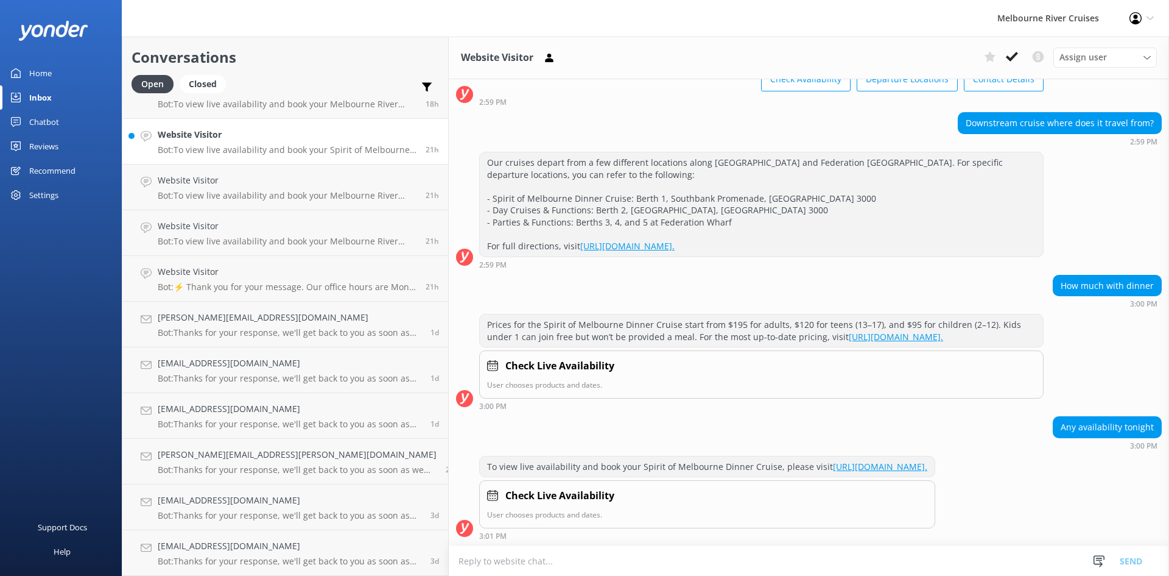
scroll to position [113, 0]
click at [657, 58] on use at bounding box center [1012, 57] width 12 height 10
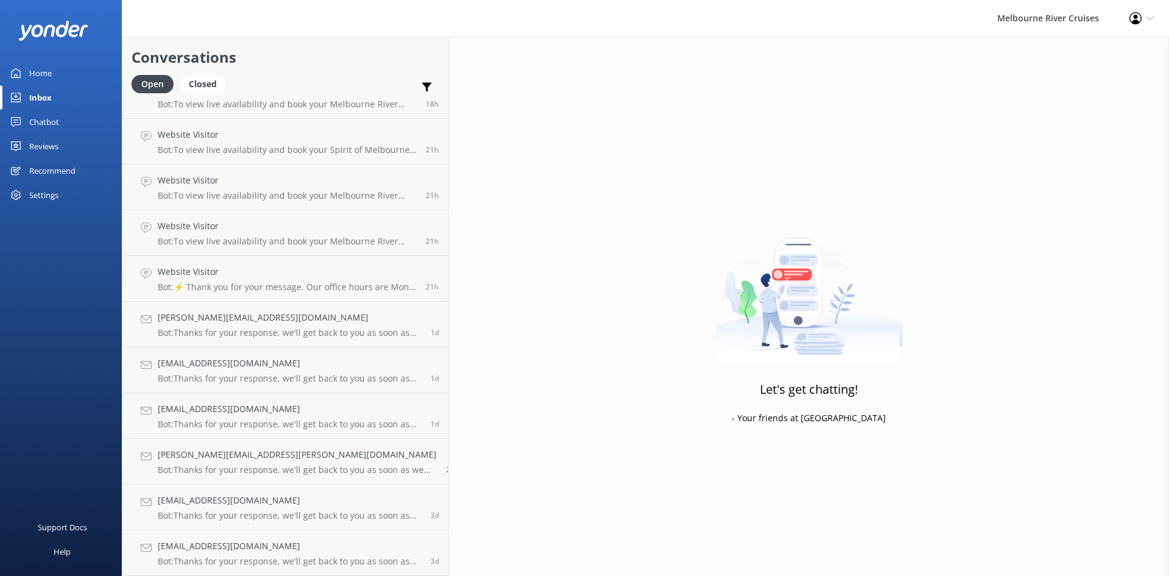
scroll to position [576, 0]
click at [207, 150] on p "Bot: To view live availability and book your Melbourne River Cruise experience,…" at bounding box center [287, 149] width 259 height 11
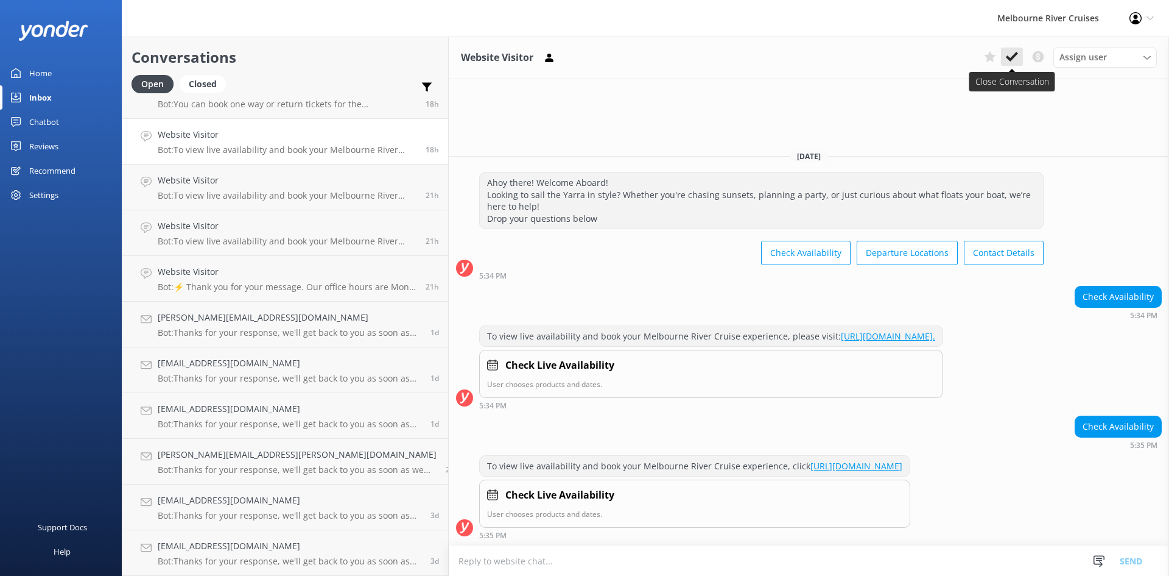
click at [657, 51] on icon at bounding box center [1012, 57] width 12 height 12
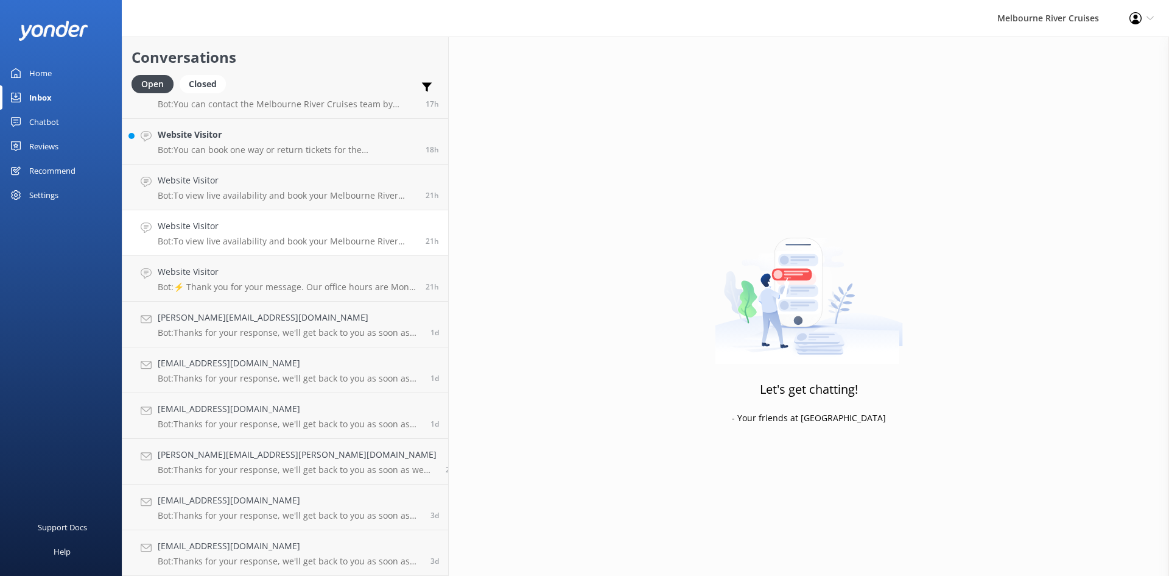
scroll to position [530, 0]
click at [233, 240] on p "Bot: To view live availability and book your Melbourne River Cruise experience,…" at bounding box center [287, 241] width 259 height 11
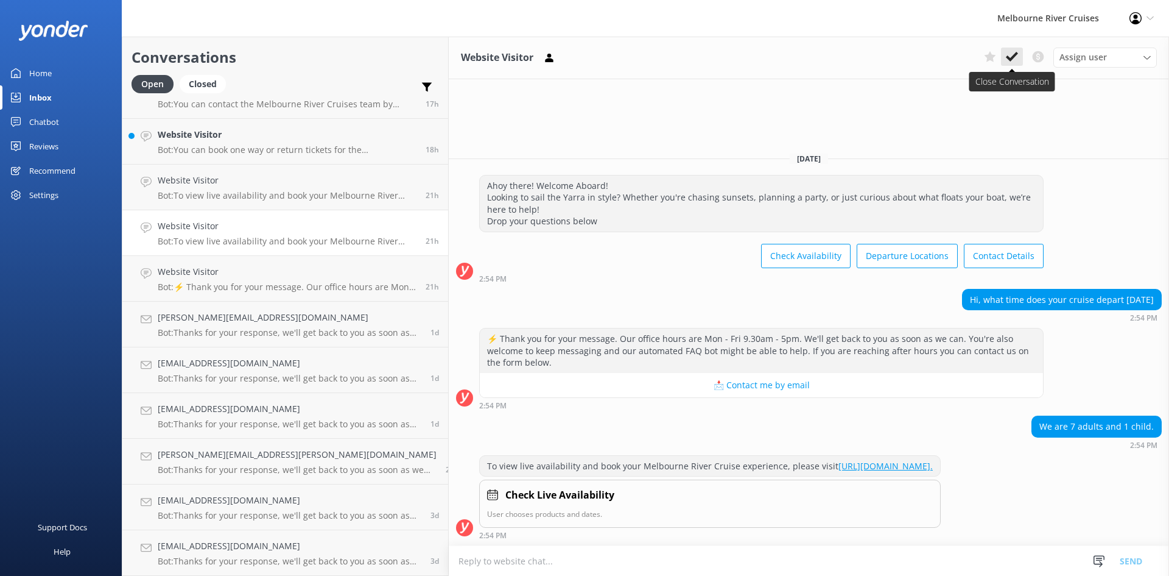
click at [657, 55] on icon at bounding box center [1012, 57] width 12 height 12
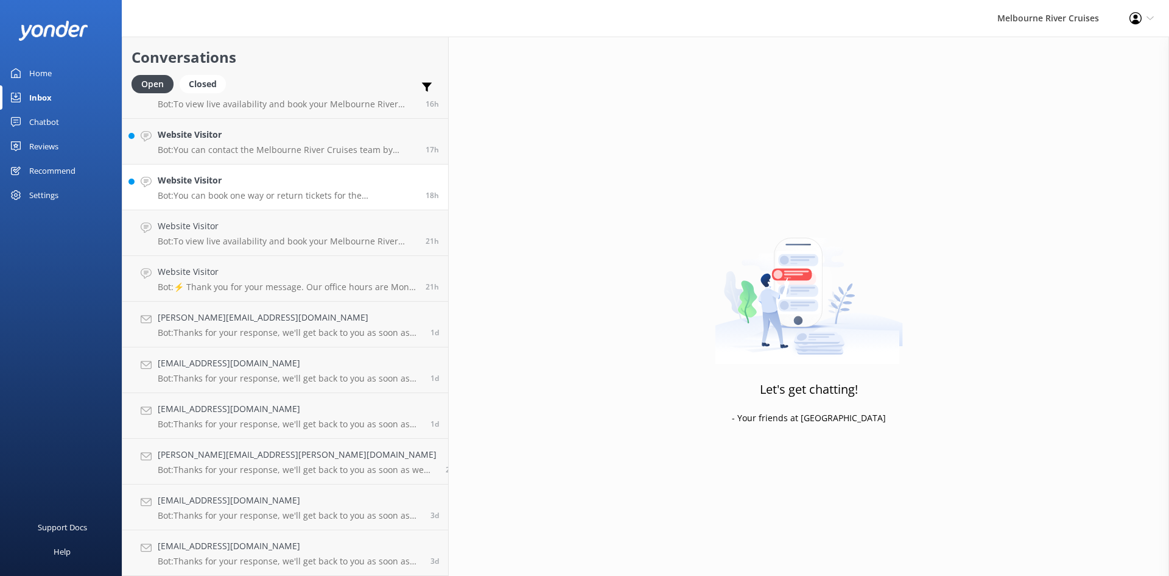
scroll to position [484, 0]
click at [211, 180] on h4 "Website Visitor" at bounding box center [287, 180] width 259 height 13
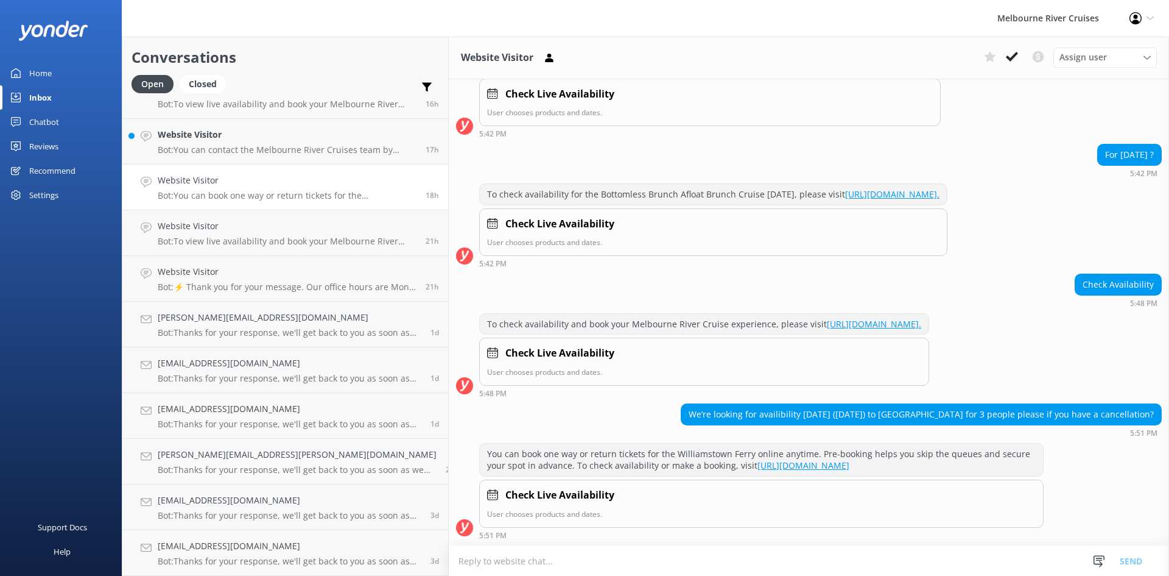
scroll to position [234, 0]
click at [657, 62] on icon at bounding box center [1012, 57] width 12 height 12
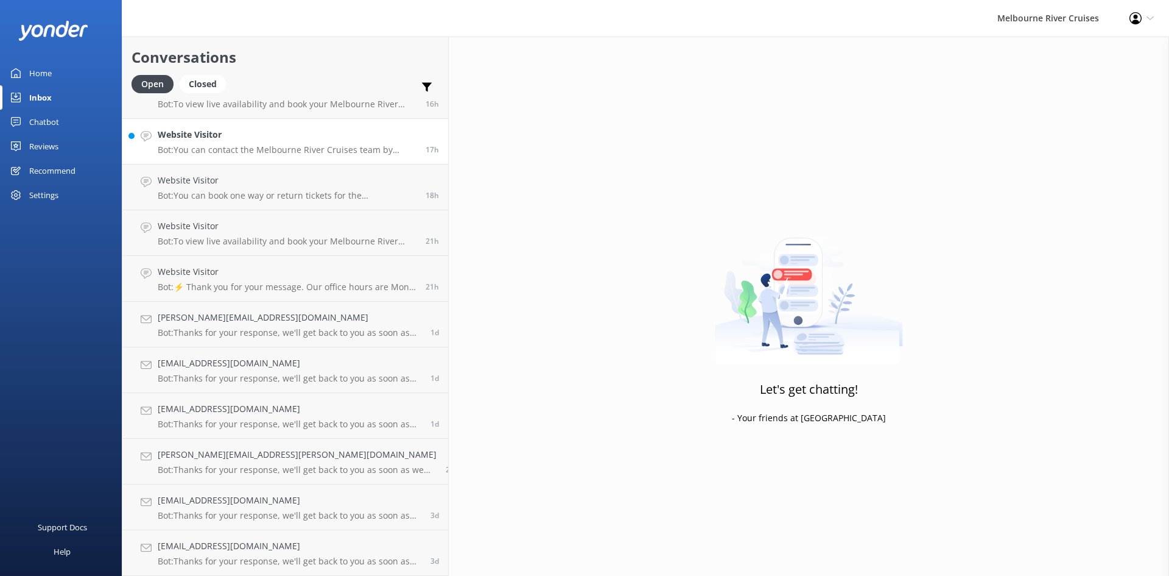
scroll to position [438, 0]
click at [233, 188] on div "Website Visitor Bot: You can contact the Melbourne River Cruises team by emaili…" at bounding box center [287, 187] width 259 height 27
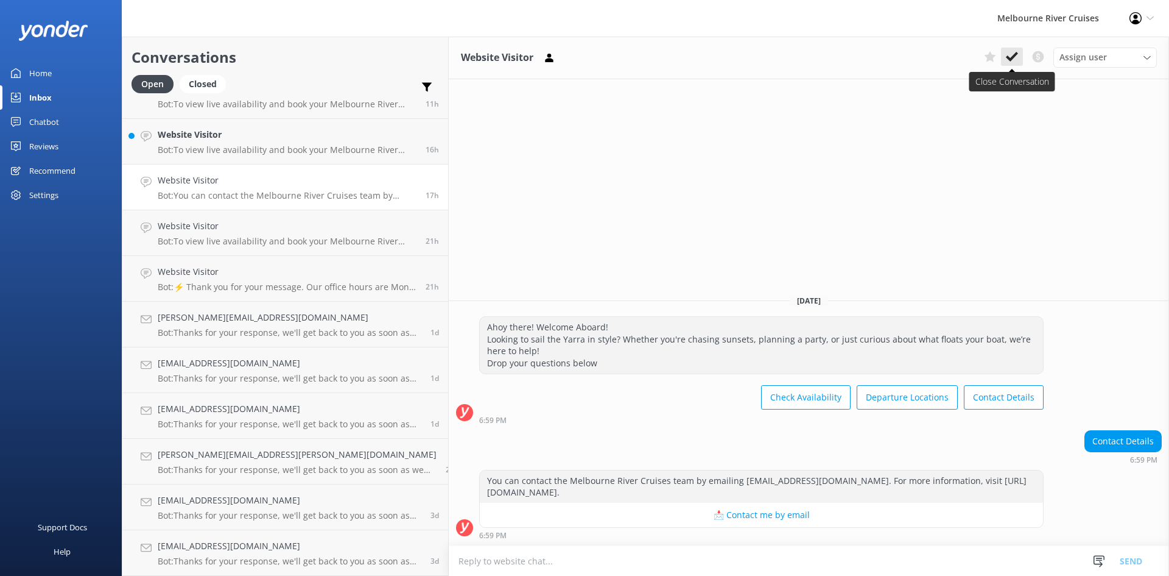
click at [657, 57] on button at bounding box center [1012, 57] width 22 height 18
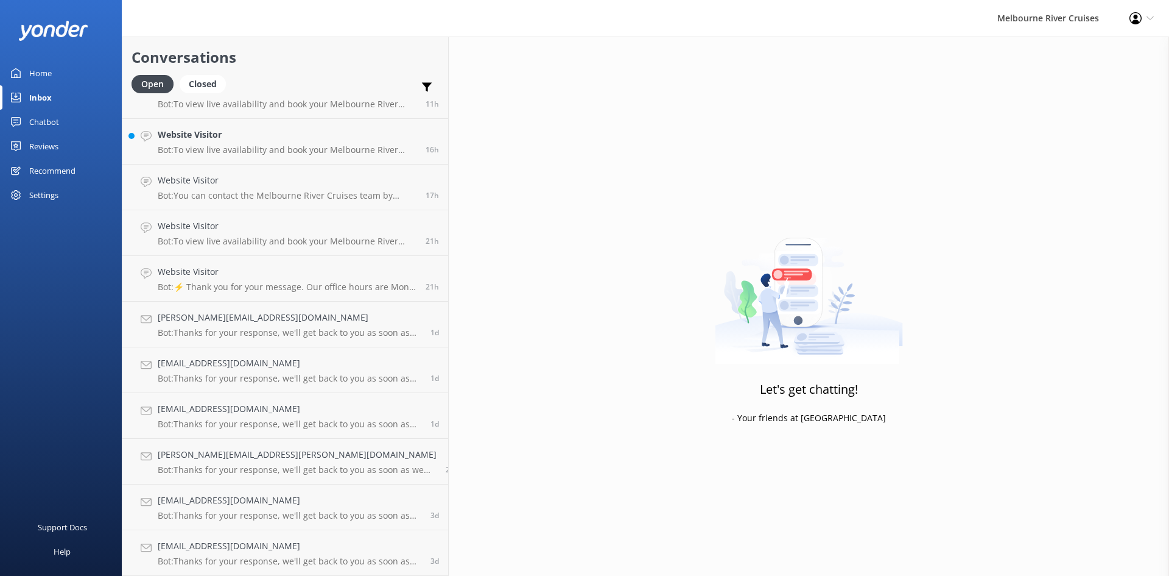
scroll to position [393, 0]
click at [244, 175] on h4 "Website Visitor" at bounding box center [287, 180] width 259 height 13
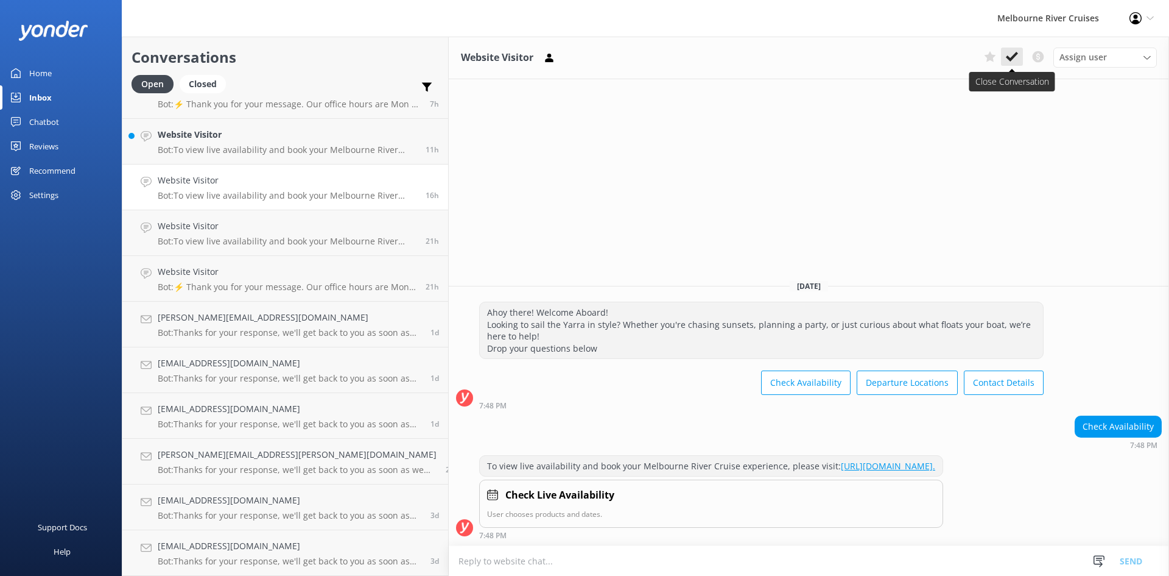
click at [657, 54] on icon at bounding box center [1012, 57] width 12 height 12
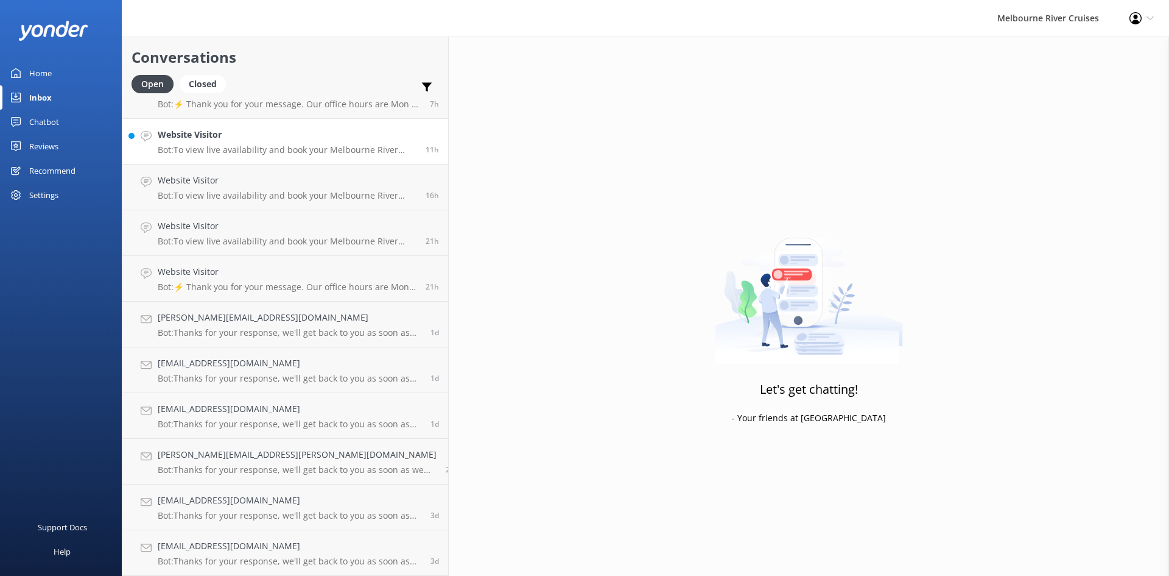
scroll to position [347, 0]
click at [229, 172] on link "Website Visitor Bot: To view live availability and book your Melbourne River Cr…" at bounding box center [285, 187] width 326 height 46
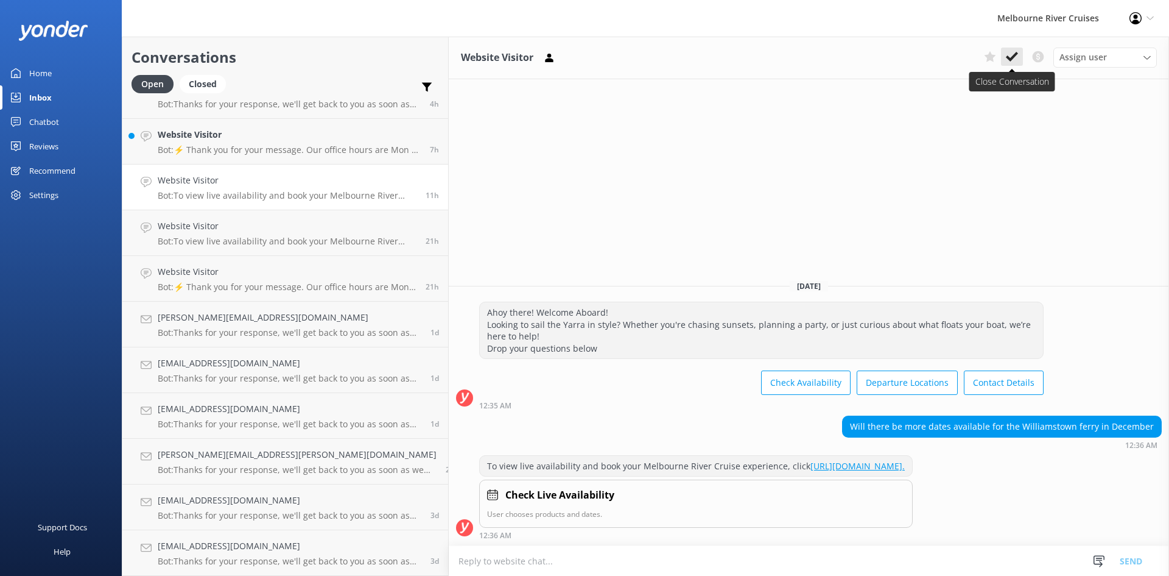
click at [657, 54] on icon at bounding box center [1012, 57] width 12 height 12
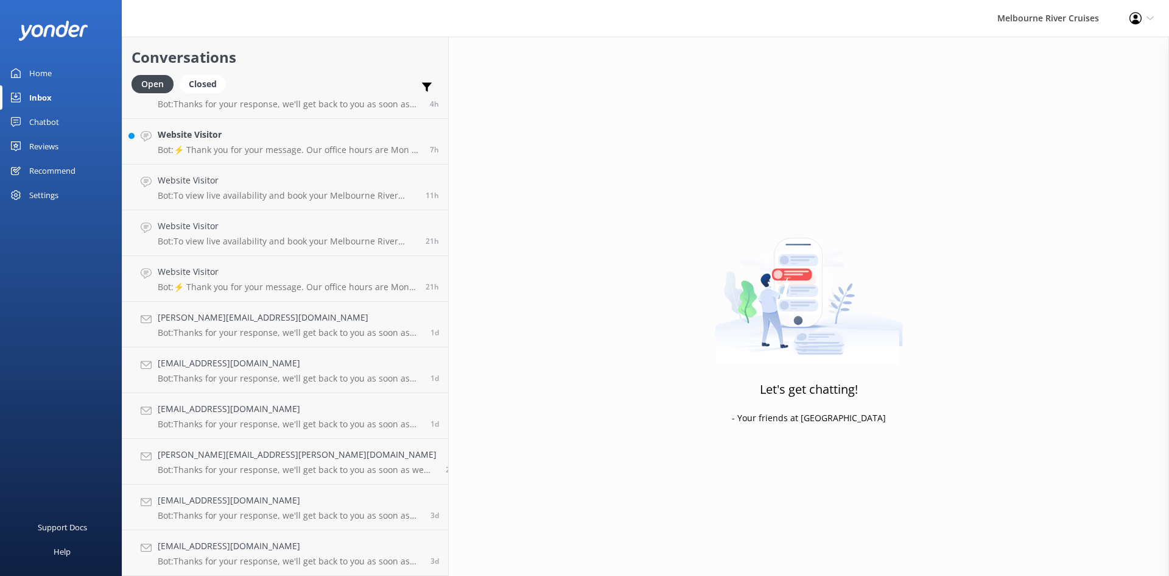
scroll to position [301, 0]
click at [267, 241] on p "Bot: To view live availability and book your Melbourne River Cruise experience,…" at bounding box center [287, 241] width 259 height 11
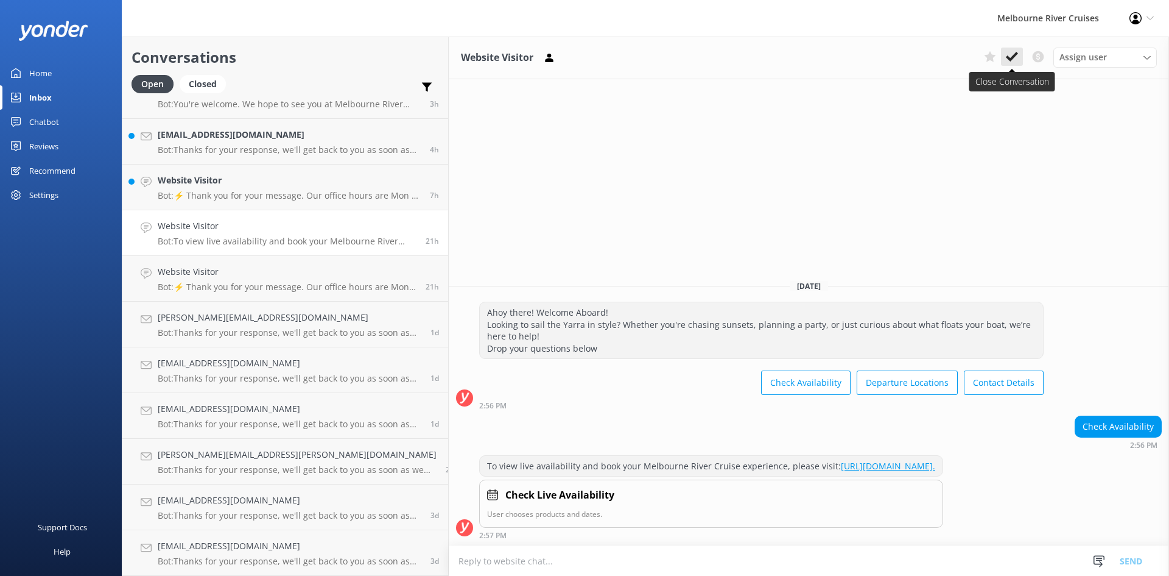
click at [657, 49] on button at bounding box center [1012, 57] width 22 height 18
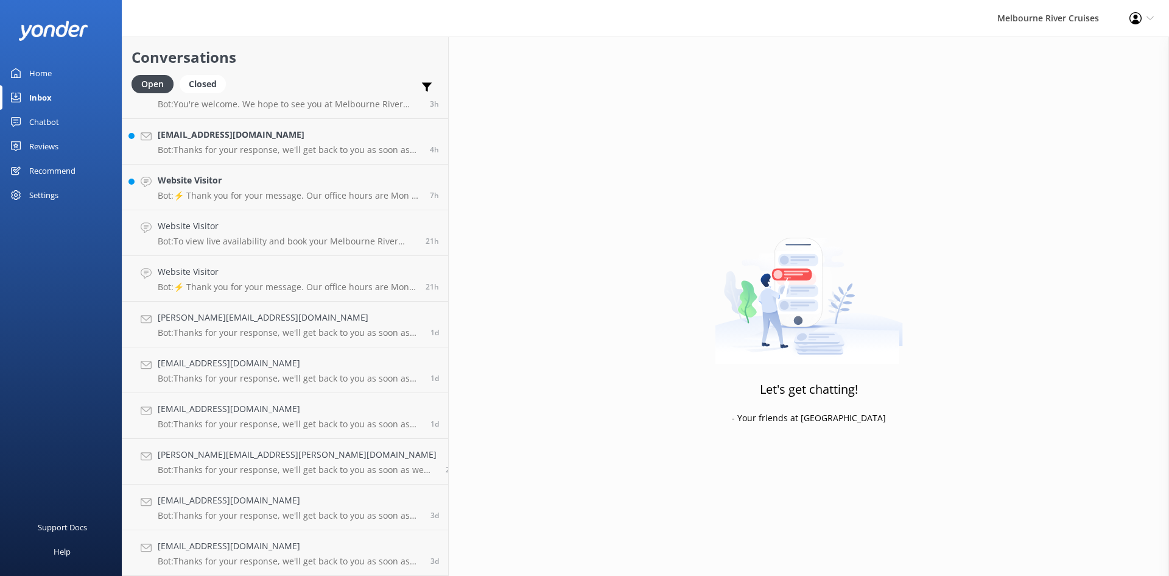
scroll to position [256, 0]
click at [248, 271] on h4 "Website Visitor" at bounding box center [287, 271] width 259 height 13
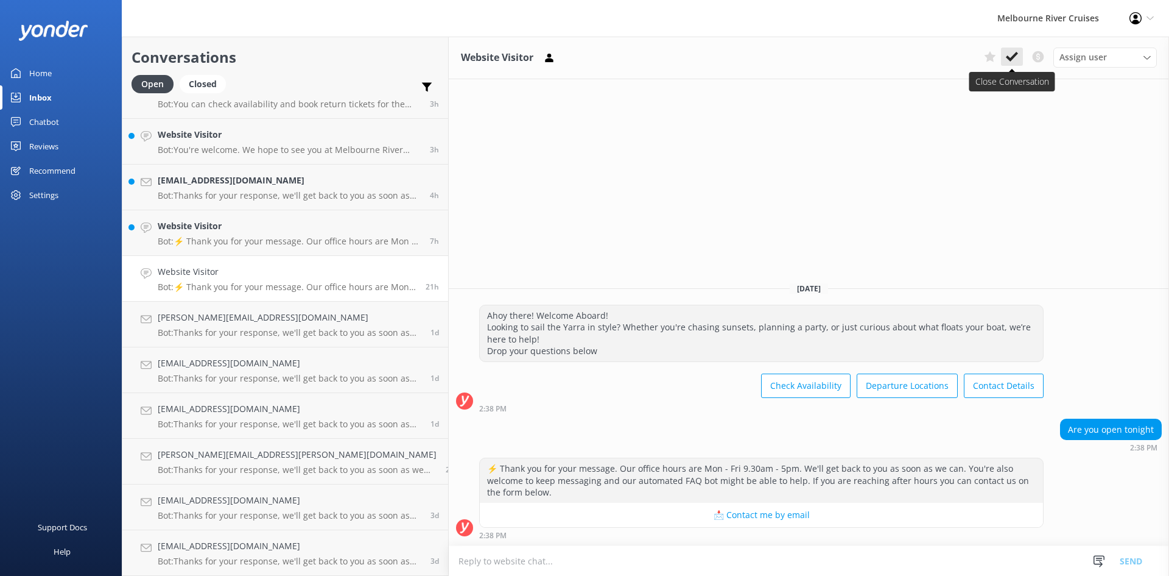
click at [657, 57] on use at bounding box center [1012, 57] width 12 height 10
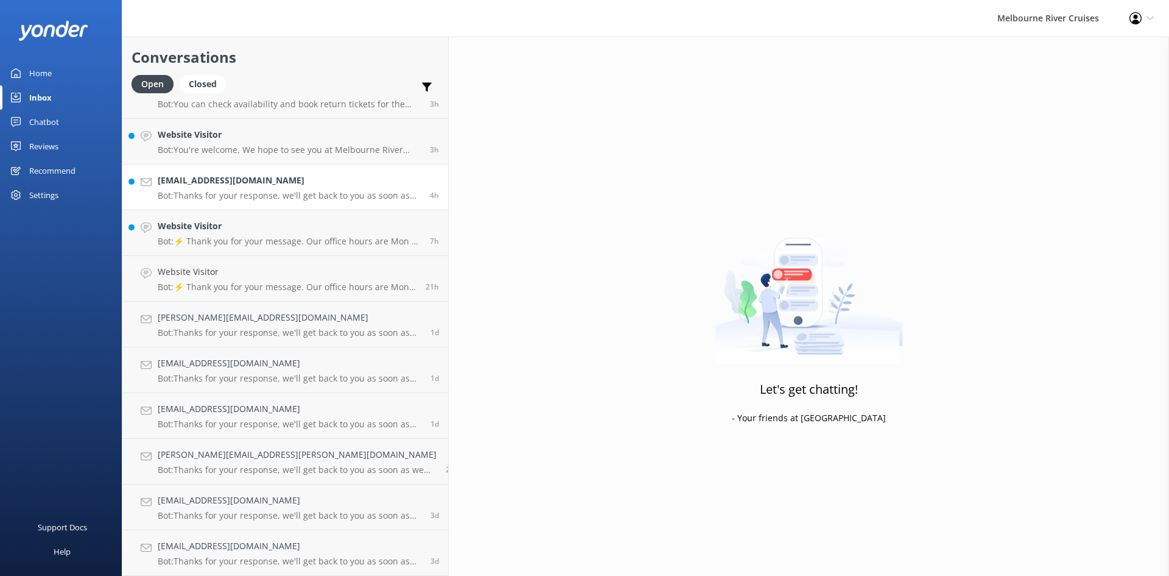
scroll to position [210, 0]
click at [219, 285] on p "Bot: ⚡ Thank you for your message. Our office hours are Mon - Fri 9.30am - 5pm.…" at bounding box center [289, 286] width 263 height 11
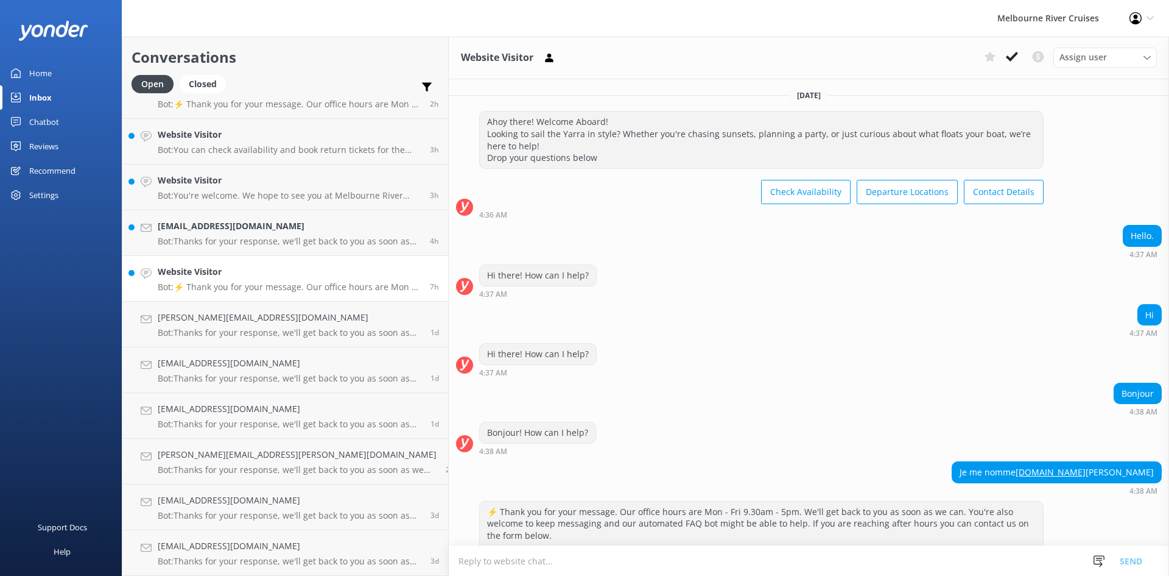
scroll to position [19, 0]
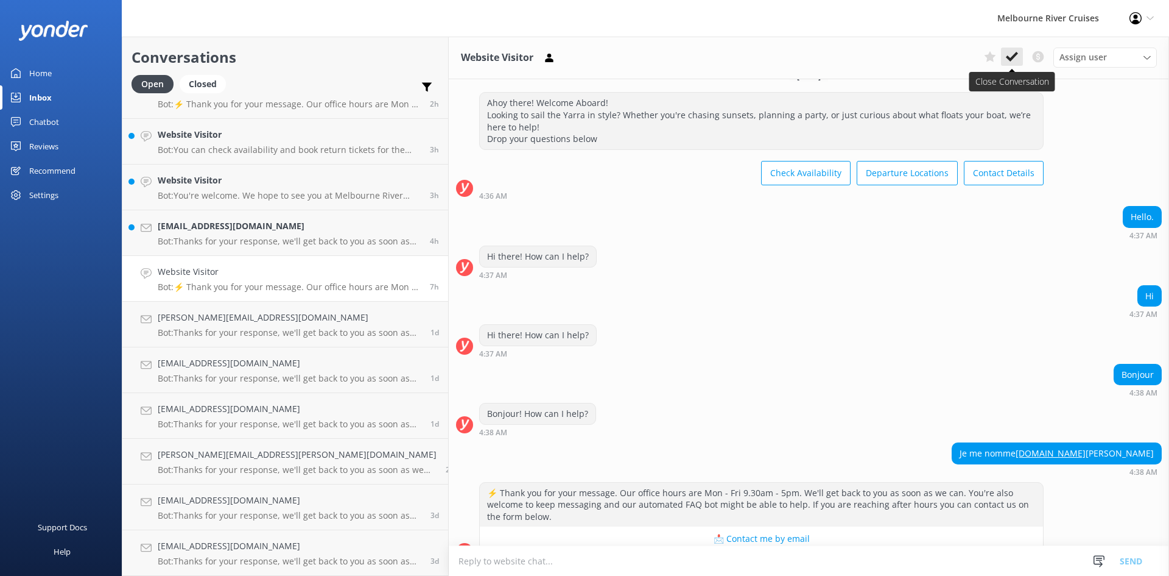
click at [657, 60] on icon at bounding box center [1012, 57] width 12 height 12
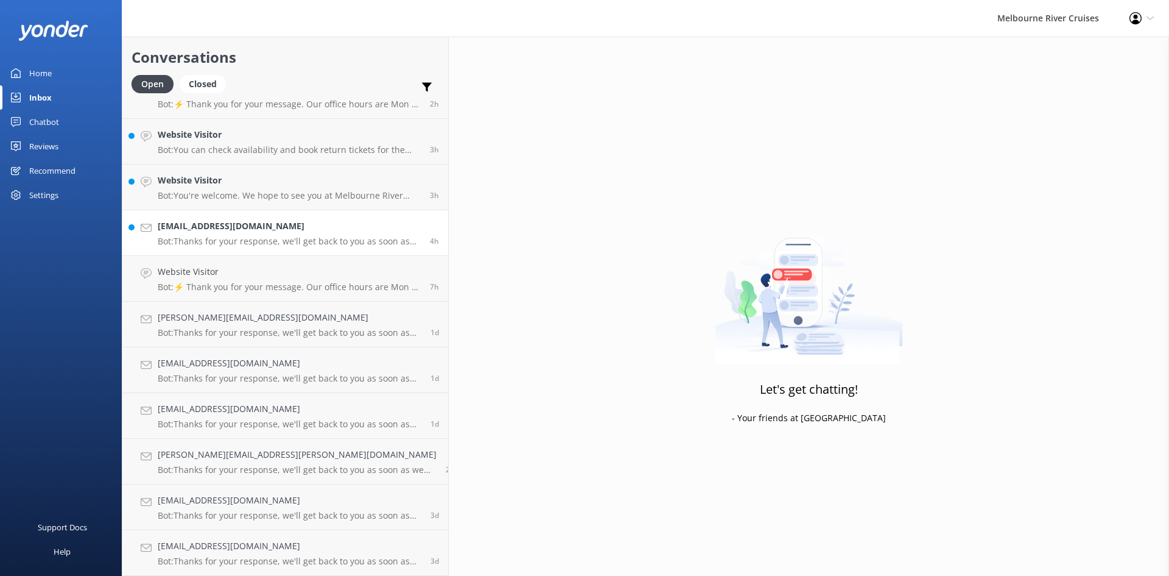
scroll to position [164, 0]
click at [206, 275] on h4 "rajithamedini@gmail.com" at bounding box center [289, 271] width 263 height 13
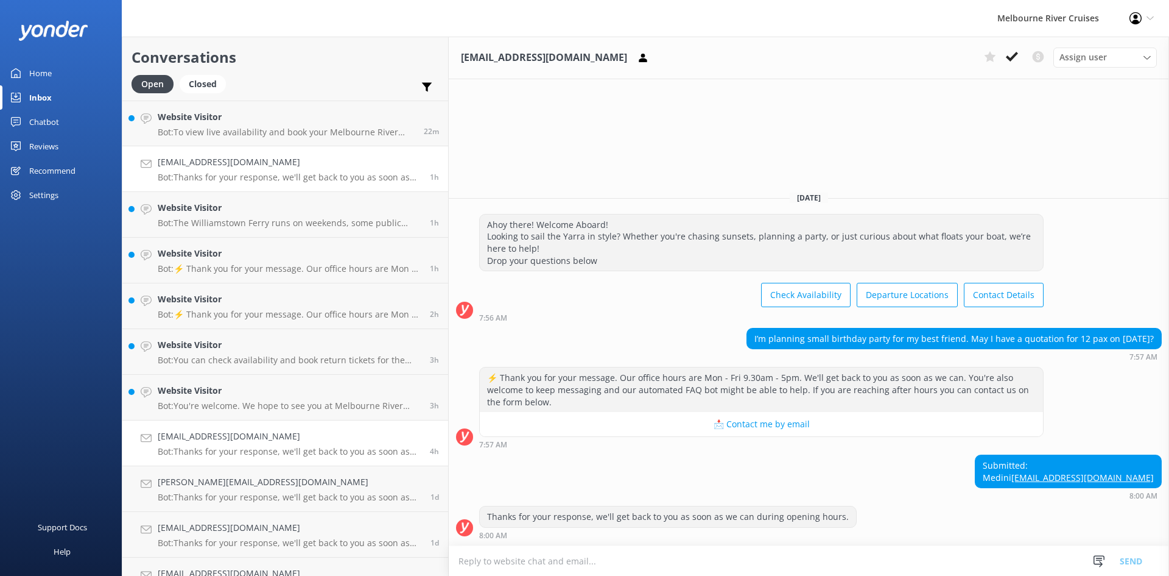
click at [252, 179] on p "Bot: Thanks for your response, we'll get back to you as soon as we can during o…" at bounding box center [289, 177] width 263 height 11
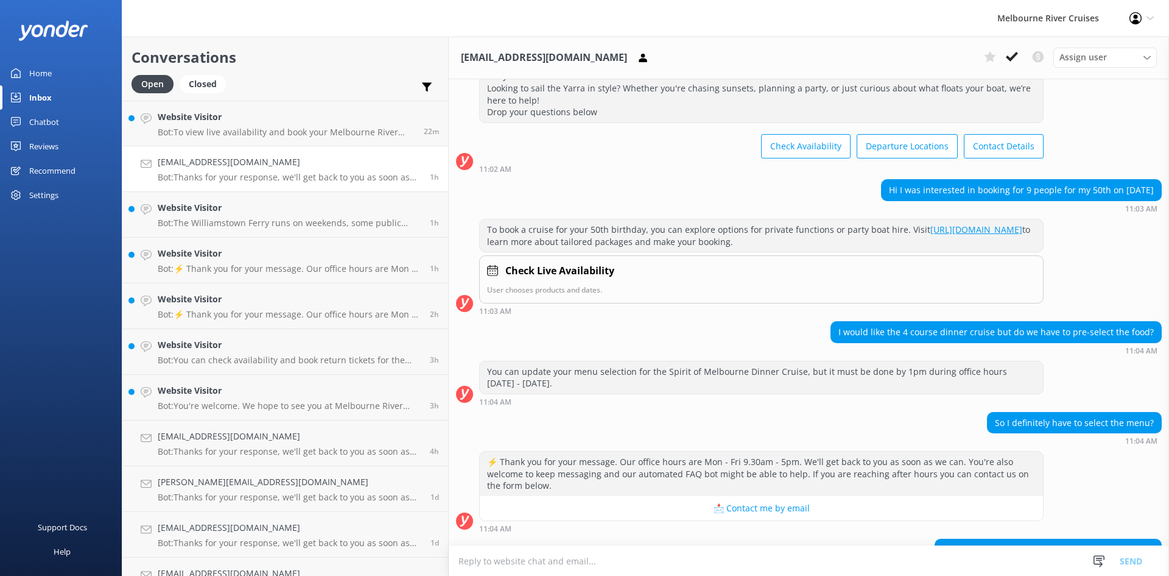
scroll to position [118, 0]
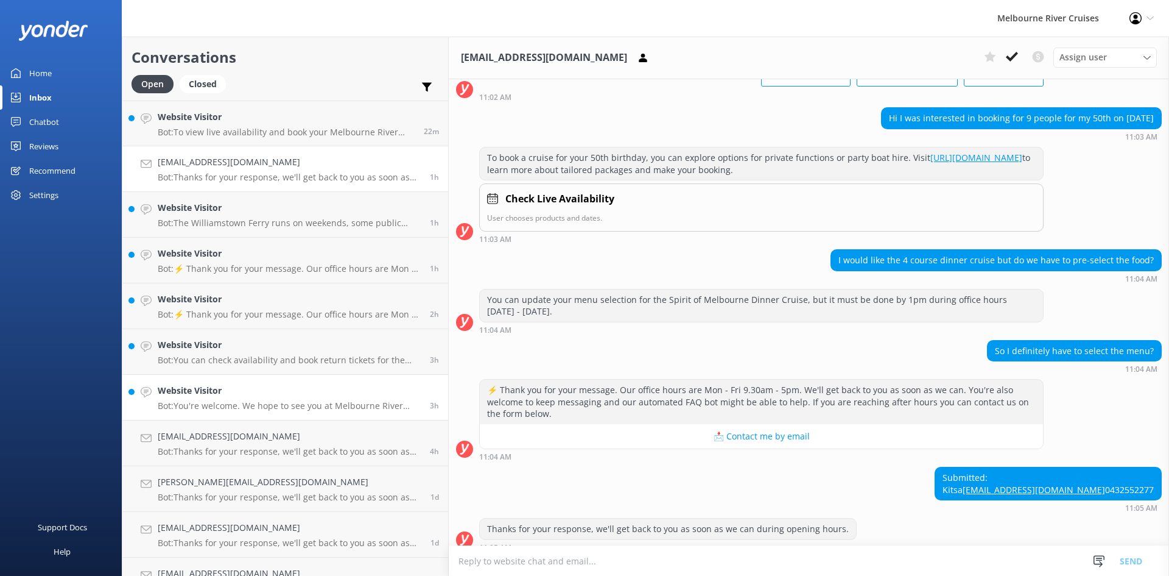
click at [224, 412] on link "Website Visitor Bot: You're welcome. We hope to see you at Melbourne River Crui…" at bounding box center [285, 398] width 326 height 46
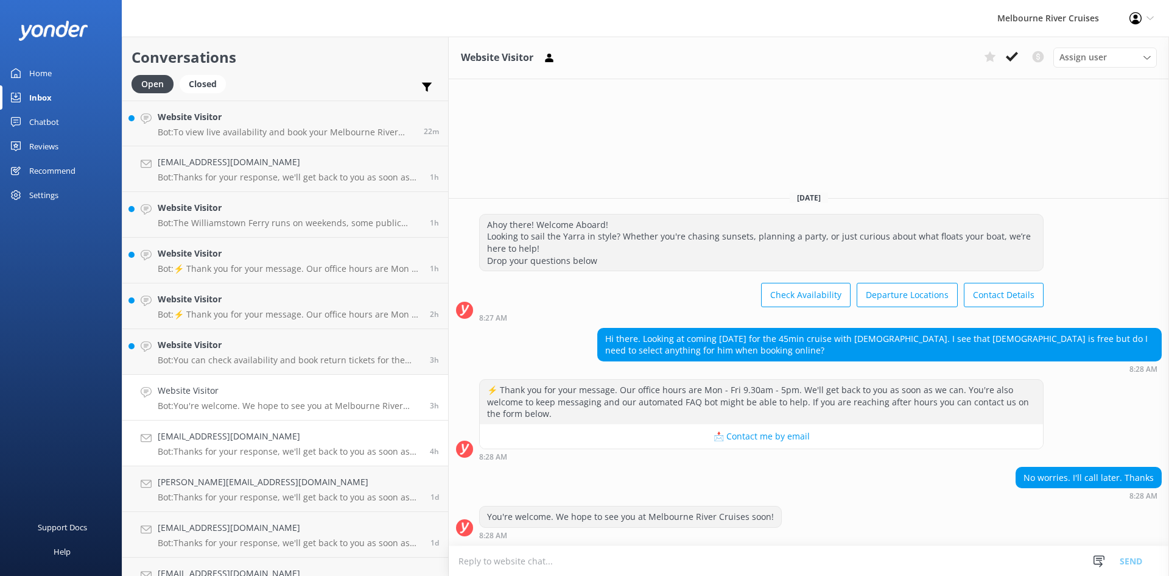
click at [236, 458] on link "rajithamedini@gmail.com Bot: Thanks for your response, we'll get back to you as…" at bounding box center [285, 443] width 326 height 46
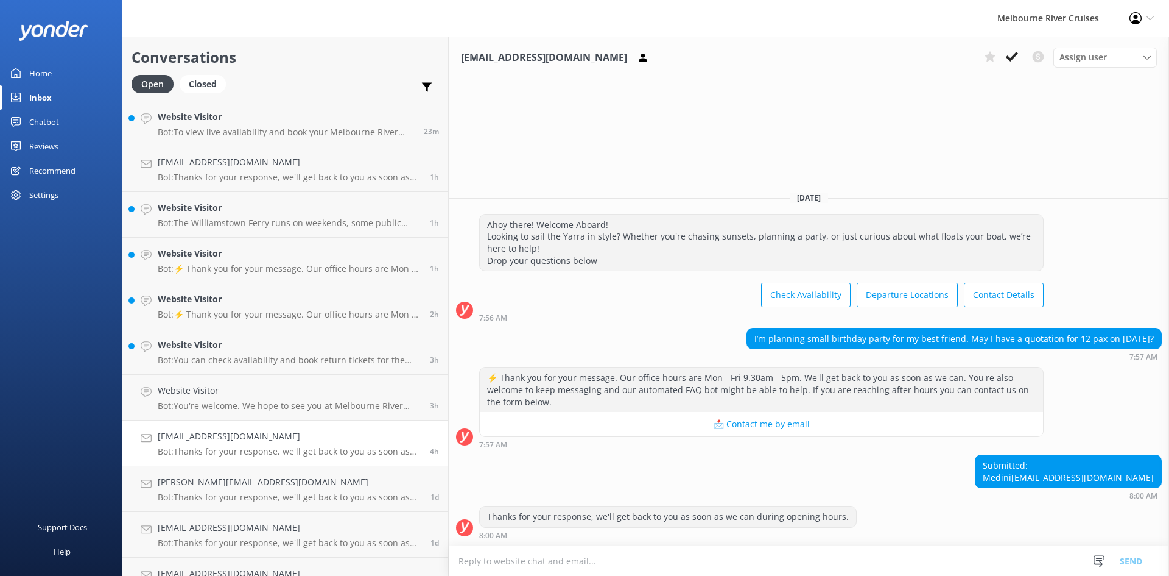
drag, startPoint x: 387, startPoint y: 117, endPoint x: 391, endPoint y: 111, distance: 6.6
click at [449, 113] on div "rajithamedini@gmail.com Assign user Marketing Stephanie Gigi Tatum Okmasich Sat…" at bounding box center [809, 306] width 720 height 539
click at [235, 442] on h4 "rajithamedini@gmail.com" at bounding box center [289, 435] width 263 height 13
drag, startPoint x: 245, startPoint y: 443, endPoint x: 204, endPoint y: 445, distance: 40.8
click at [204, 445] on div "rajithamedini@gmail.com Bot: Thanks for your response, we'll get back to you as…" at bounding box center [289, 442] width 263 height 27
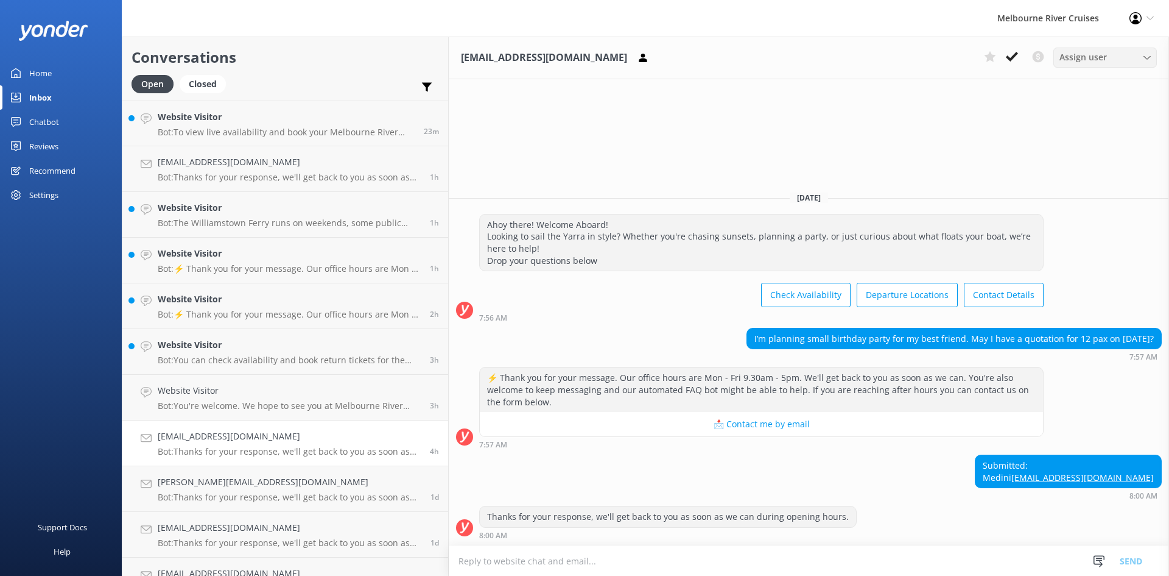
click at [657, 55] on span "Assign user" at bounding box center [1084, 57] width 48 height 13
click at [191, 192] on link "Website Visitor Bot: The Williamstown Ferry runs on weekends, some public holid…" at bounding box center [285, 215] width 326 height 46
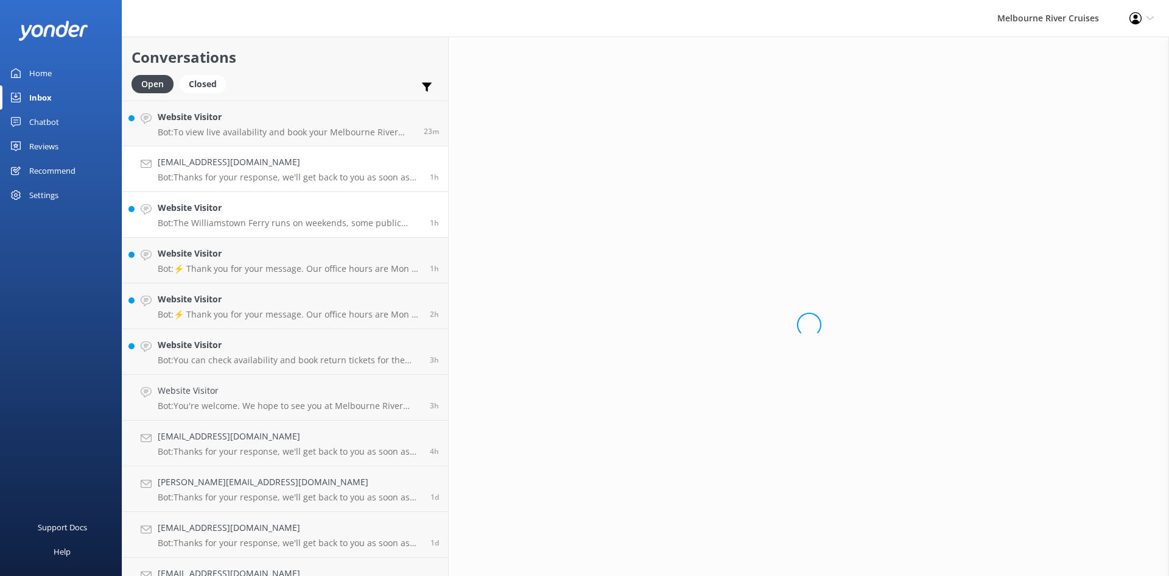
click at [205, 167] on h4 "kitsarallis@outlook.com" at bounding box center [289, 161] width 263 height 13
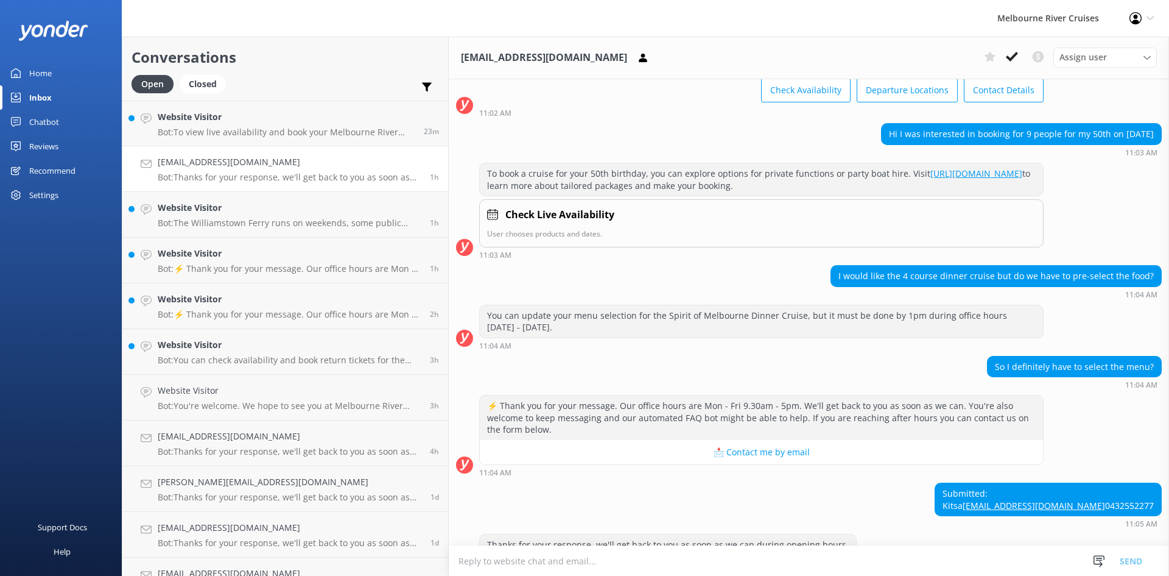
scroll to position [118, 0]
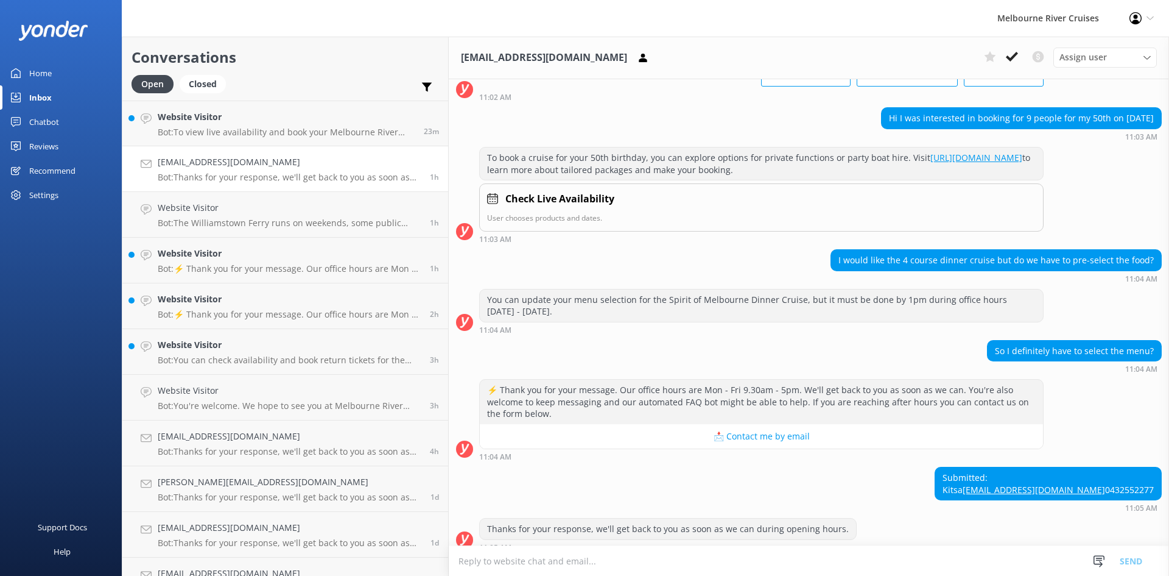
click at [205, 166] on h4 "kitsarallis@outlook.com" at bounding box center [289, 161] width 263 height 13
click at [204, 444] on div "rajithamedini@gmail.com Bot: Thanks for your response, we'll get back to you as…" at bounding box center [289, 442] width 263 height 27
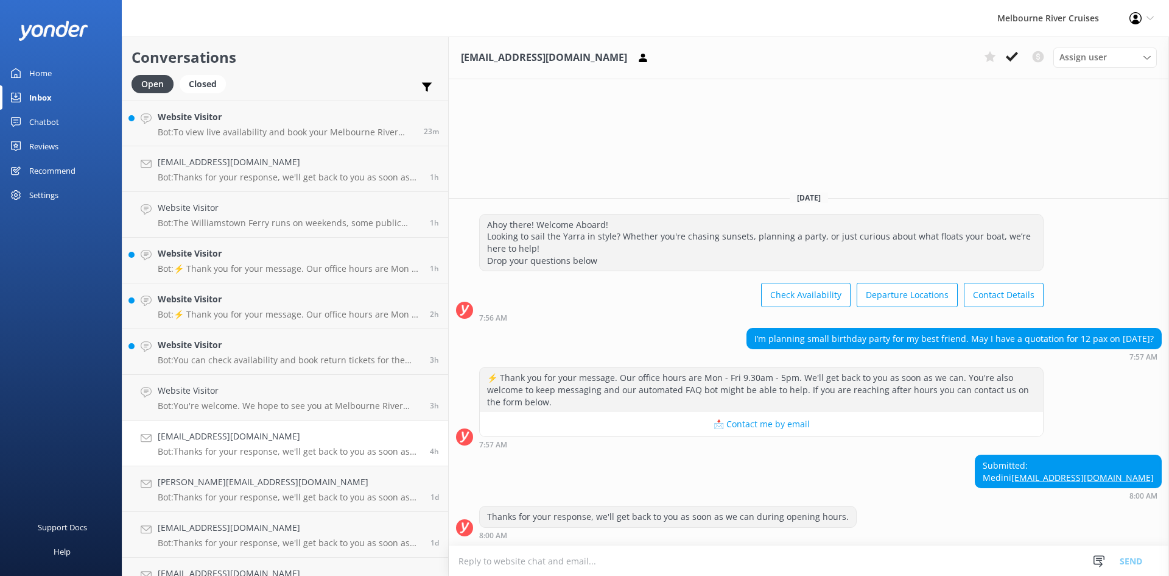
drag, startPoint x: 1076, startPoint y: 62, endPoint x: 1077, endPoint y: 69, distance: 6.7
click at [657, 64] on span "Assign user" at bounding box center [1084, 57] width 48 height 13
click at [657, 232] on div "Renata" at bounding box center [1089, 230] width 58 height 12
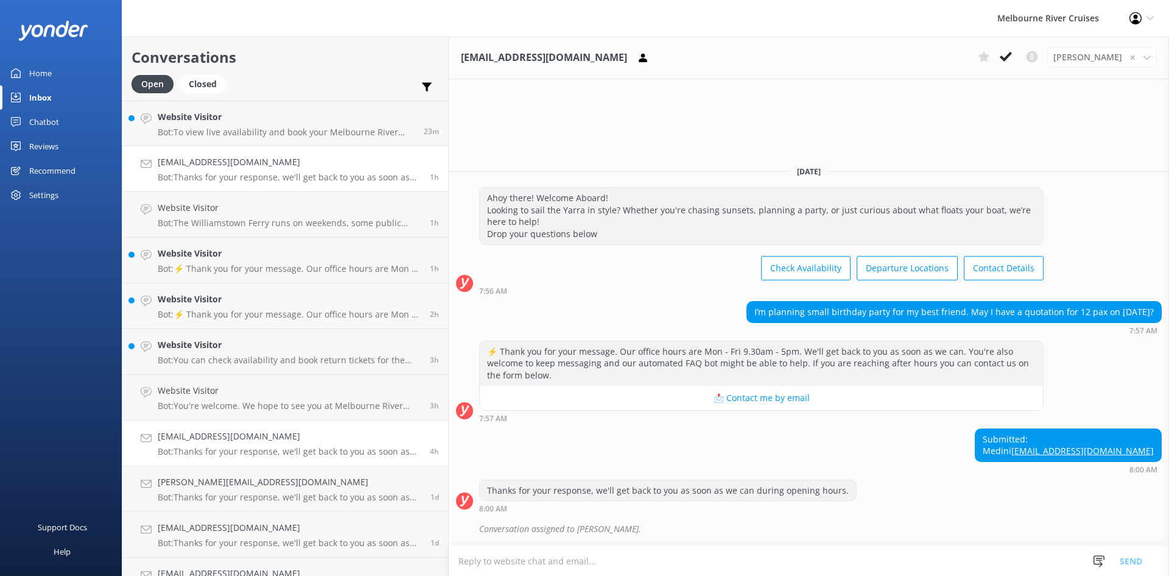
click at [233, 180] on p "Bot: Thanks for your response, we'll get back to you as soon as we can during o…" at bounding box center [289, 177] width 263 height 11
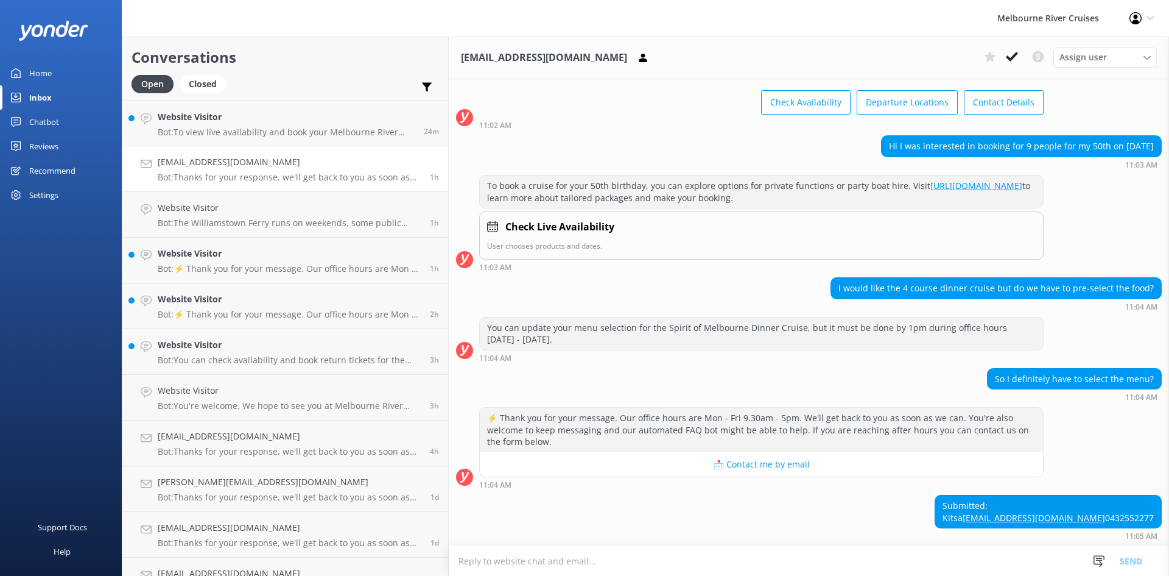
scroll to position [118, 0]
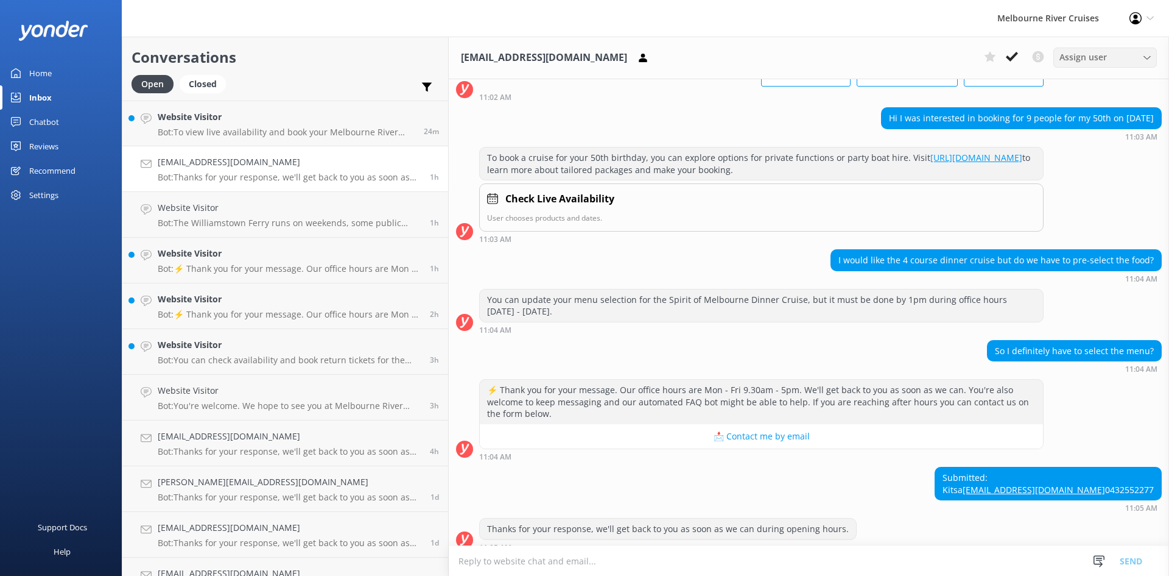
click at [657, 58] on div "Assign user" at bounding box center [1105, 57] width 97 height 13
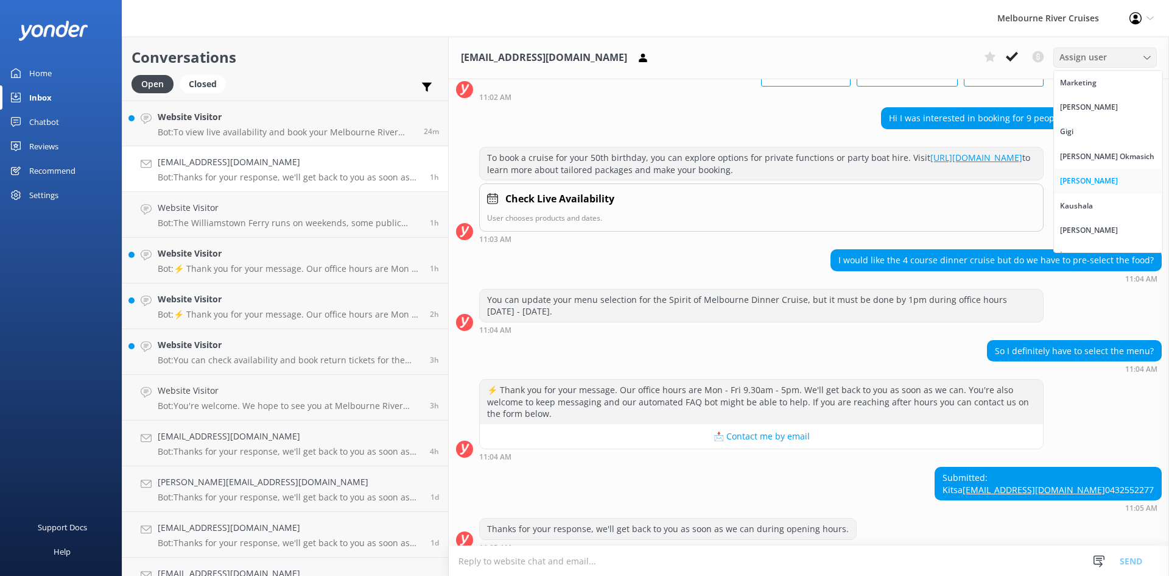
click at [657, 186] on div "Satya Ramandha" at bounding box center [1089, 181] width 58 height 12
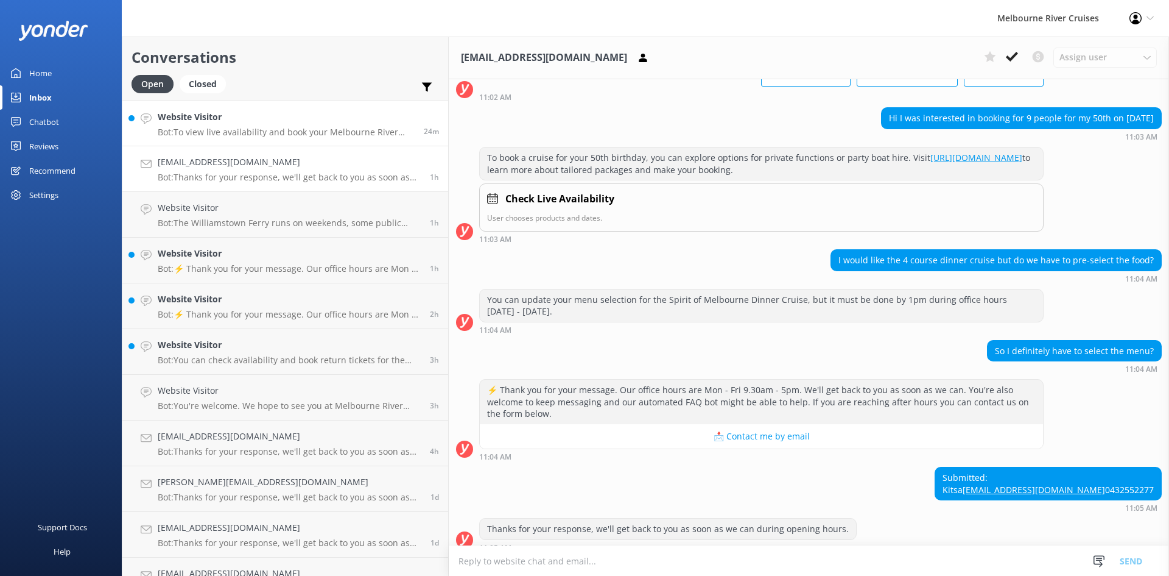
click at [258, 122] on h4 "Website Visitor" at bounding box center [286, 116] width 257 height 13
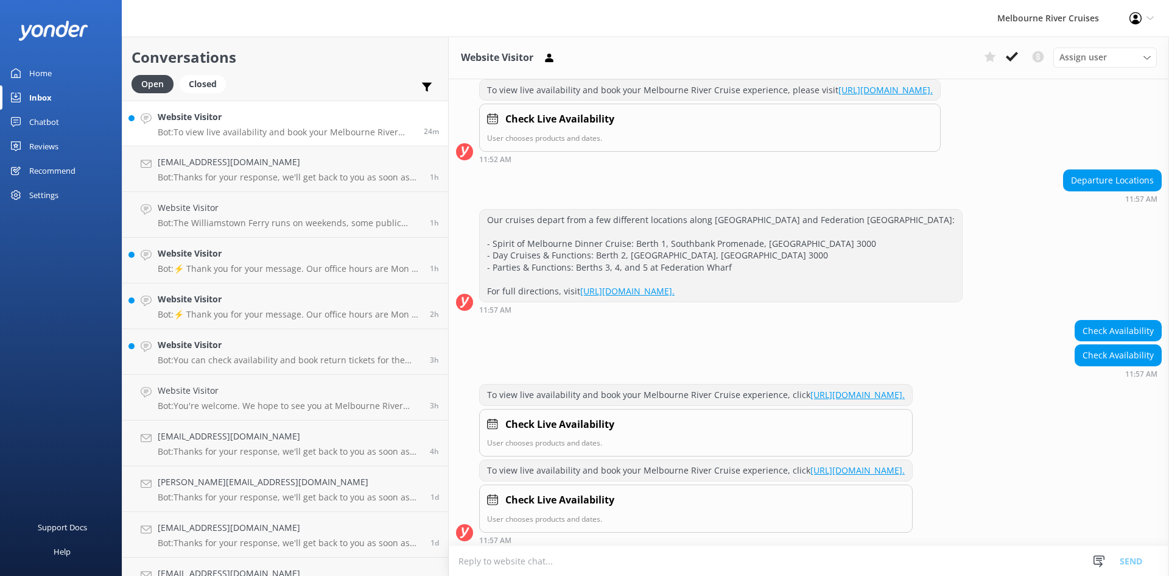
scroll to position [340, 0]
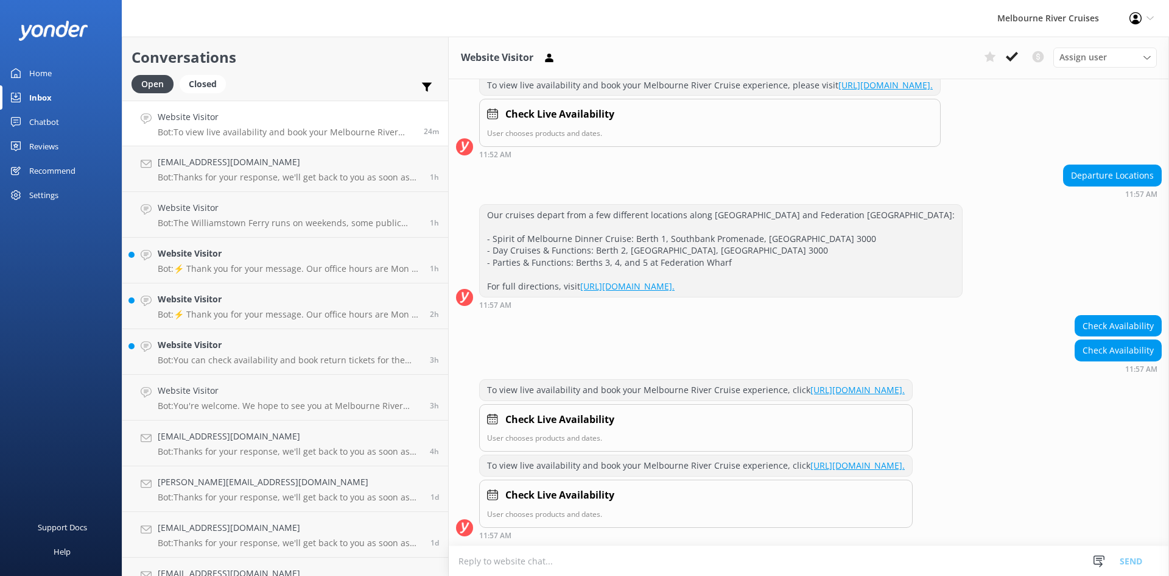
click at [657, 58] on use at bounding box center [1012, 57] width 12 height 10
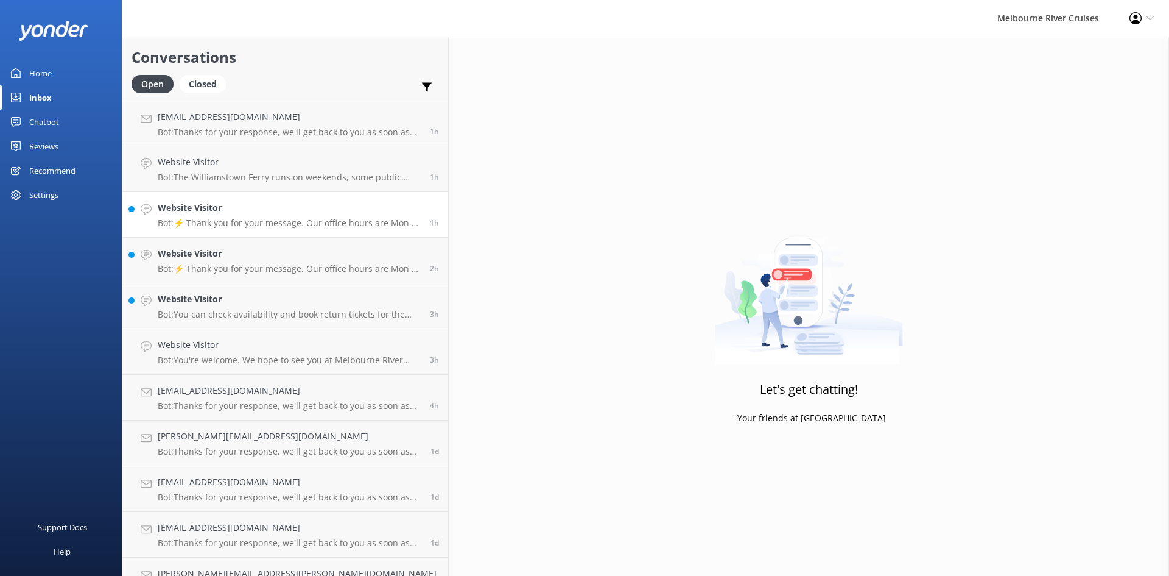
click at [233, 198] on link "Website Visitor Bot: ⚡ Thank you for your message. Our office hours are Mon - F…" at bounding box center [285, 215] width 326 height 46
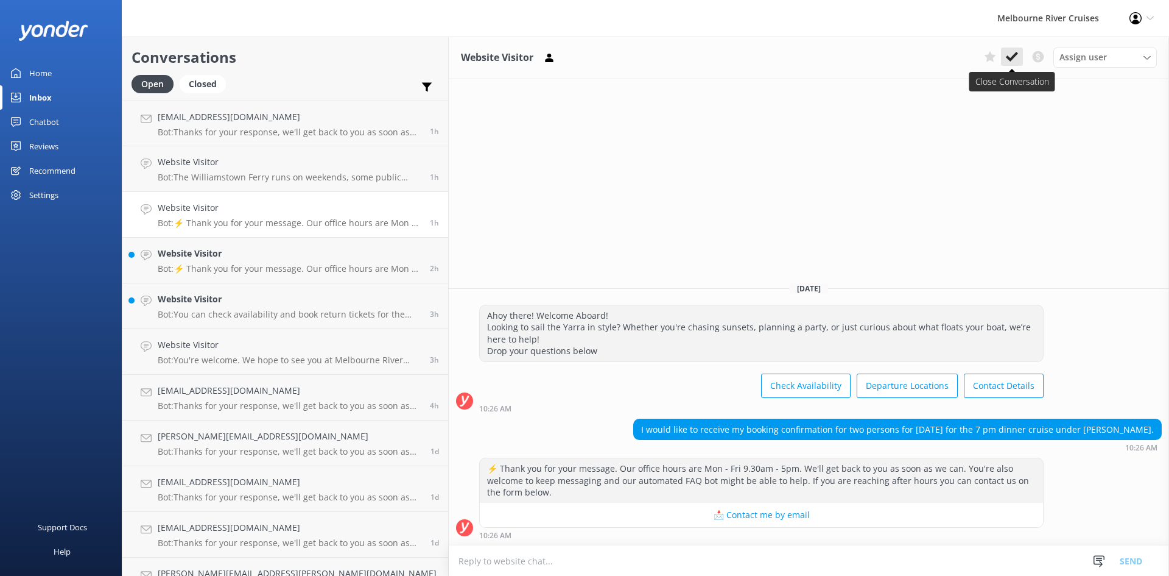
click at [657, 63] on icon at bounding box center [1012, 57] width 12 height 12
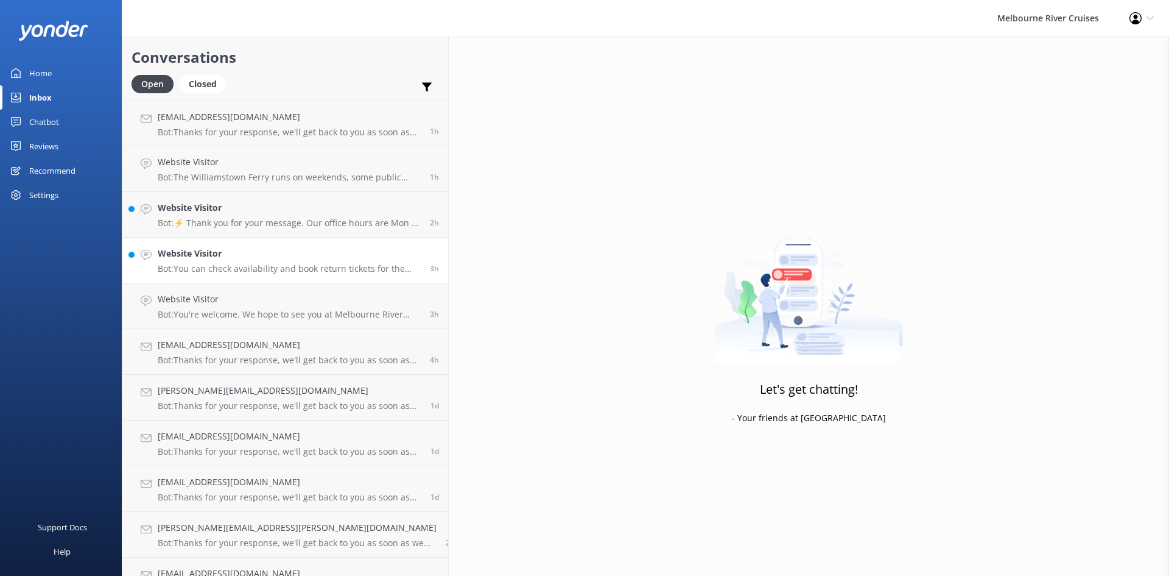
click at [219, 239] on link "Website Visitor Bot: You can check availability and book return tickets for the…" at bounding box center [285, 261] width 326 height 46
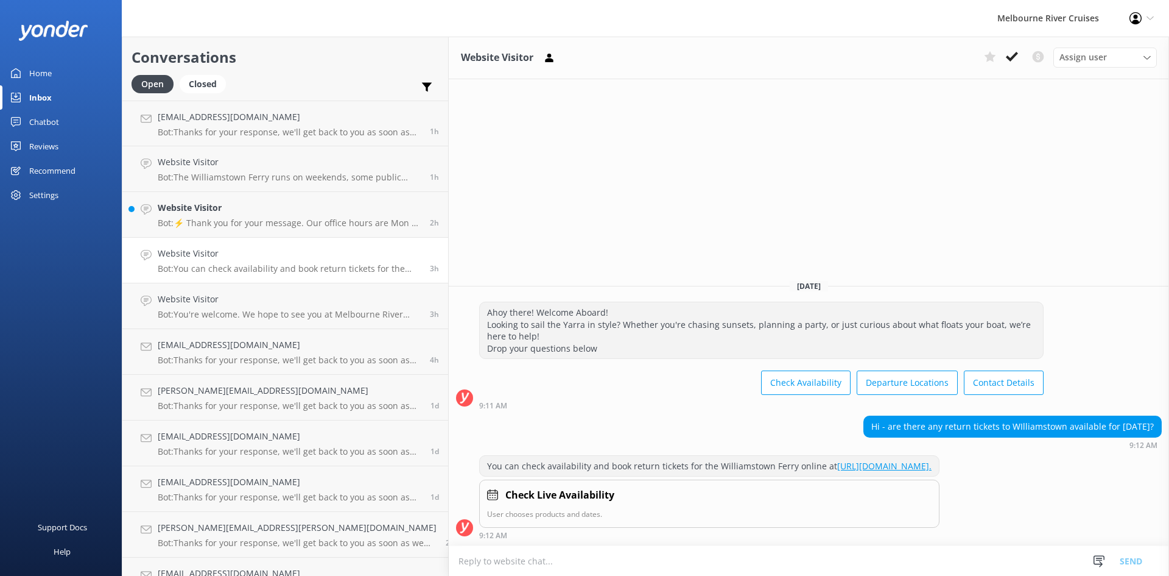
click at [657, 46] on div "Website Visitor Assign user Marketing Stephanie Gigi Tatum Okmasich Satya Raman…" at bounding box center [809, 58] width 720 height 43
drag, startPoint x: 1007, startPoint y: 52, endPoint x: 968, endPoint y: 71, distance: 42.8
click at [657, 53] on button at bounding box center [1012, 57] width 22 height 18
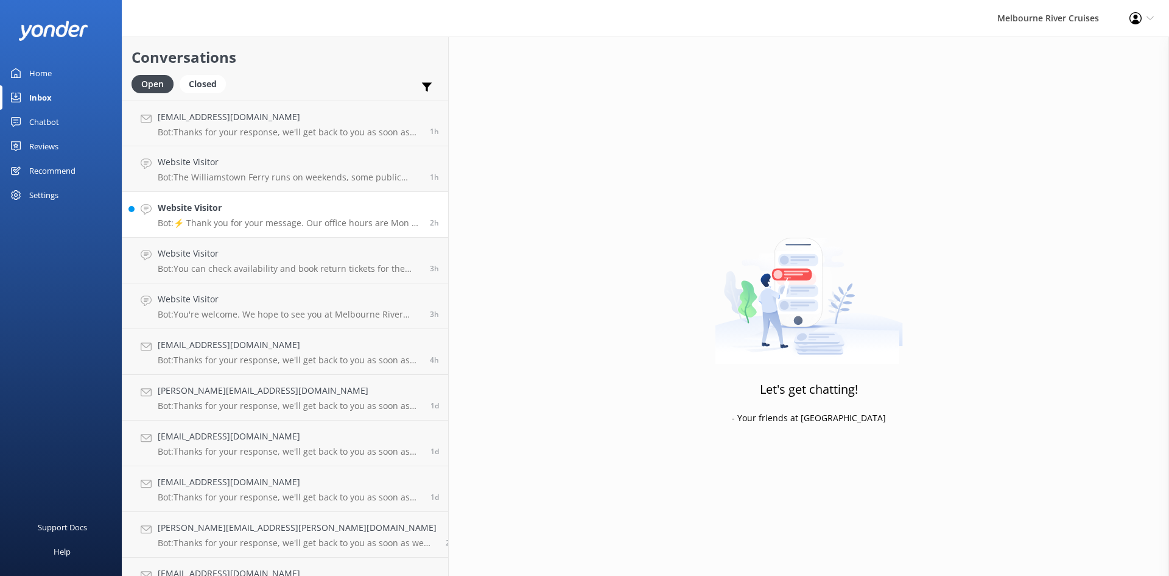
click at [234, 215] on div "Website Visitor Bot: ⚡ Thank you for your message. Our office hours are Mon - F…" at bounding box center [289, 214] width 263 height 27
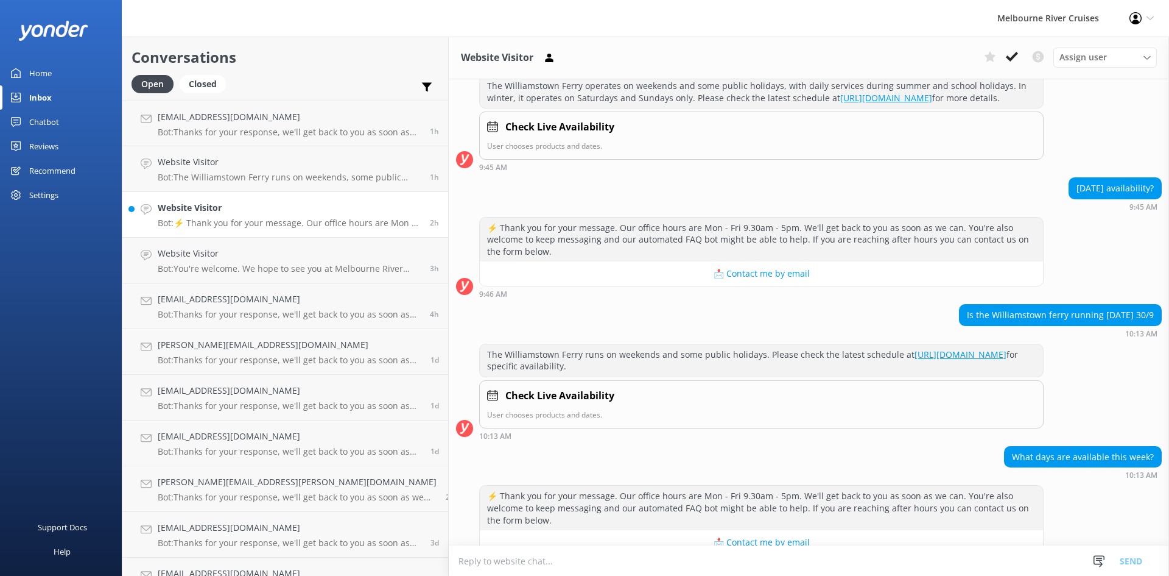
scroll to position [193, 0]
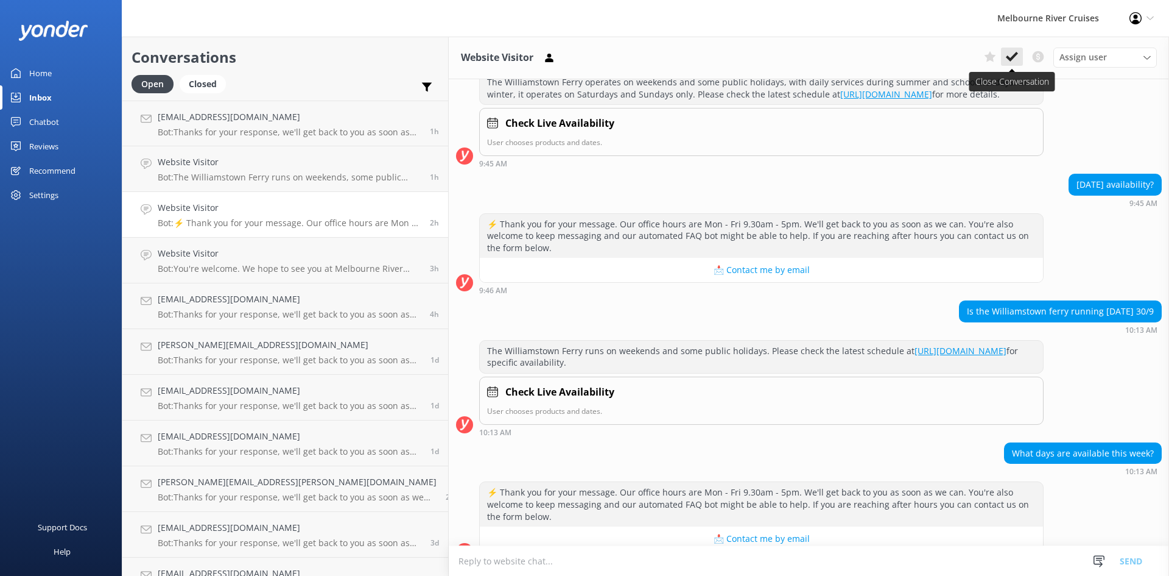
click at [657, 55] on button at bounding box center [1012, 57] width 22 height 18
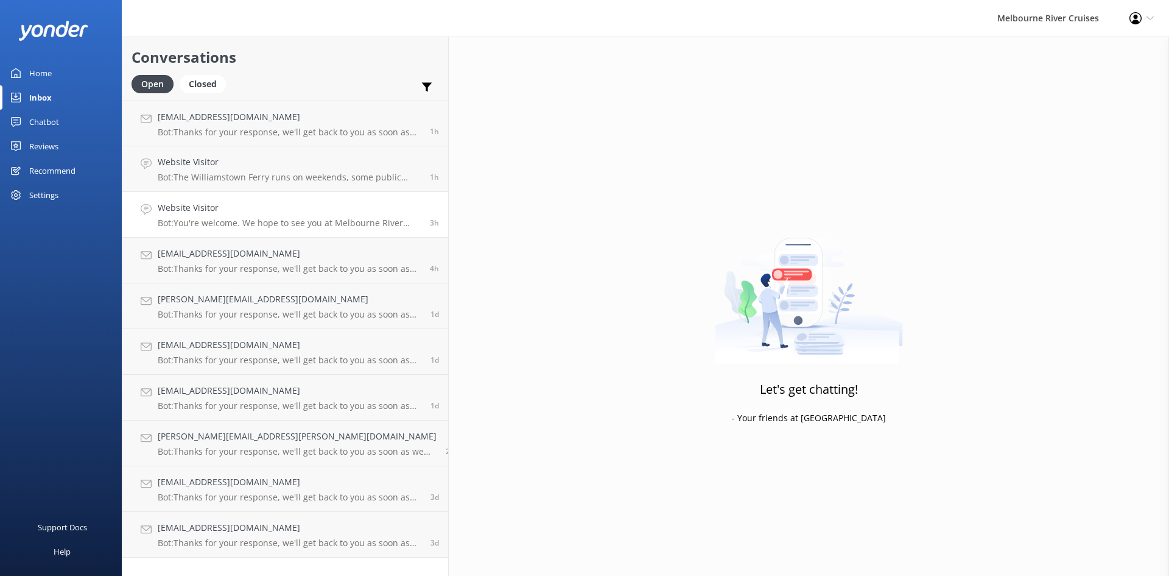
click at [151, 213] on icon at bounding box center [146, 209] width 11 height 11
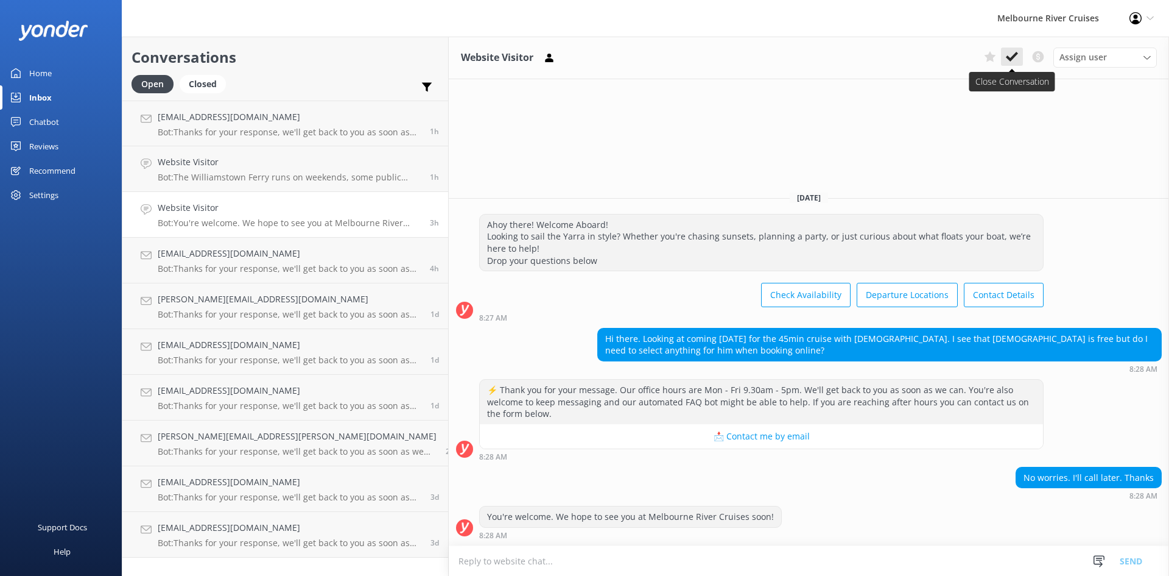
click at [657, 55] on use at bounding box center [1012, 57] width 12 height 10
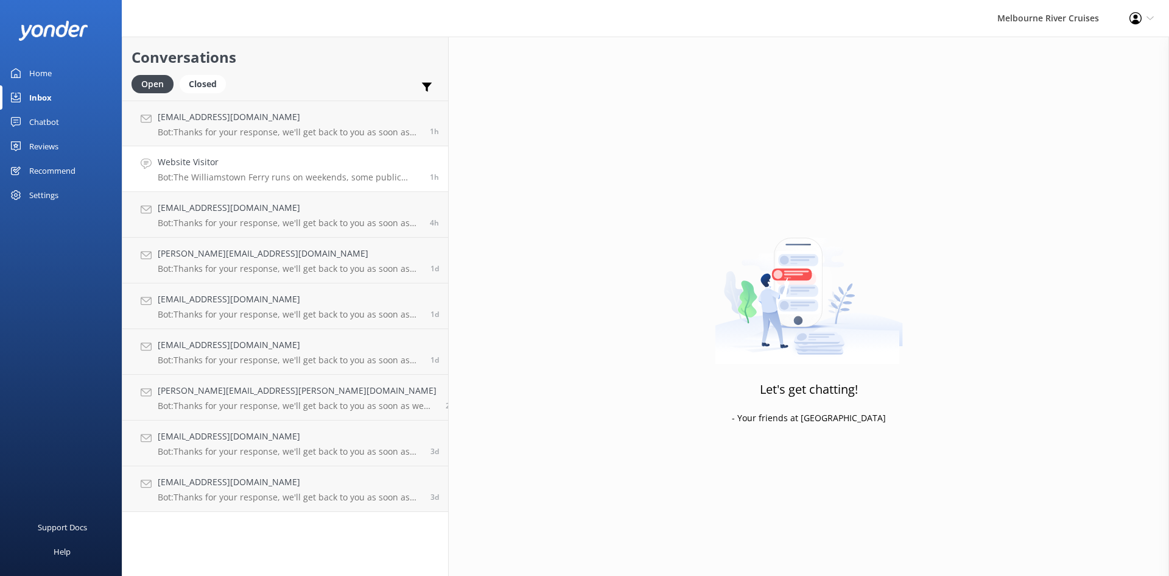
click at [220, 177] on p "Bot: The Williamstown Ferry runs on weekends, some public holidays, and daily d…" at bounding box center [289, 177] width 263 height 11
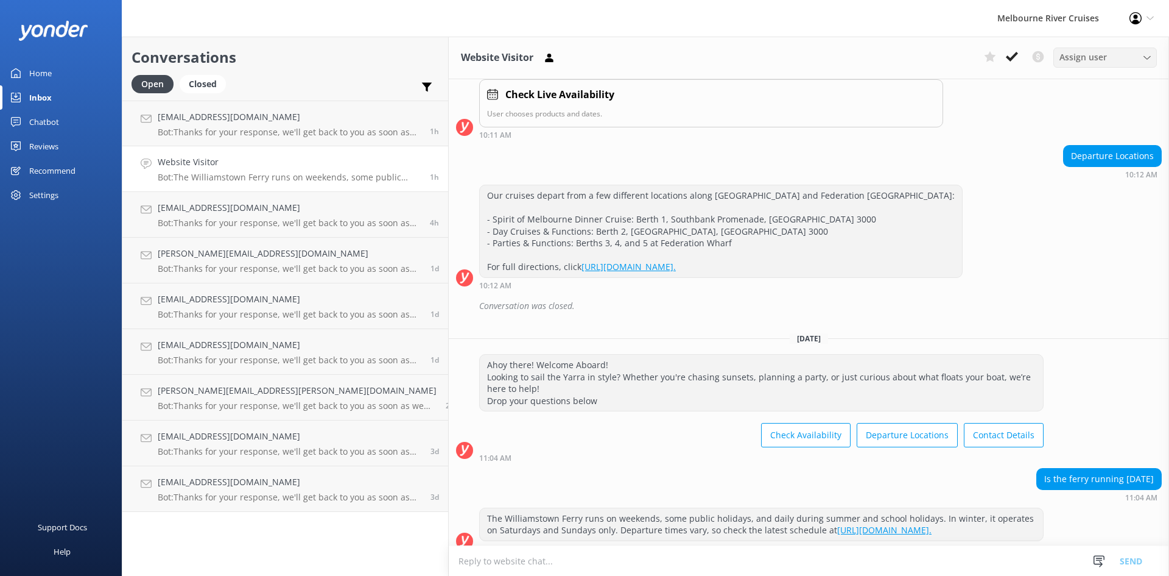
scroll to position [525, 0]
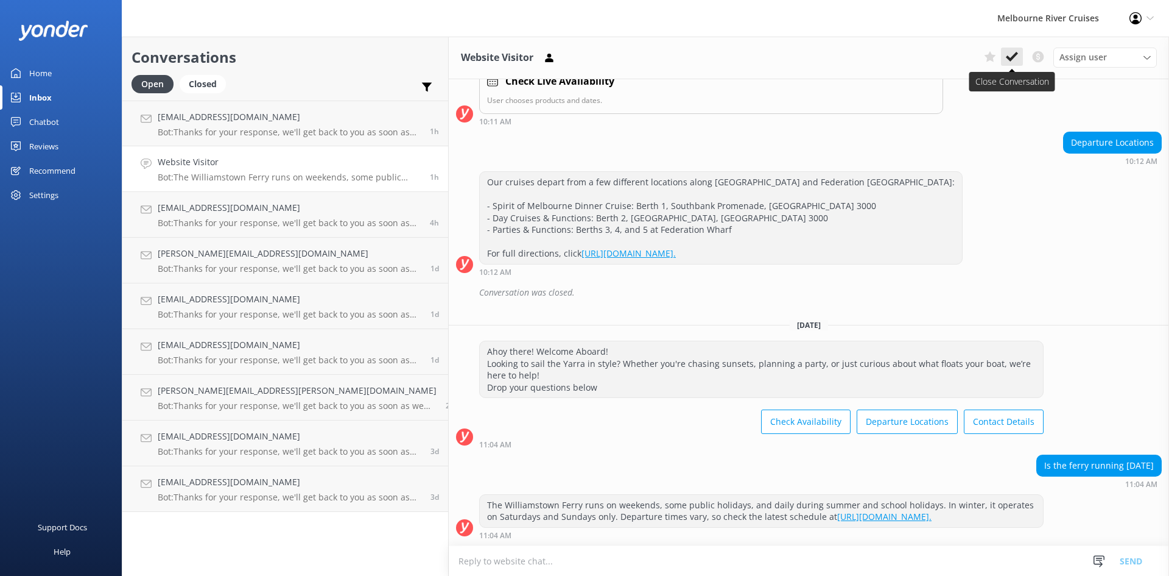
click at [657, 62] on icon at bounding box center [1012, 57] width 12 height 12
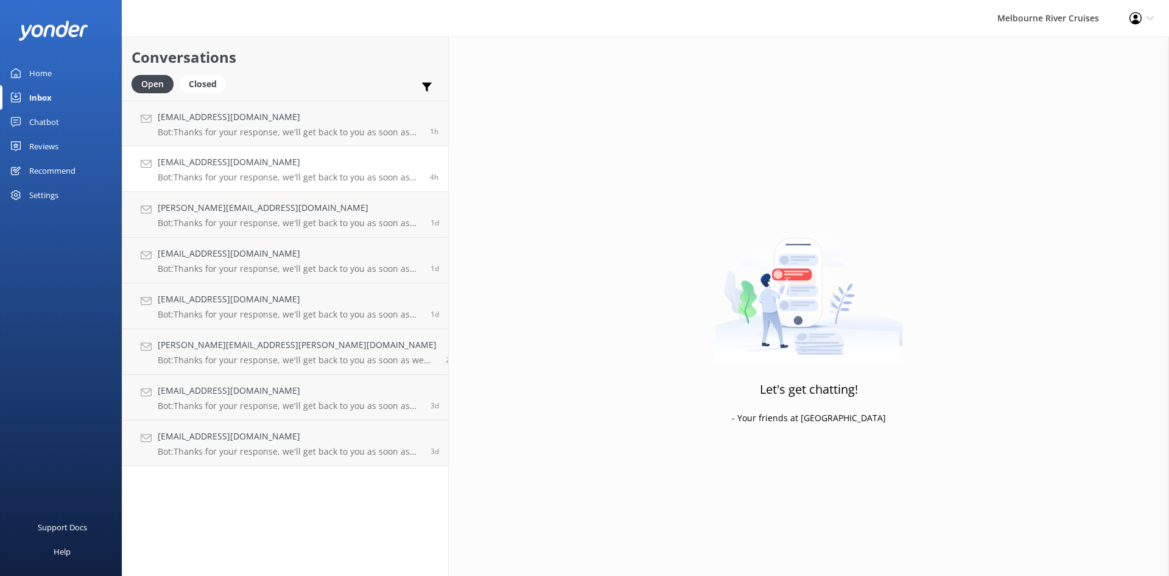
click at [252, 164] on h4 "rajithamedini@gmail.com" at bounding box center [289, 161] width 263 height 13
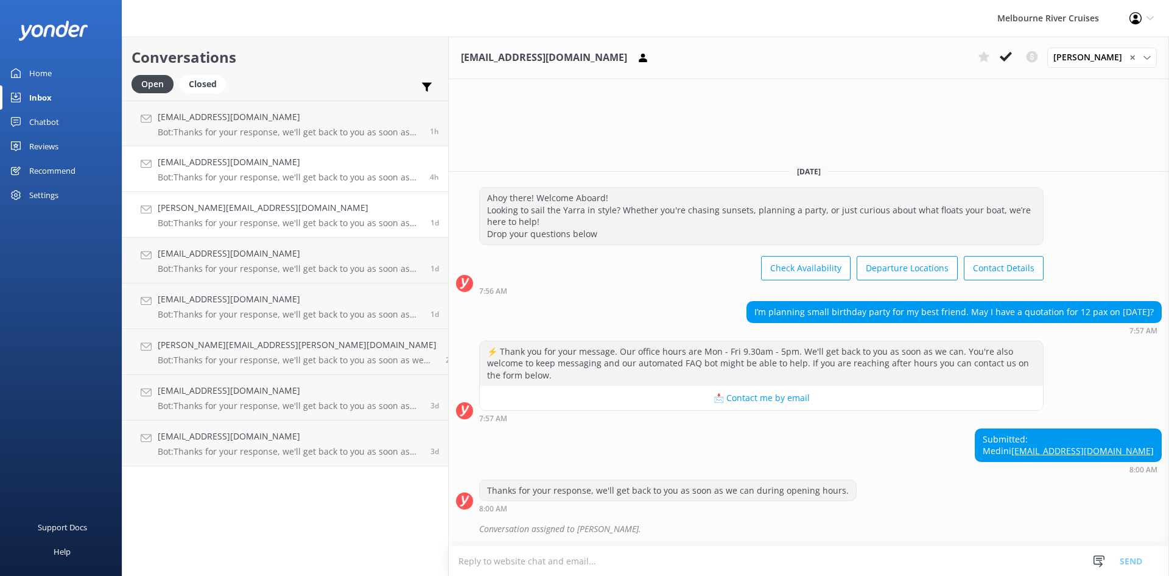
click at [233, 219] on p "Bot: Thanks for your response, we'll get back to you as soon as we can during o…" at bounding box center [290, 222] width 264 height 11
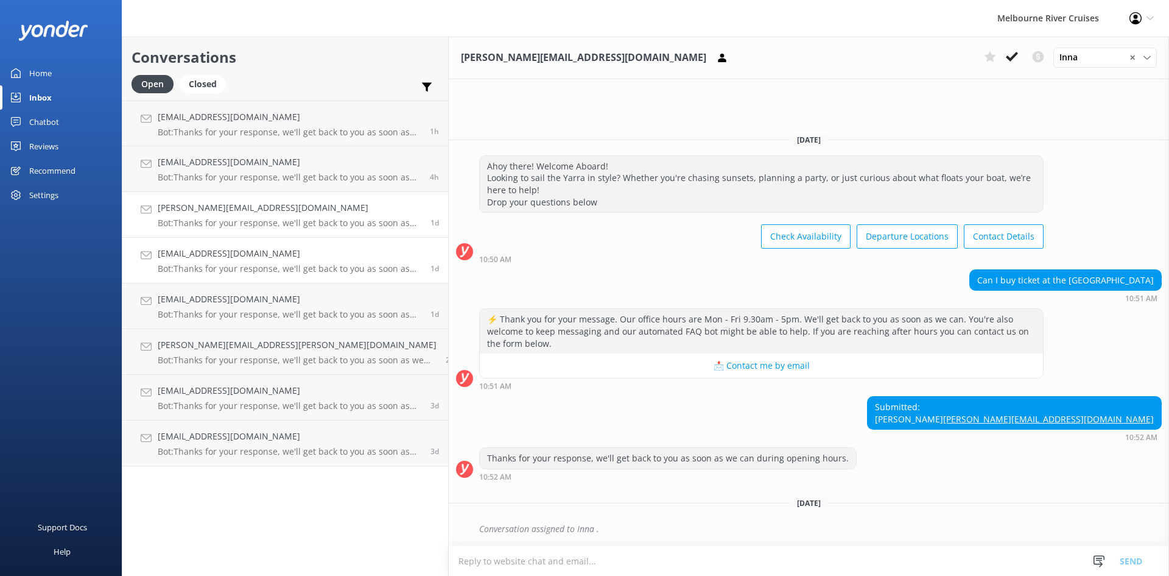
click at [238, 265] on p "Bot: Thanks for your response, we'll get back to you as soon as we can during o…" at bounding box center [290, 268] width 264 height 11
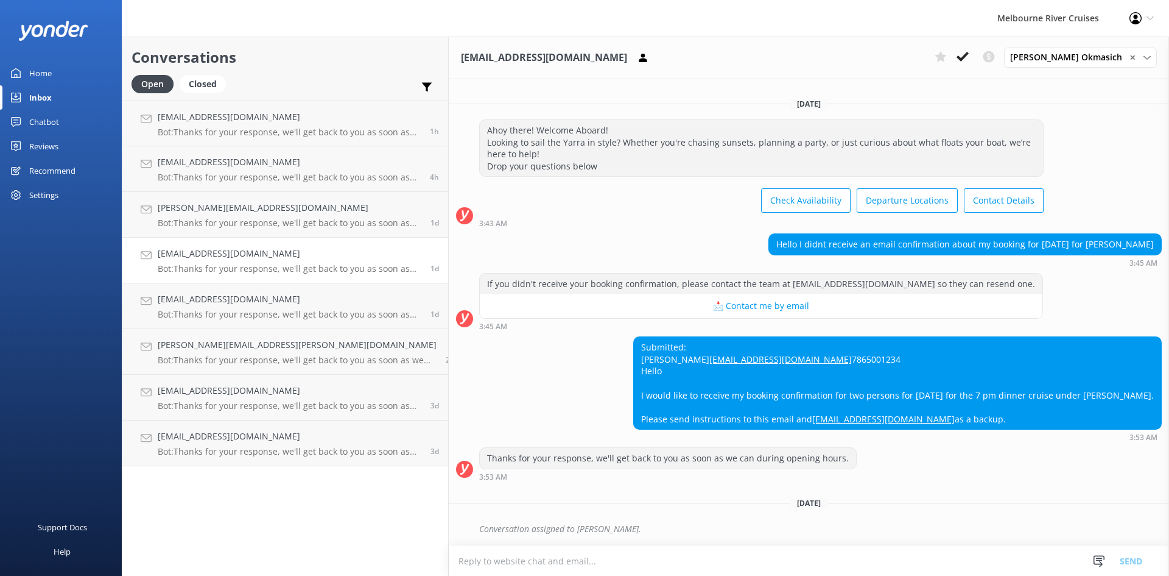
scroll to position [4, 0]
click at [238, 297] on h4 "Trishabos16@gmail.com" at bounding box center [290, 298] width 264 height 13
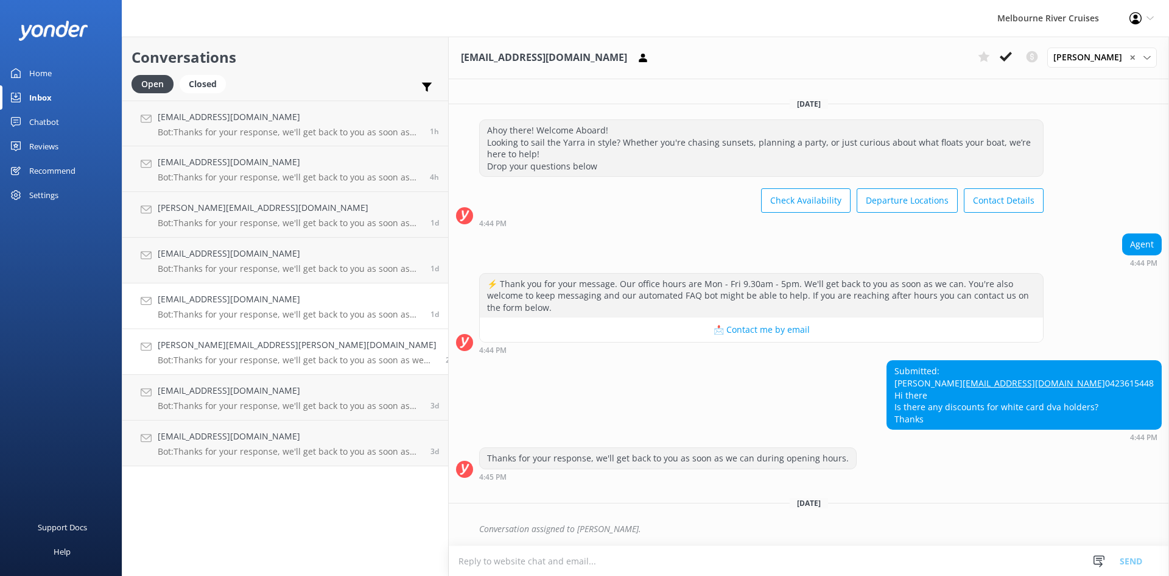
click at [250, 346] on h4 "Rafael.clavijo@gmail.com" at bounding box center [297, 344] width 279 height 13
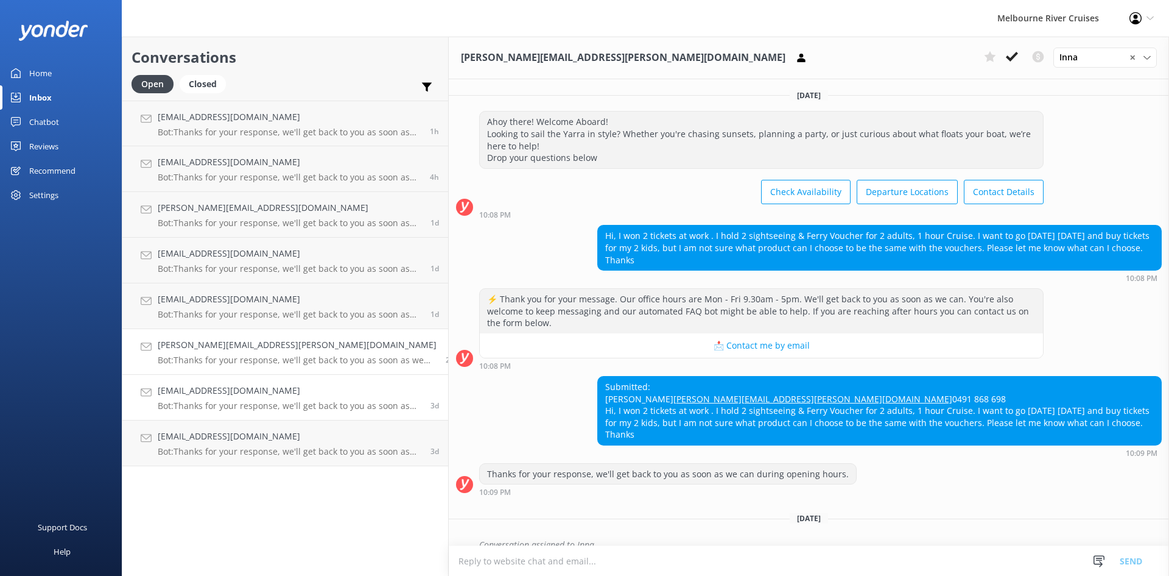
click at [259, 414] on link "Mariajnz@hotmail.com Bot: Thanks for your response, we'll get back to you as so…" at bounding box center [285, 398] width 326 height 46
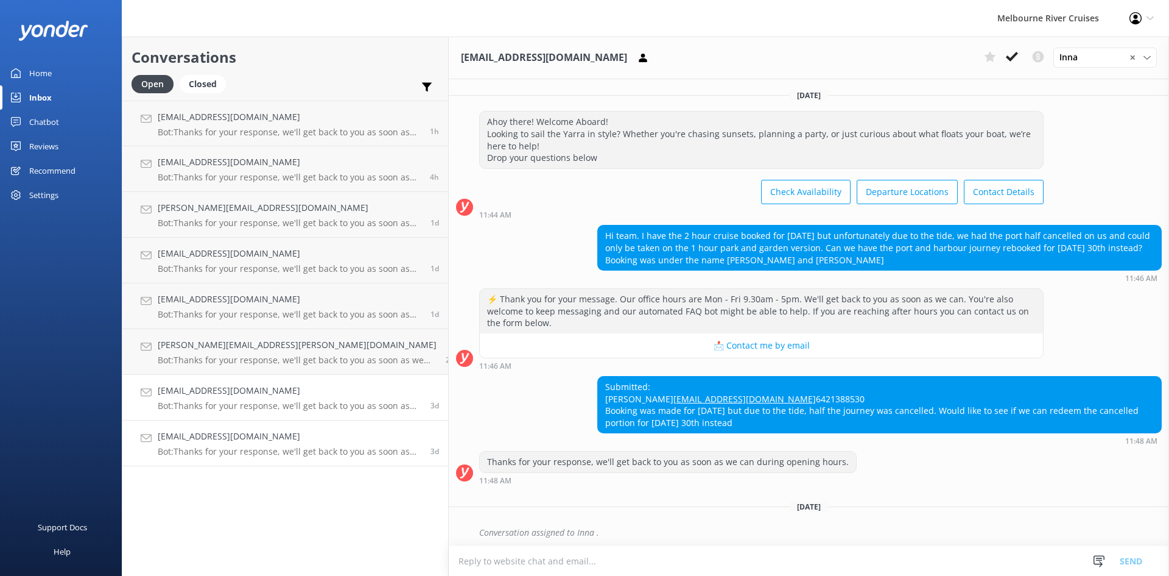
scroll to position [4, 0]
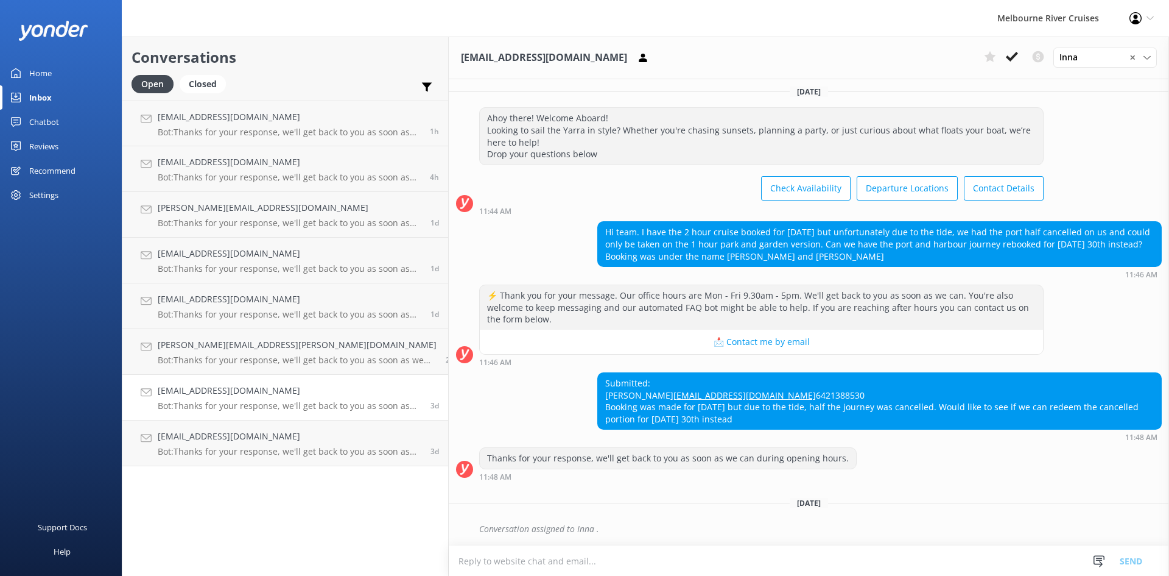
click at [250, 403] on p "Bot: Thanks for your response, we'll get back to you as soon as we can during o…" at bounding box center [290, 405] width 264 height 11
click at [254, 443] on h4 "lisasulingmaslin@gmail.com" at bounding box center [290, 435] width 264 height 13
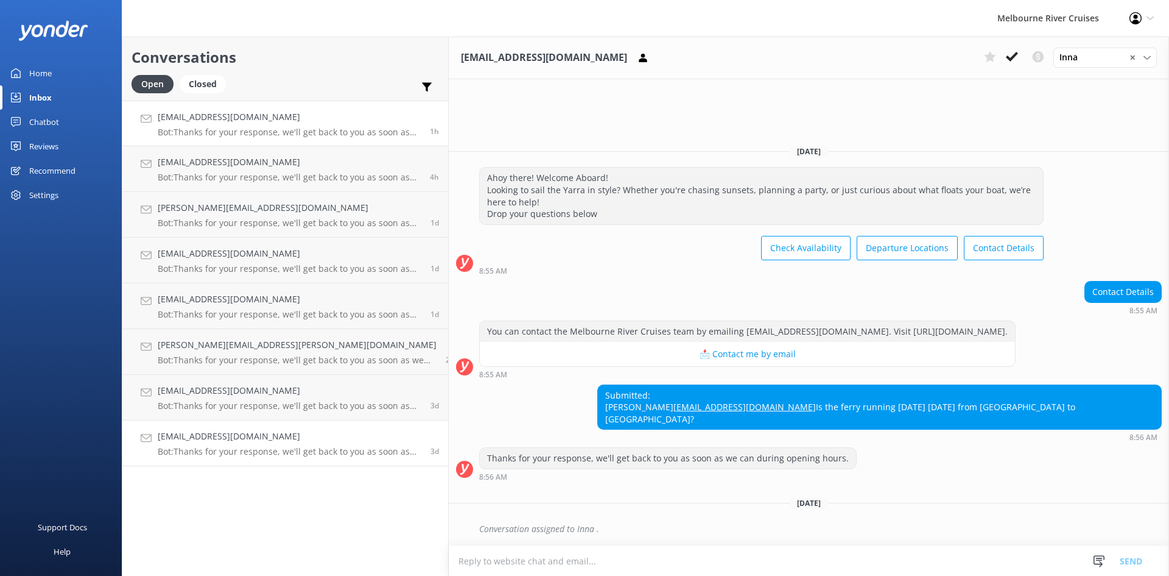
click at [228, 118] on h4 "kitsarallis@outlook.com" at bounding box center [289, 116] width 263 height 13
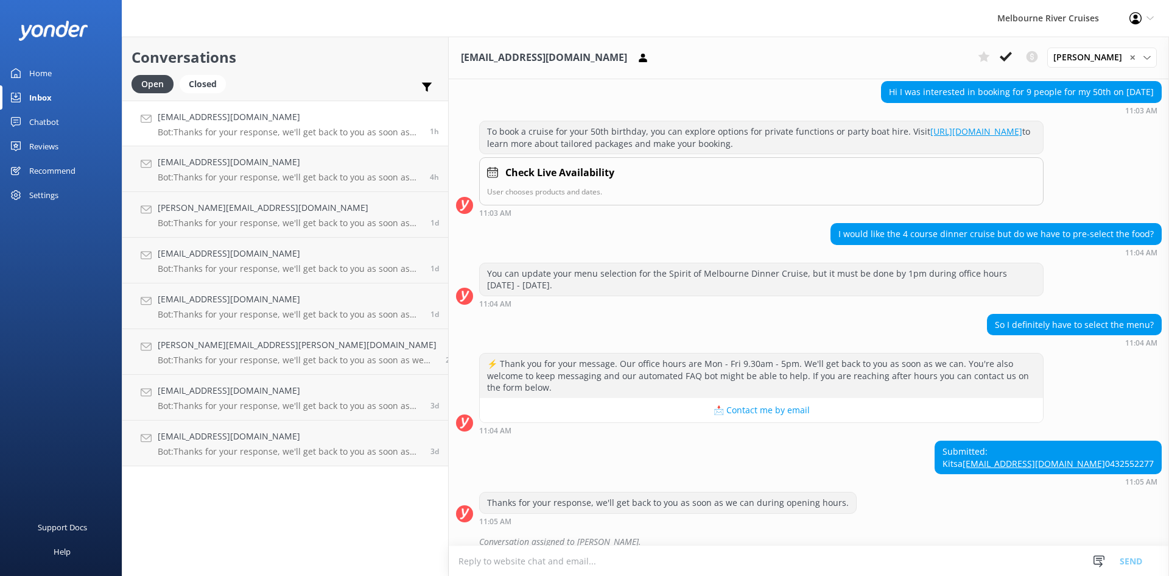
scroll to position [144, 0]
click at [657, 7] on div "Melbourne River Cruises Profile Settings Logout" at bounding box center [584, 18] width 1169 height 37
